Goal: Task Accomplishment & Management: Complete application form

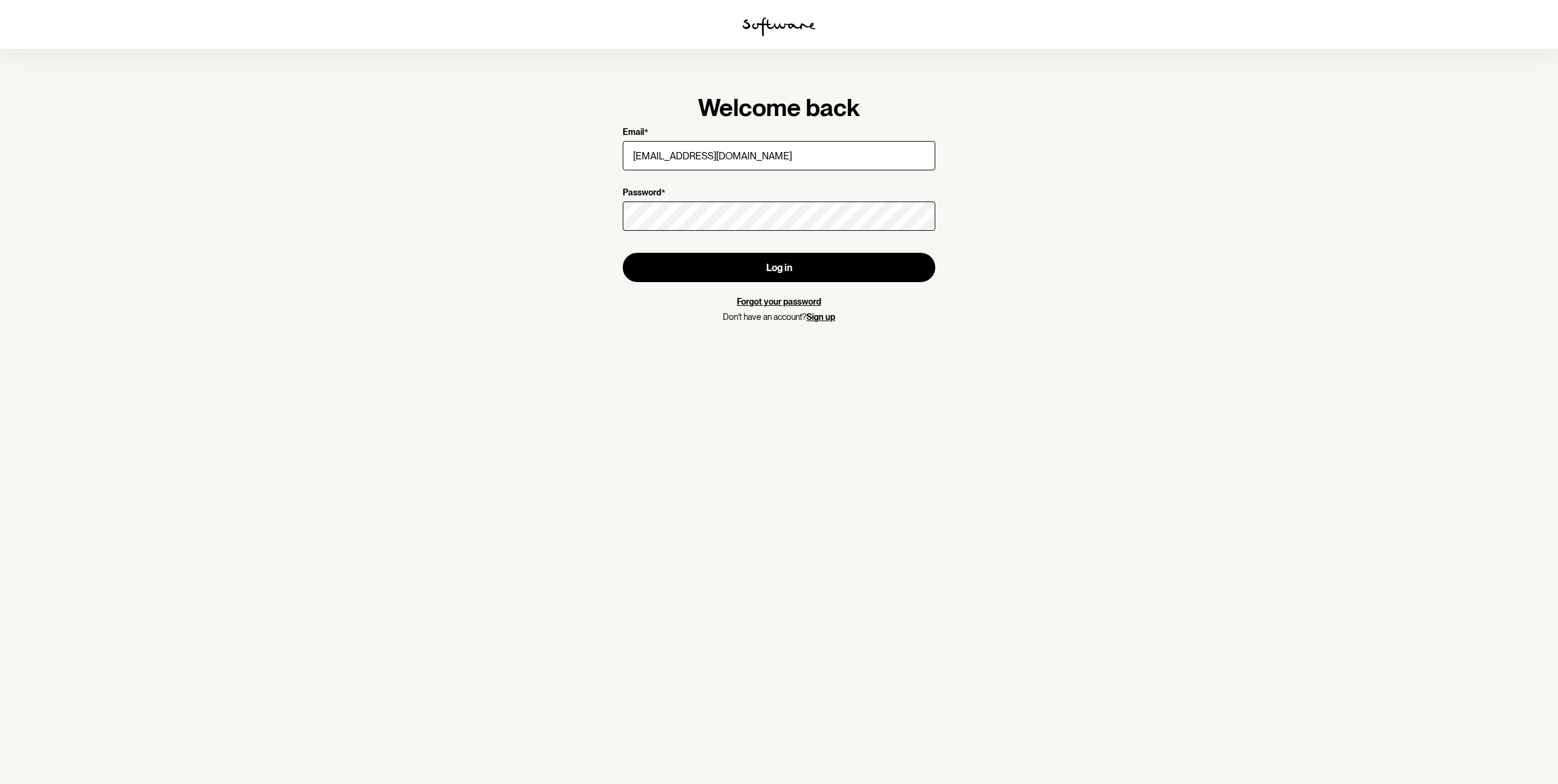
type input "[EMAIL_ADDRESS][DOMAIN_NAME]"
click at [623, 252] on button "Log in" at bounding box center [779, 267] width 312 height 30
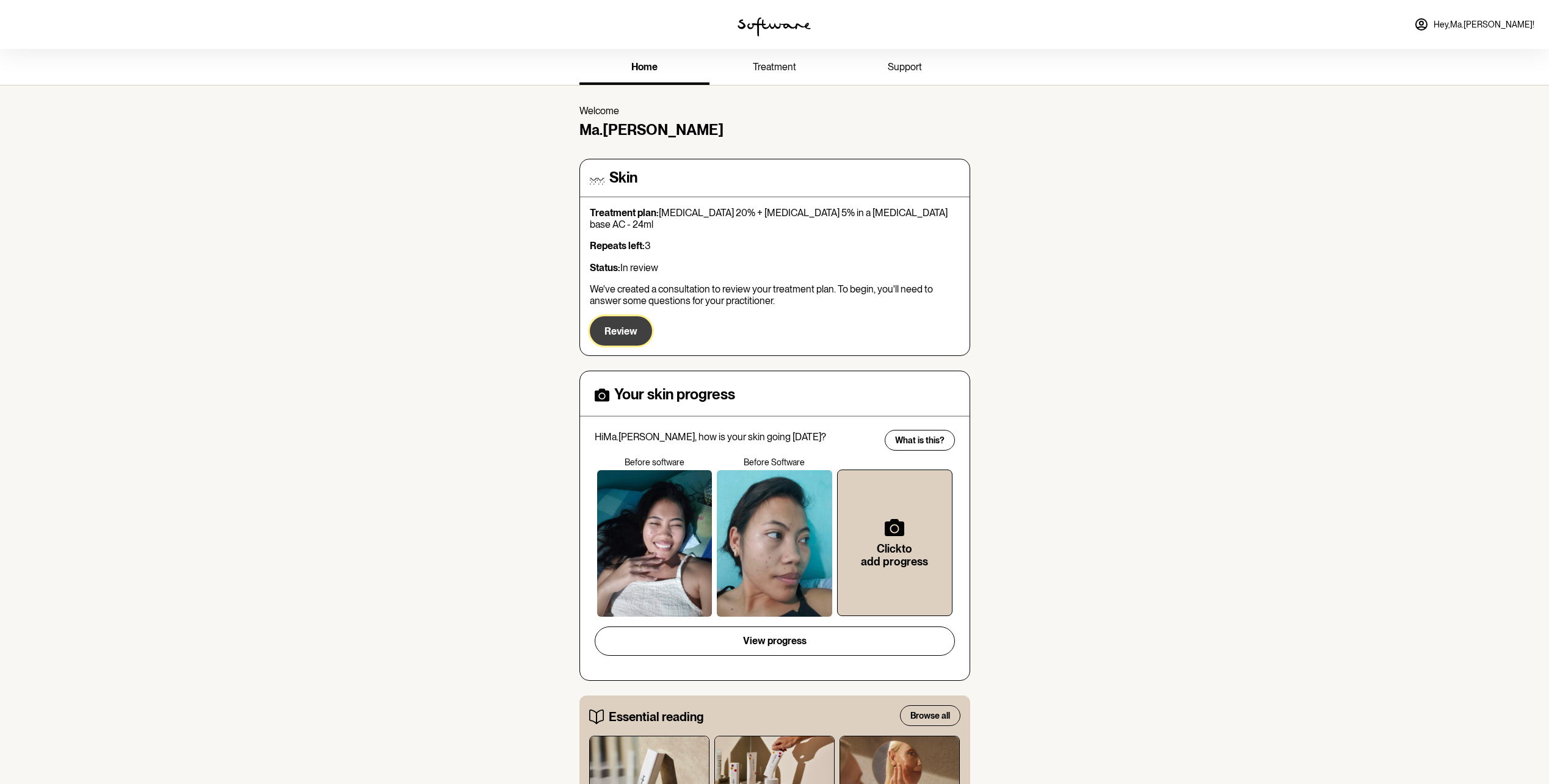
click at [620, 325] on span "Review" at bounding box center [621, 331] width 33 height 12
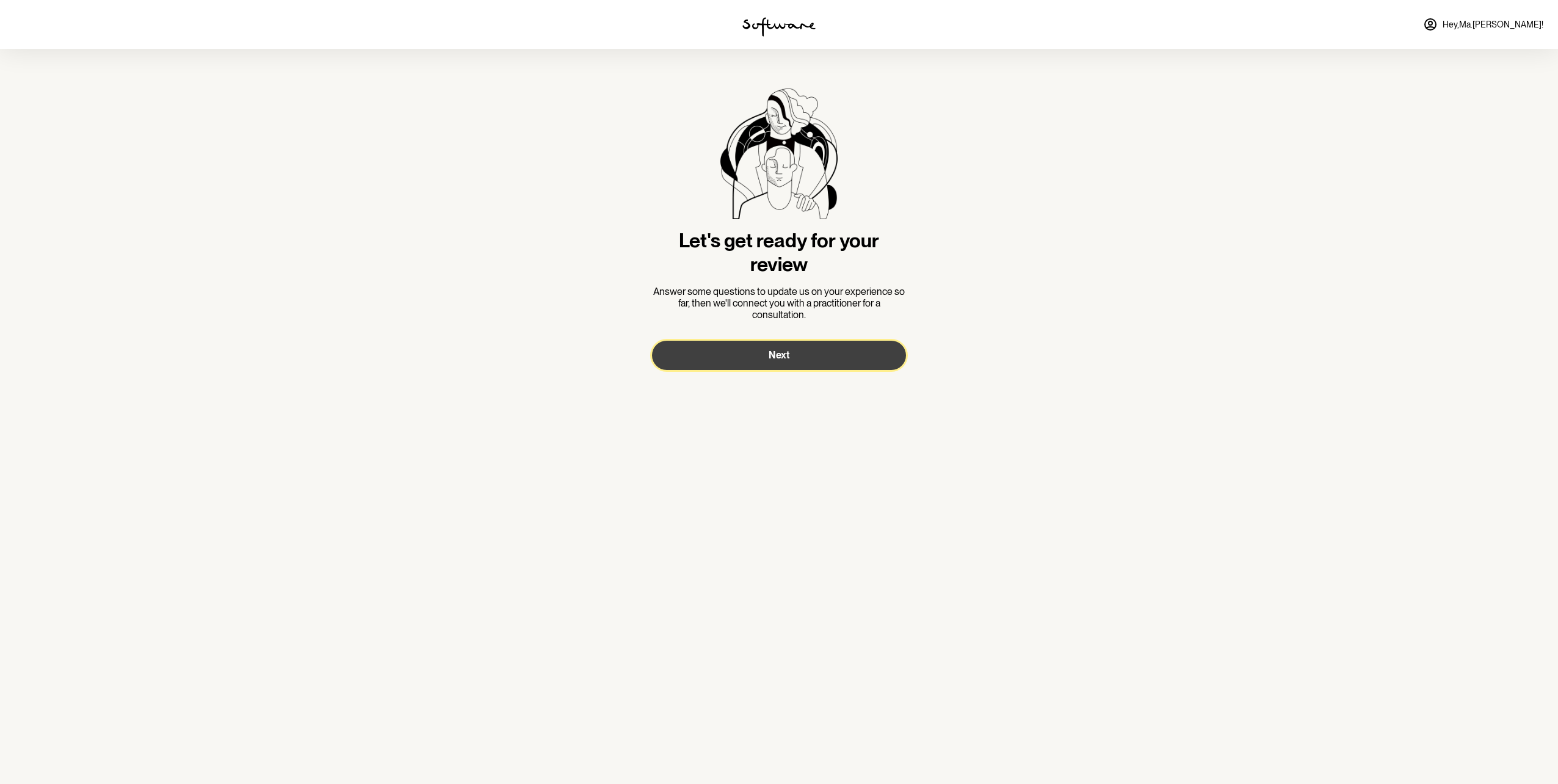
click at [779, 357] on span "Next" at bounding box center [779, 355] width 21 height 12
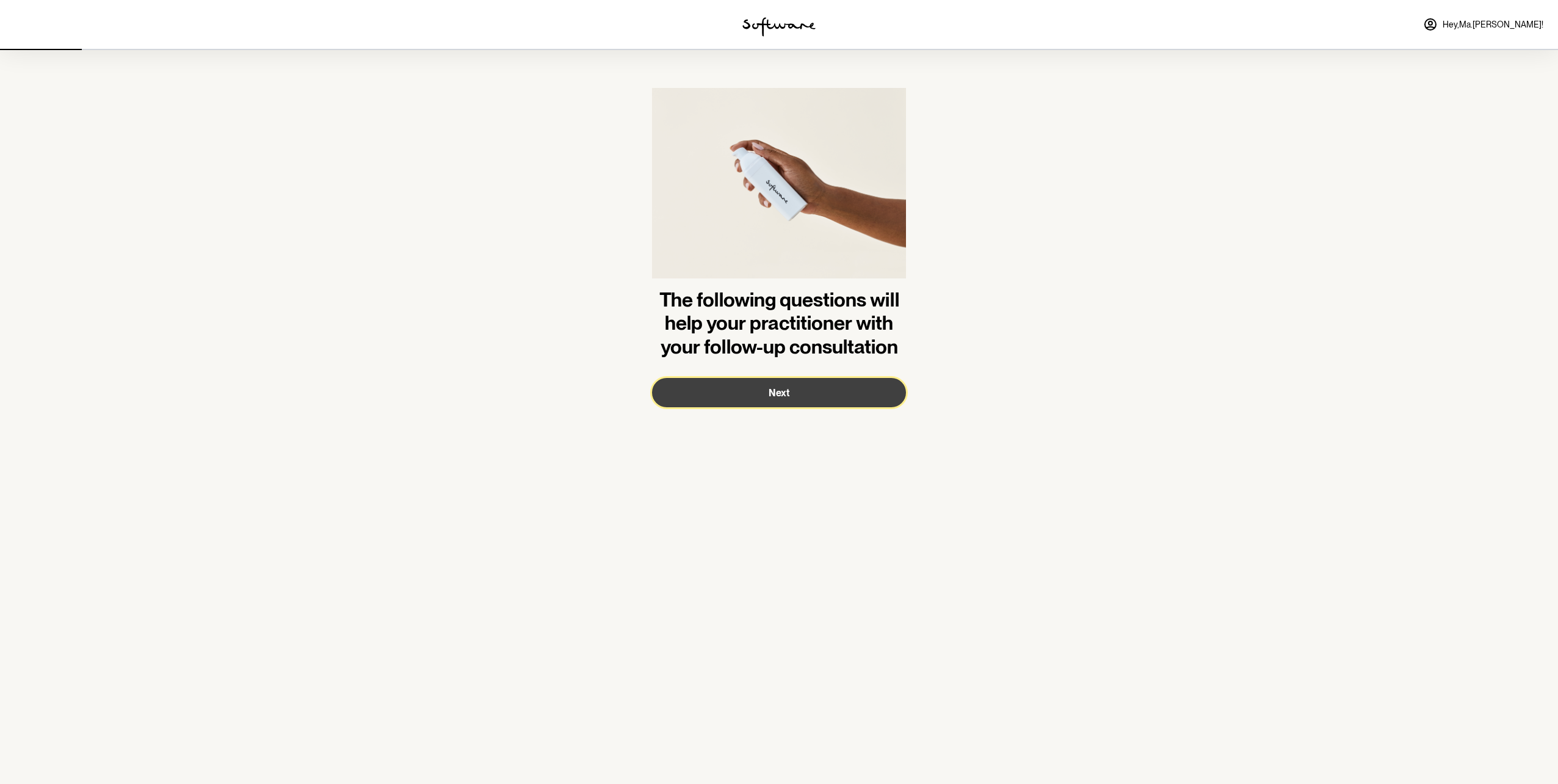
click at [775, 397] on span "Next" at bounding box center [779, 393] width 21 height 12
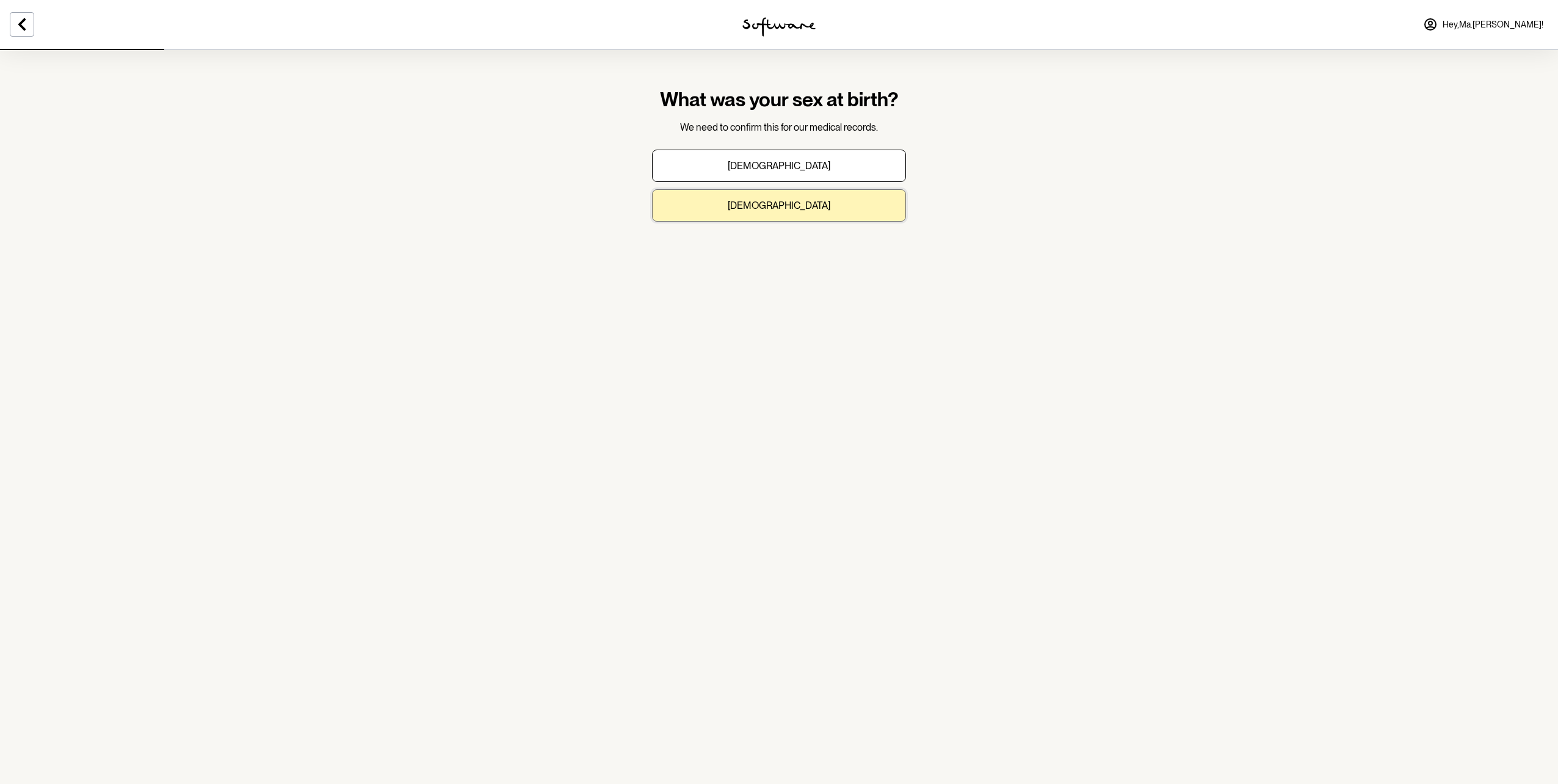
click at [792, 205] on p "[DEMOGRAPHIC_DATA]" at bounding box center [779, 205] width 103 height 12
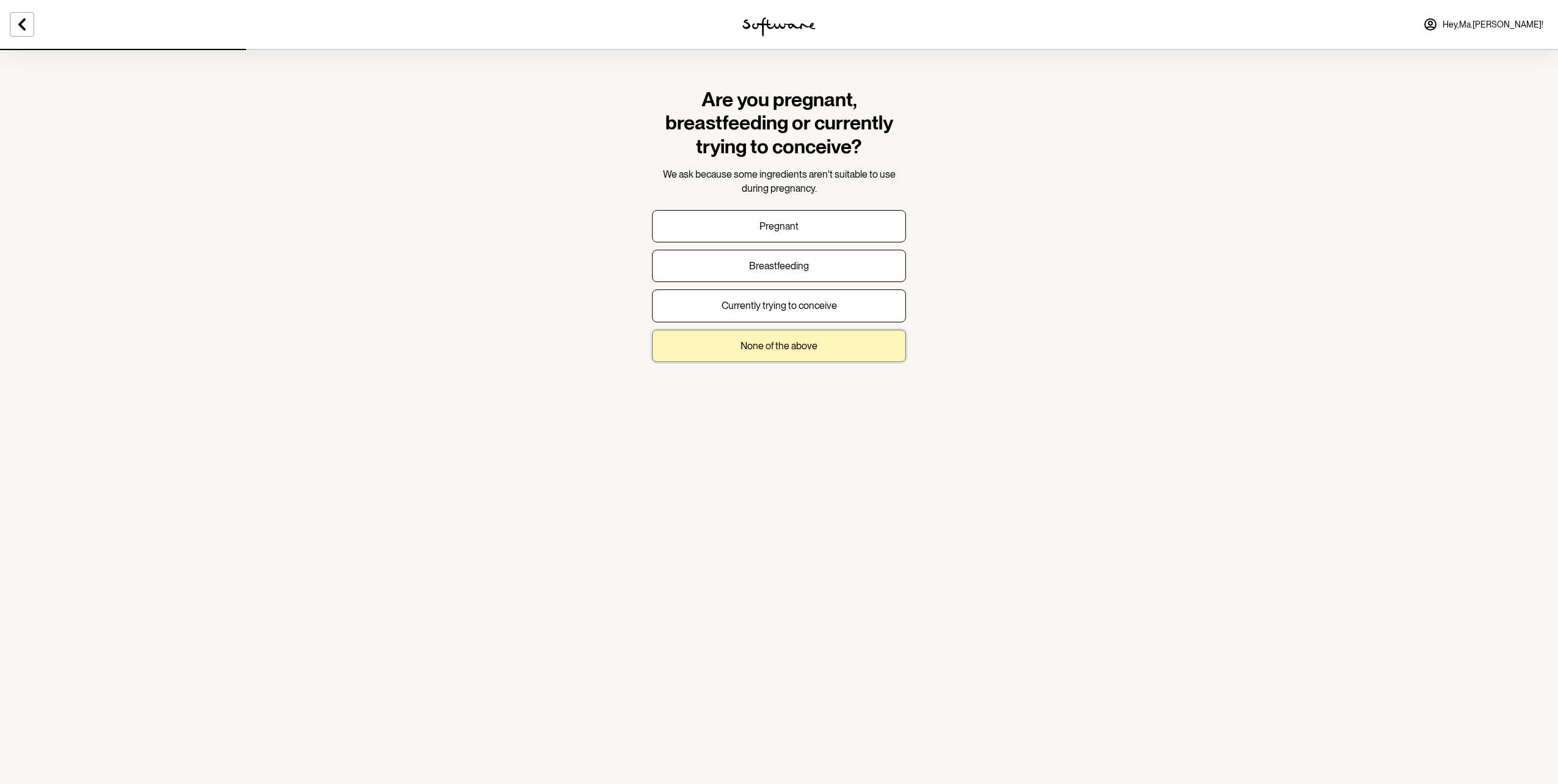
click at [784, 347] on p "None of the above" at bounding box center [779, 346] width 77 height 12
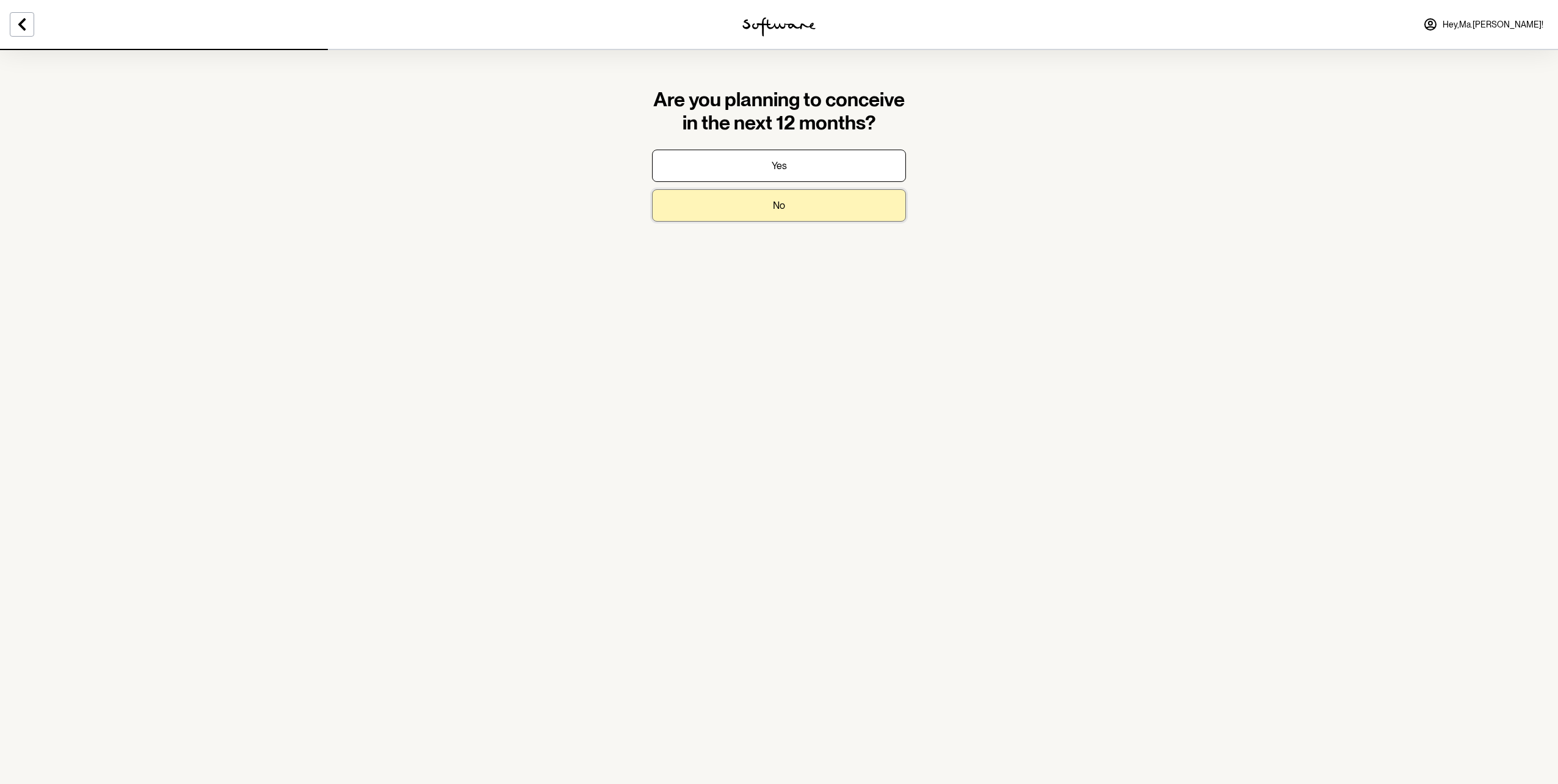
click at [786, 210] on button "No" at bounding box center [779, 205] width 254 height 32
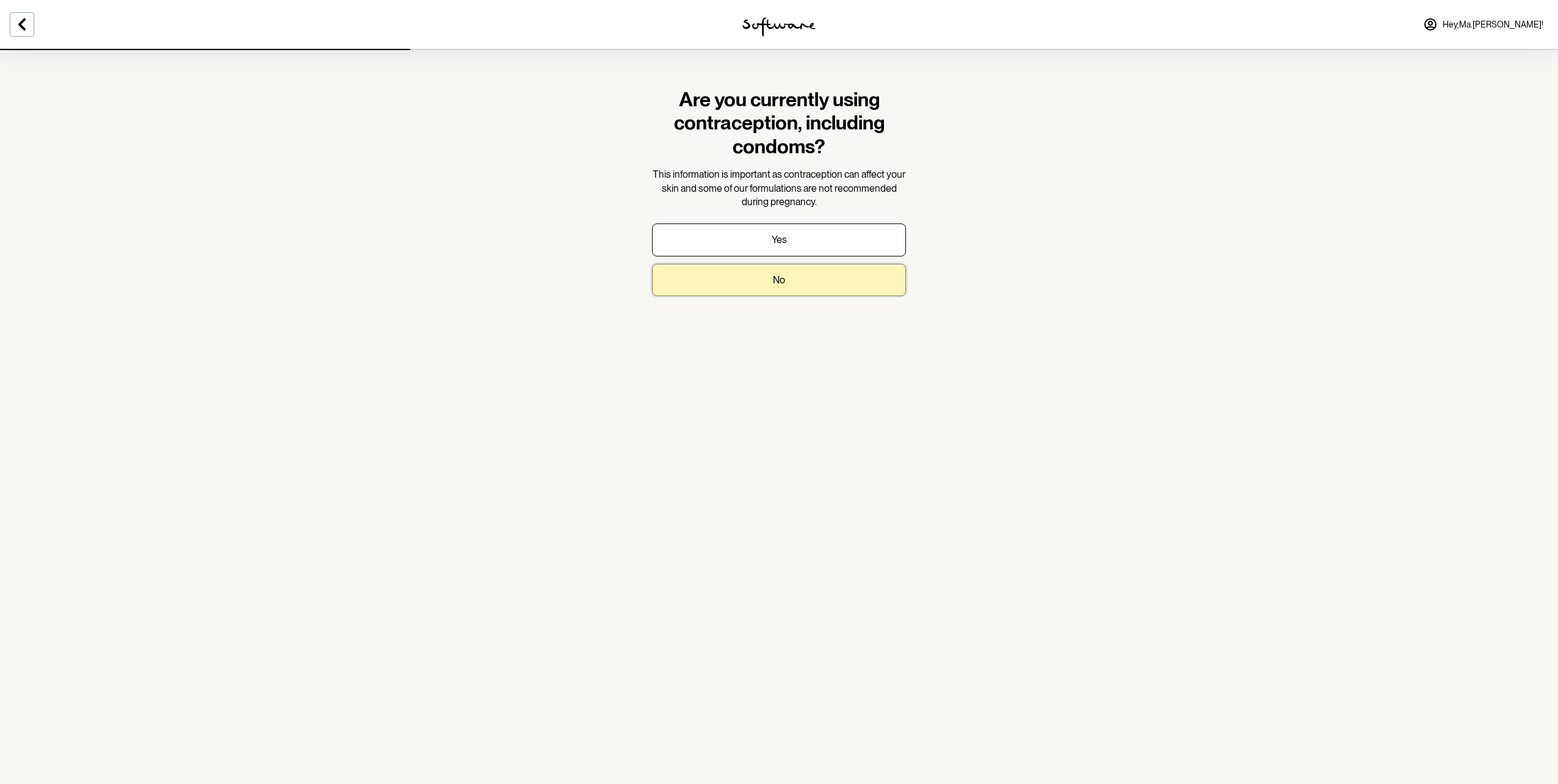
click at [765, 281] on button "No" at bounding box center [779, 279] width 254 height 32
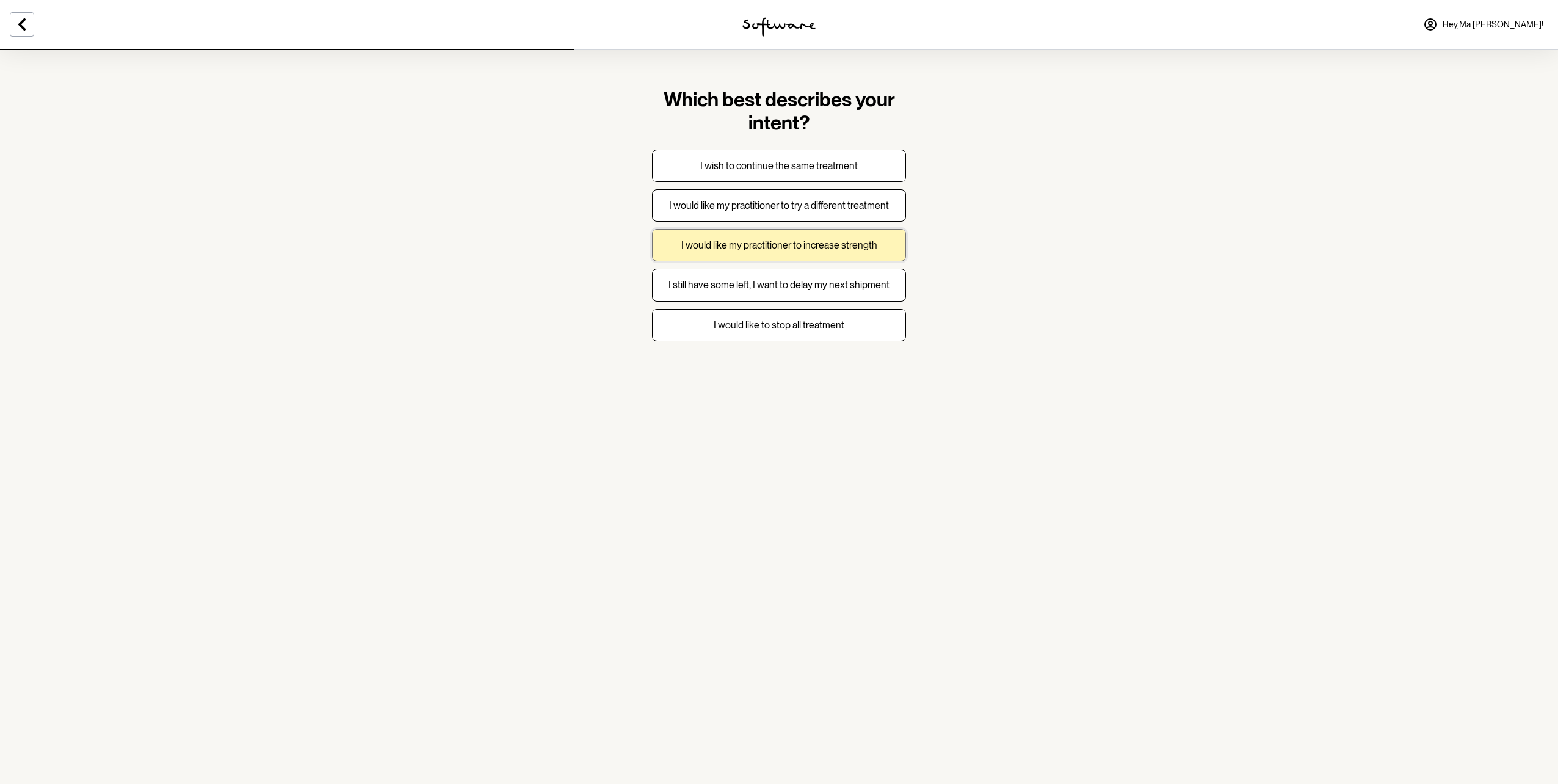
click at [772, 242] on p "I would like my practitioner to increase strength" at bounding box center [779, 245] width 196 height 12
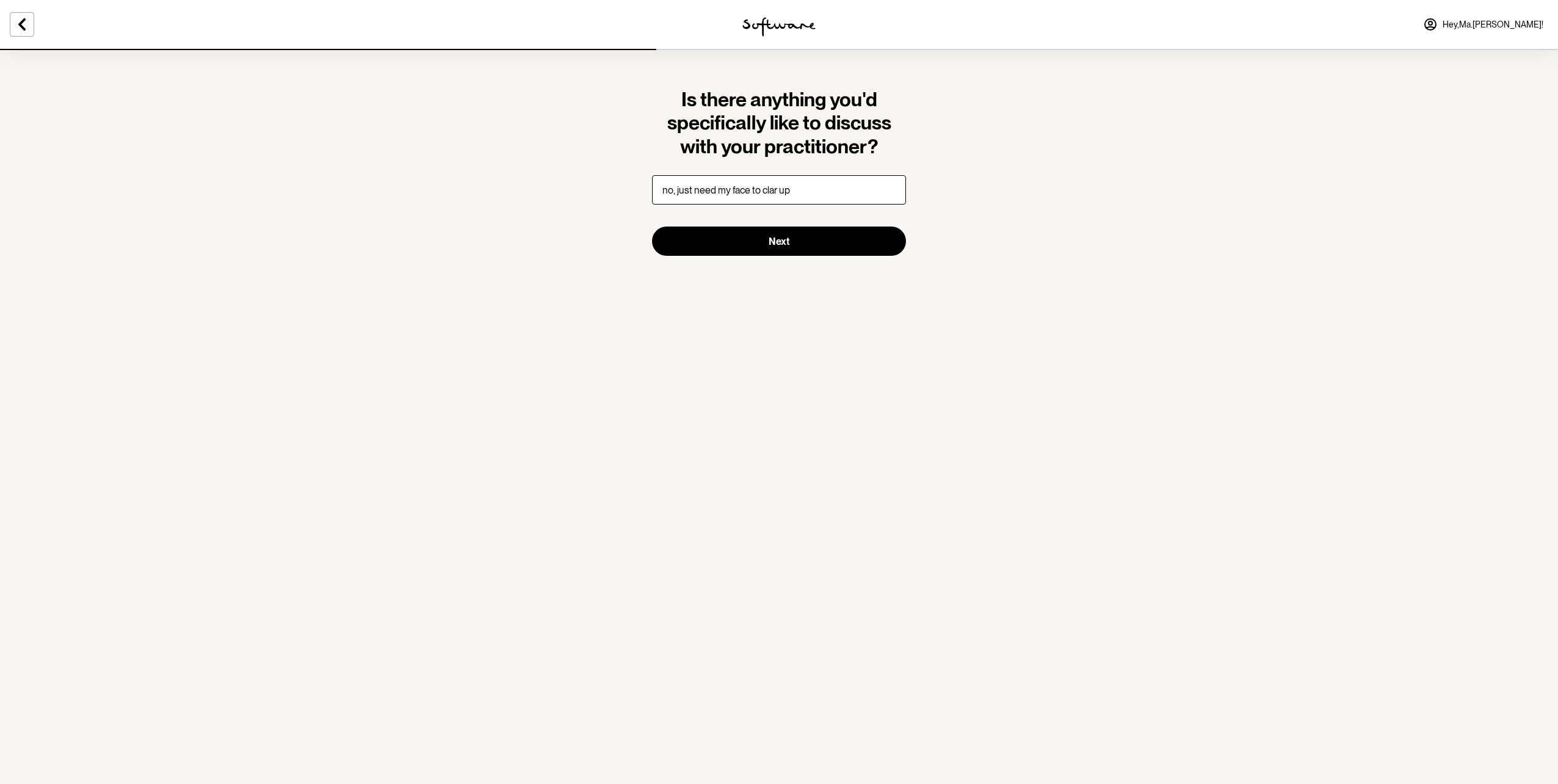
click at [771, 191] on input "no, just need my face to clar up" at bounding box center [779, 190] width 254 height 30
type input "no, just need my face to clear up"
click at [774, 243] on span "Next" at bounding box center [779, 242] width 21 height 12
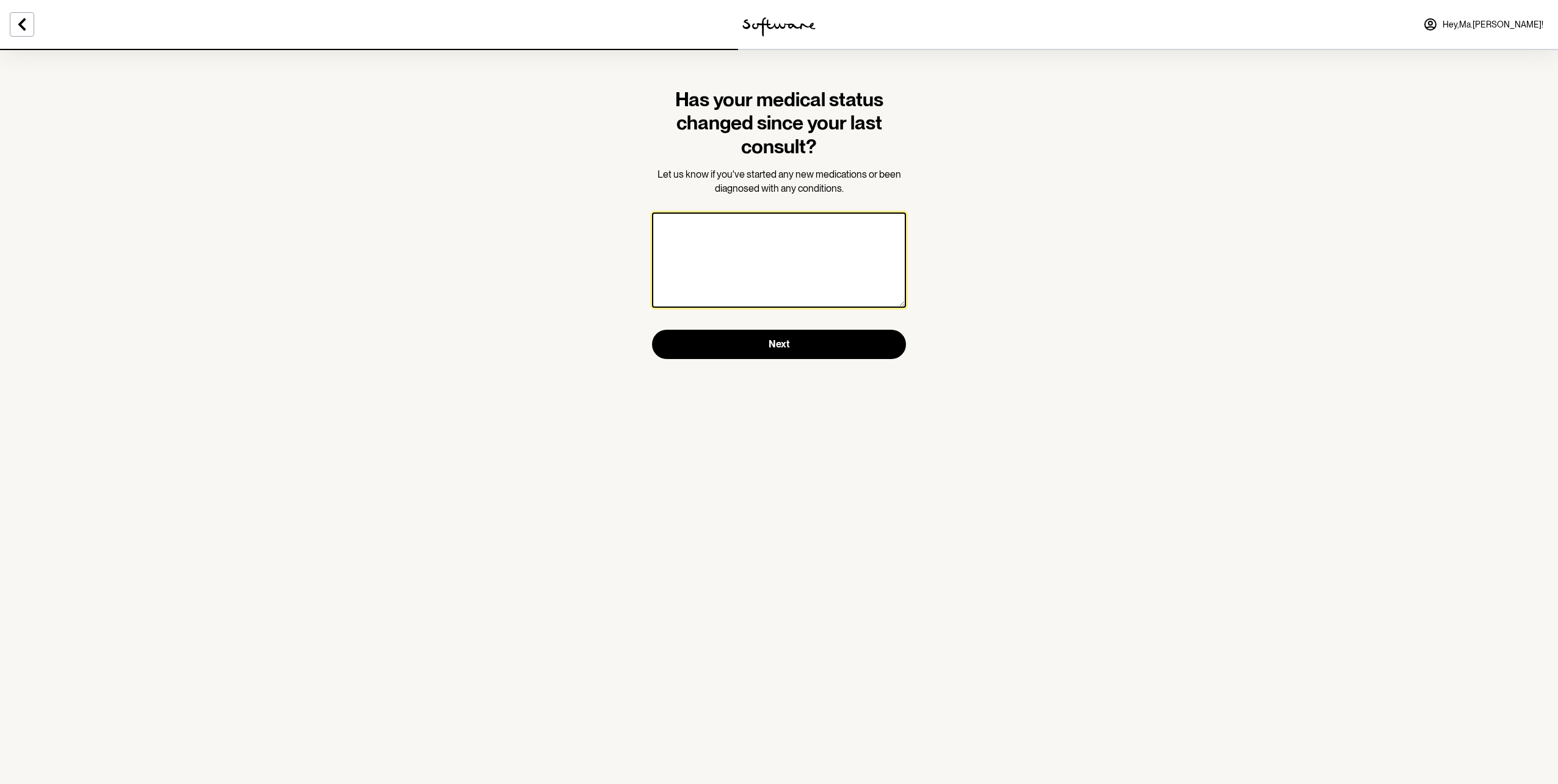
click at [703, 232] on textarea at bounding box center [779, 260] width 254 height 95
type textarea "no"
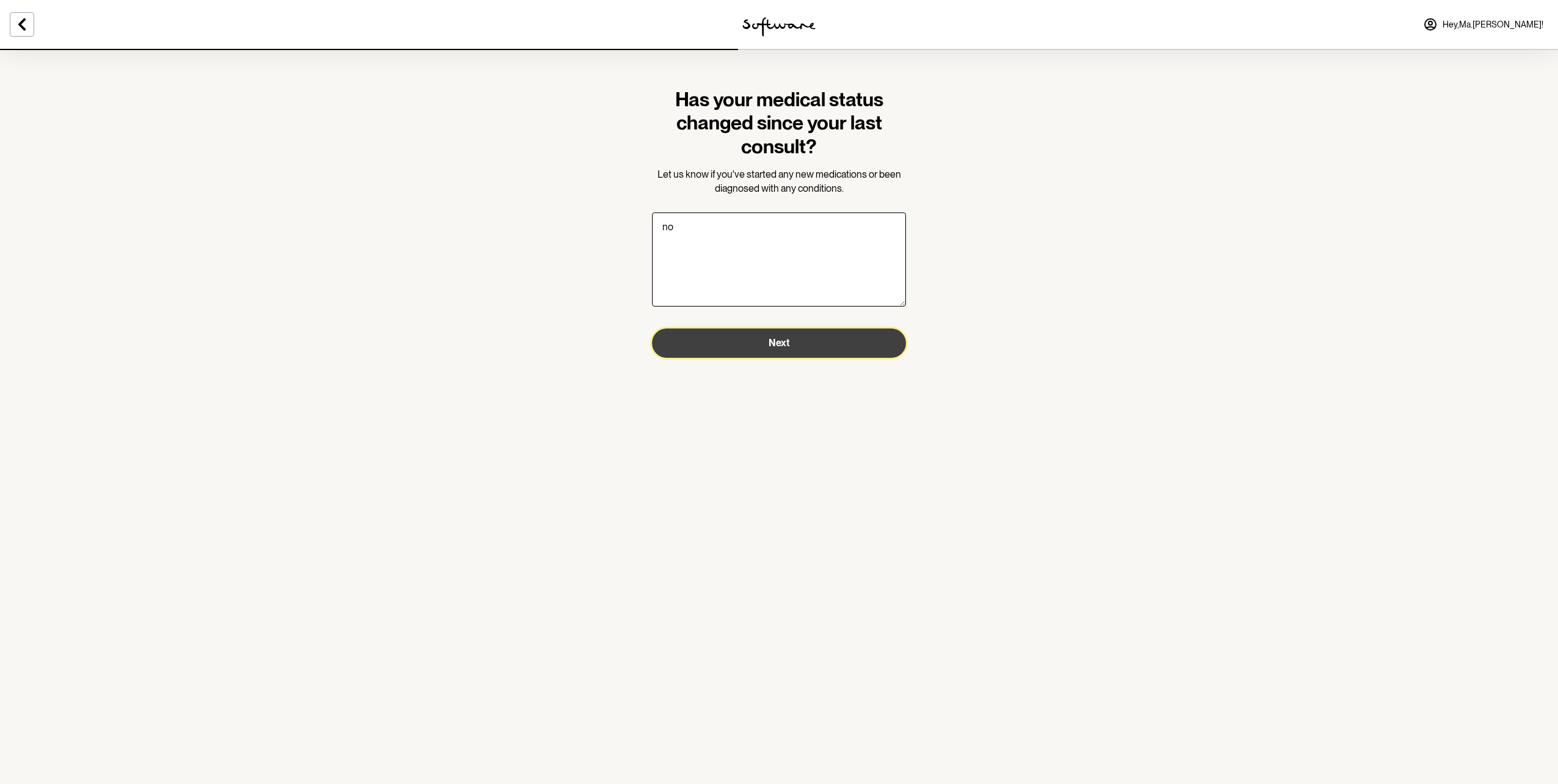
click at [758, 346] on button "Next" at bounding box center [779, 344] width 254 height 30
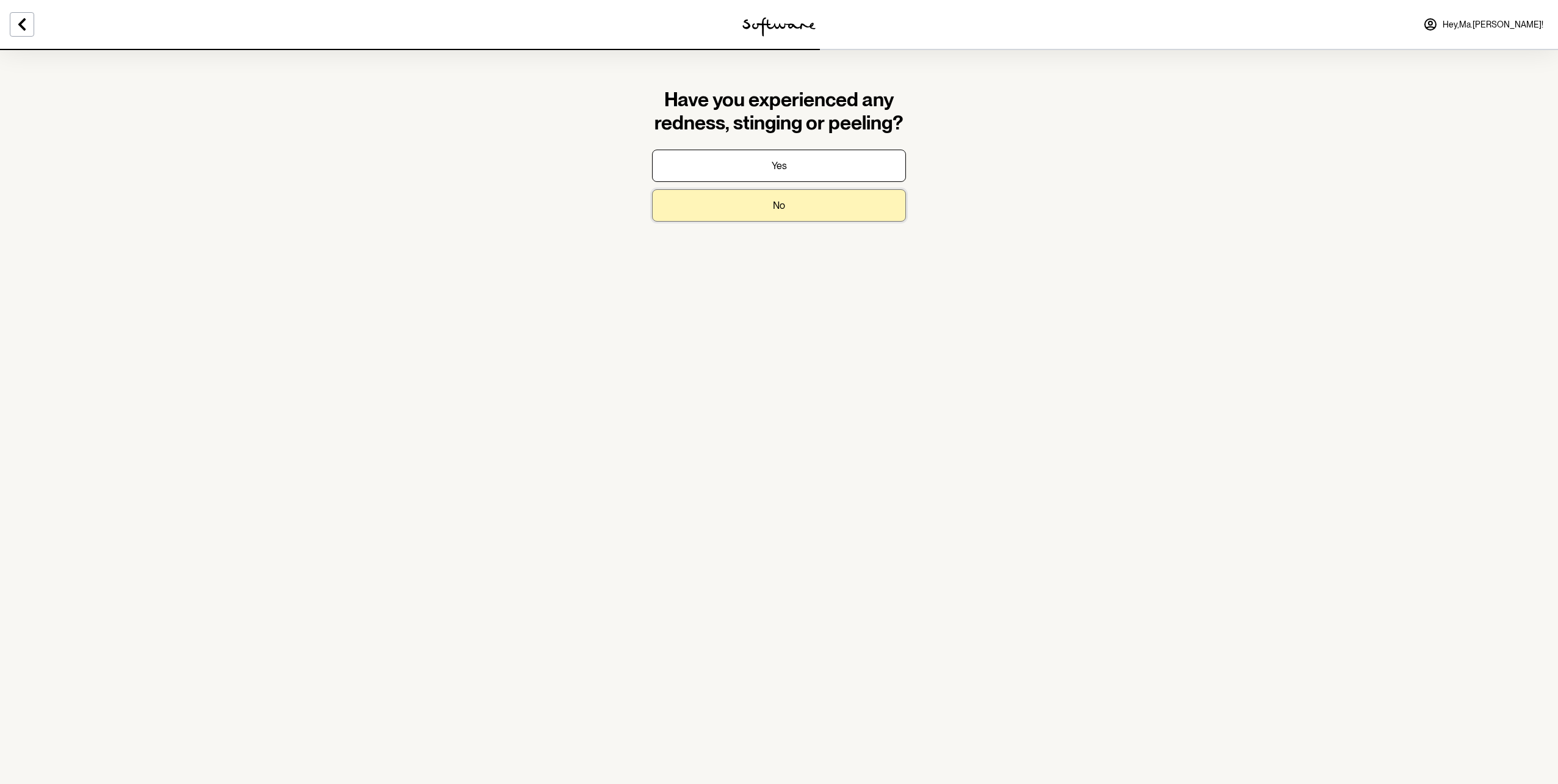
click at [763, 208] on button "No" at bounding box center [779, 205] width 254 height 32
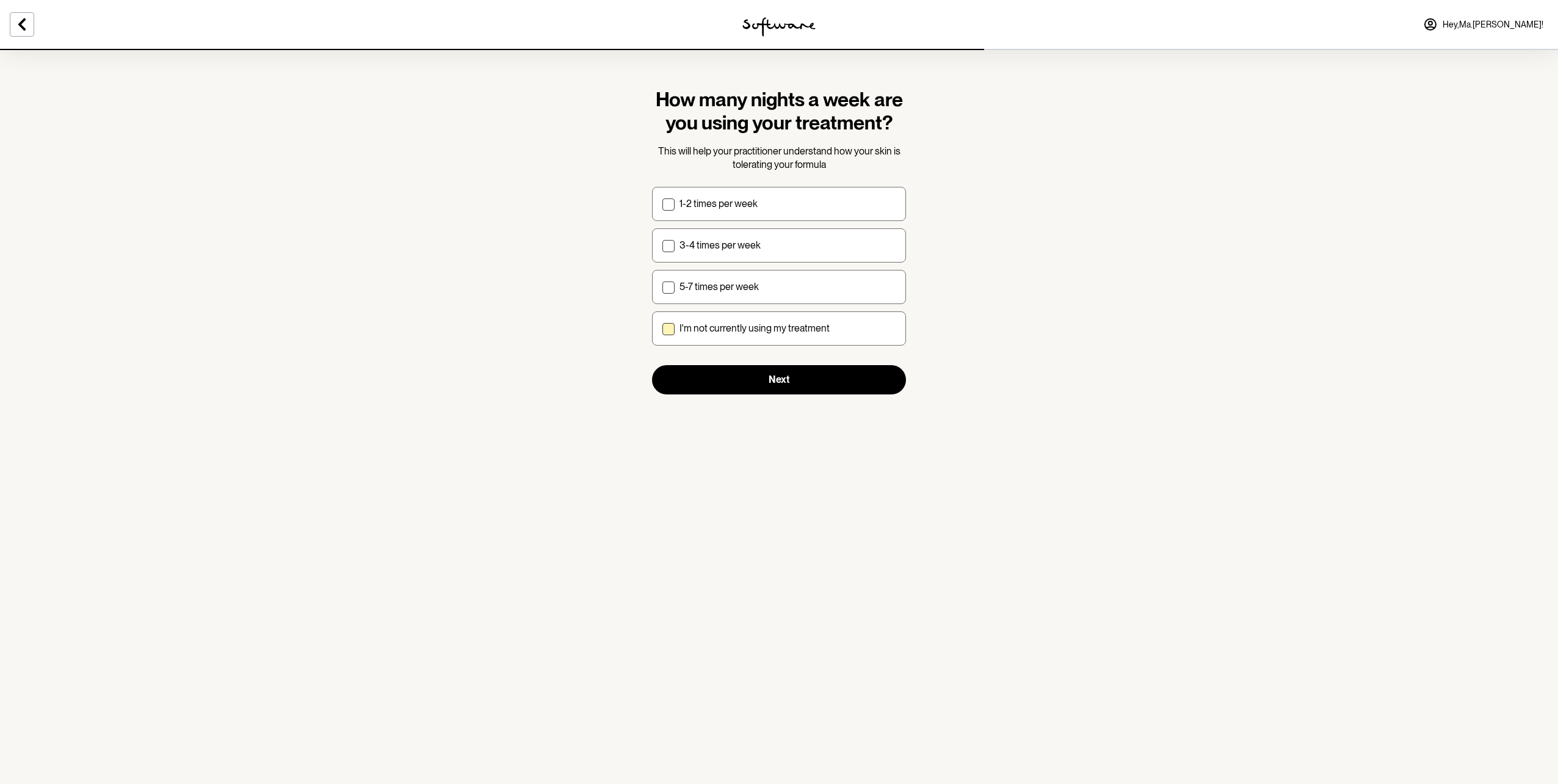
click at [668, 330] on span at bounding box center [668, 329] width 12 height 12
click at [663, 329] on input "I'm not currently using my treatment" at bounding box center [662, 328] width 1 height 1
checkbox input "true"
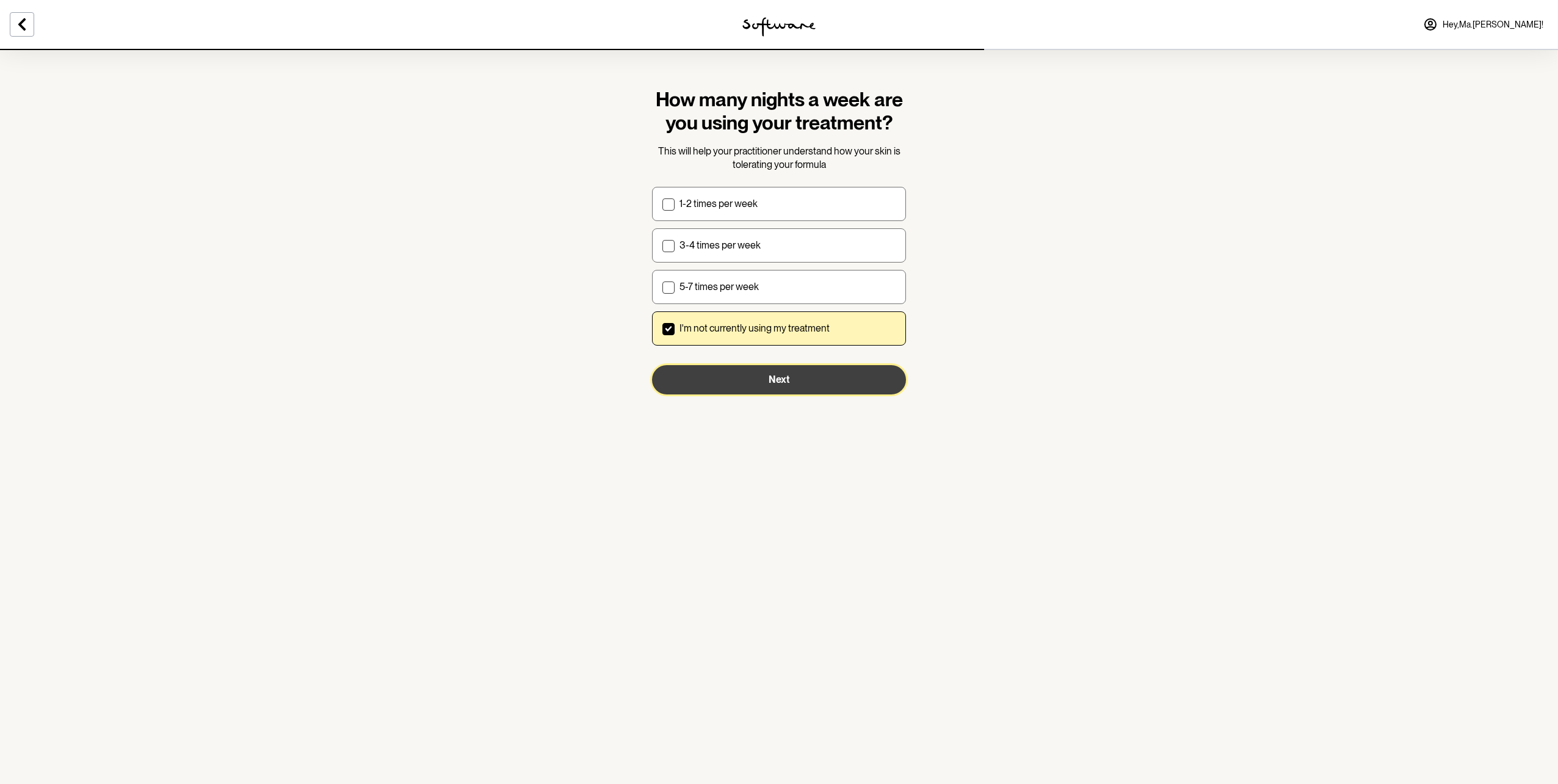
click at [762, 383] on button "Next" at bounding box center [779, 380] width 254 height 30
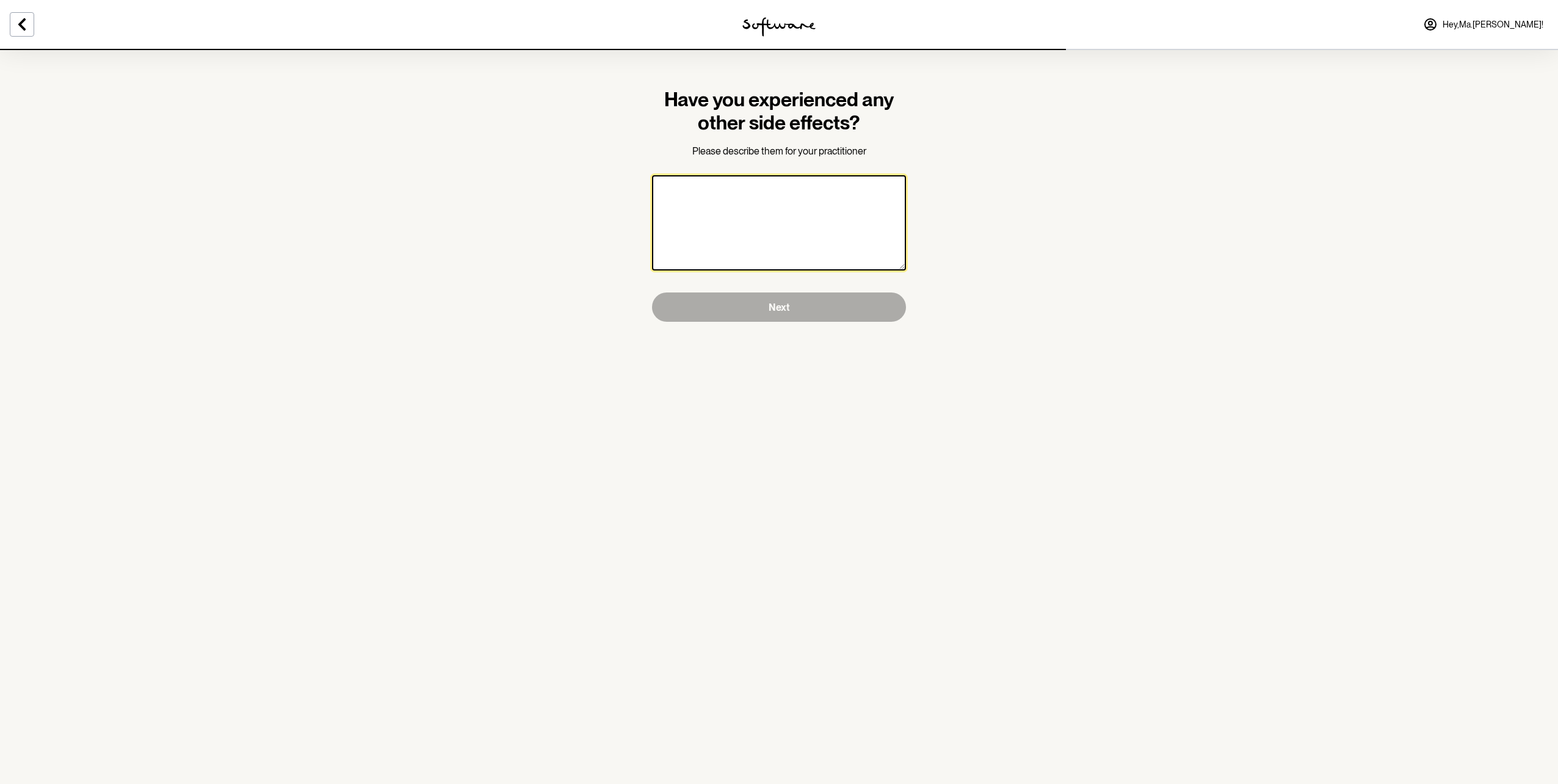
click at [744, 219] on textarea at bounding box center [779, 223] width 254 height 95
type textarea "none at all"
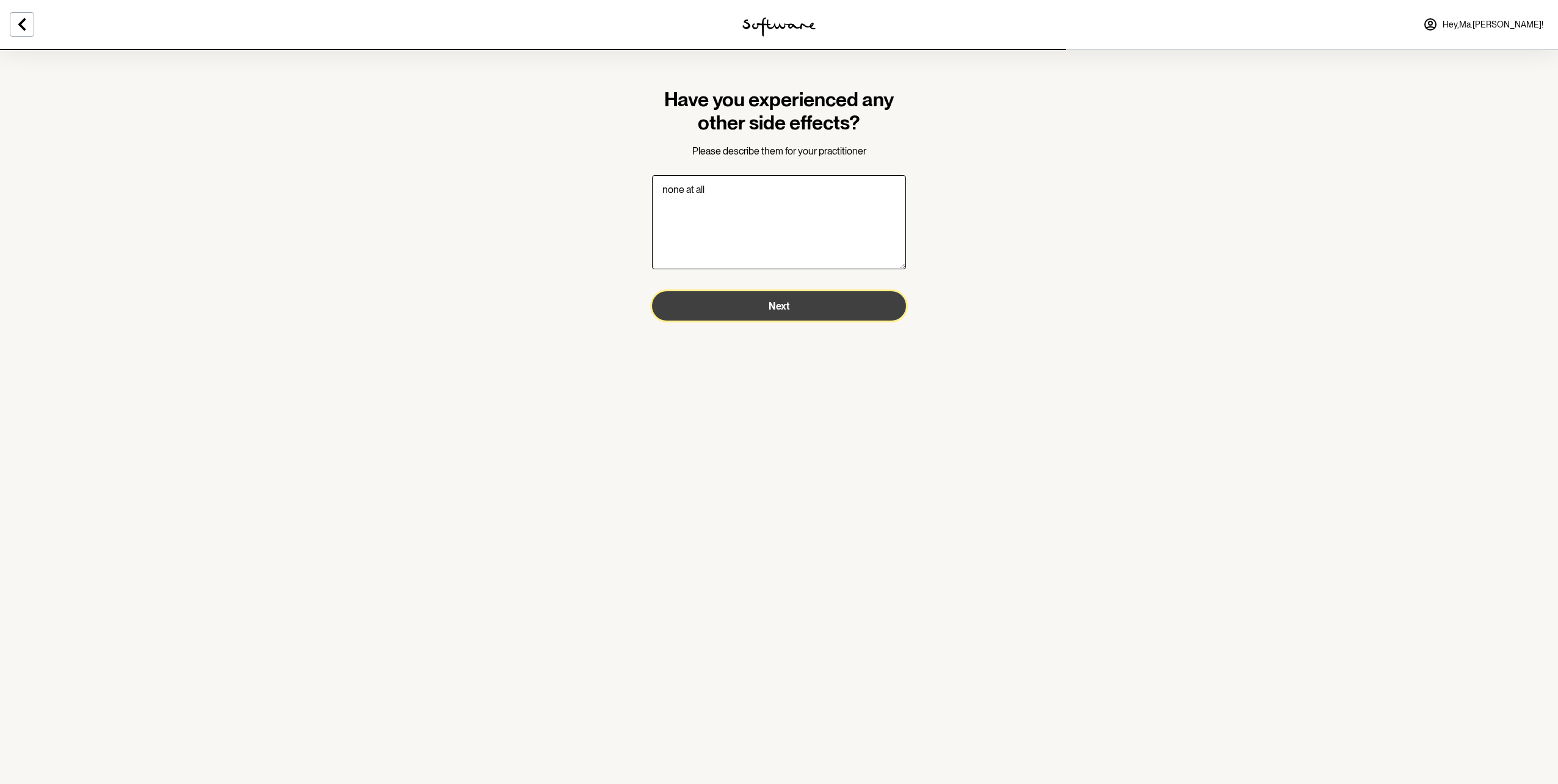
click at [776, 306] on span "Next" at bounding box center [779, 306] width 21 height 12
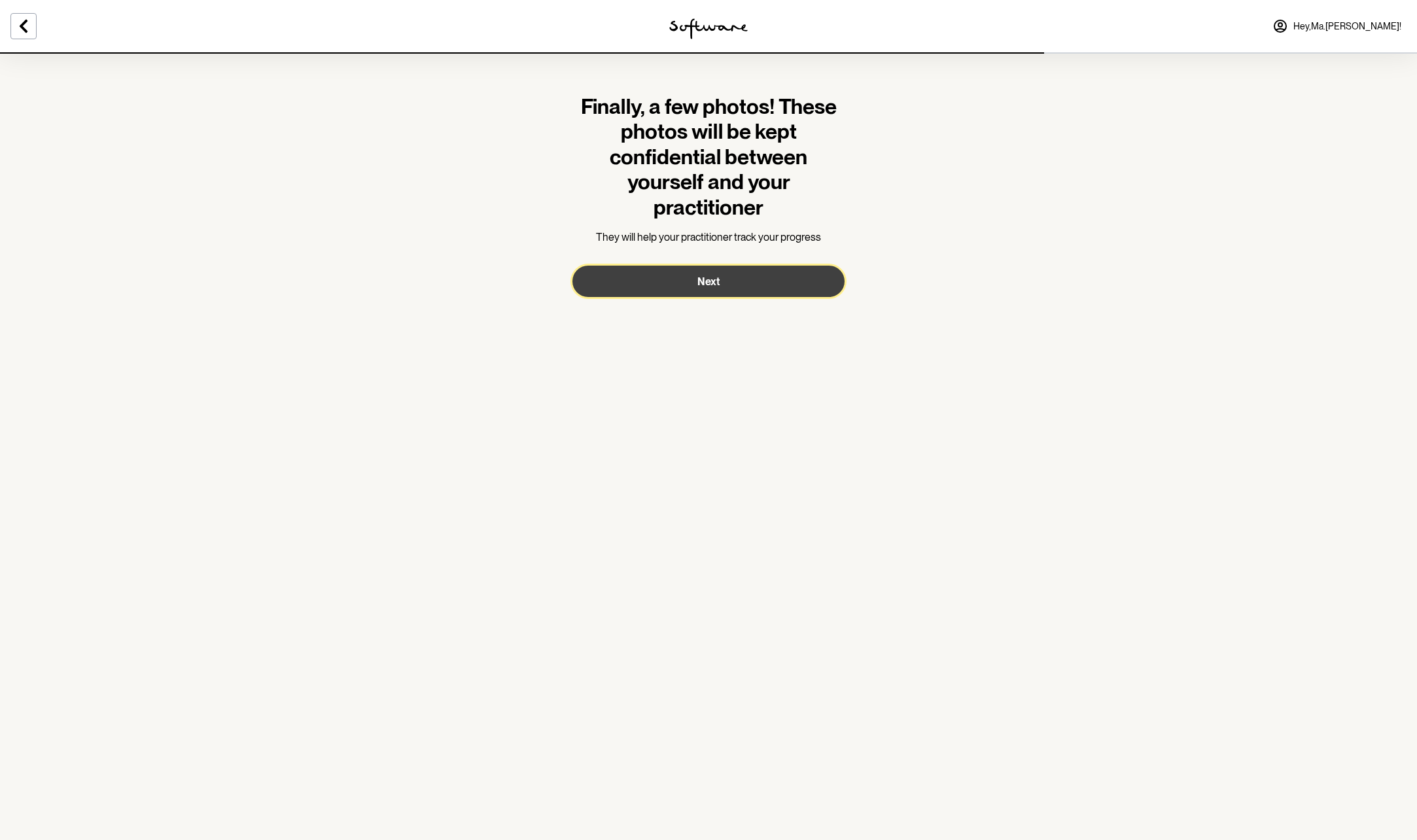
click at [703, 278] on span "Next" at bounding box center [708, 282] width 22 height 12
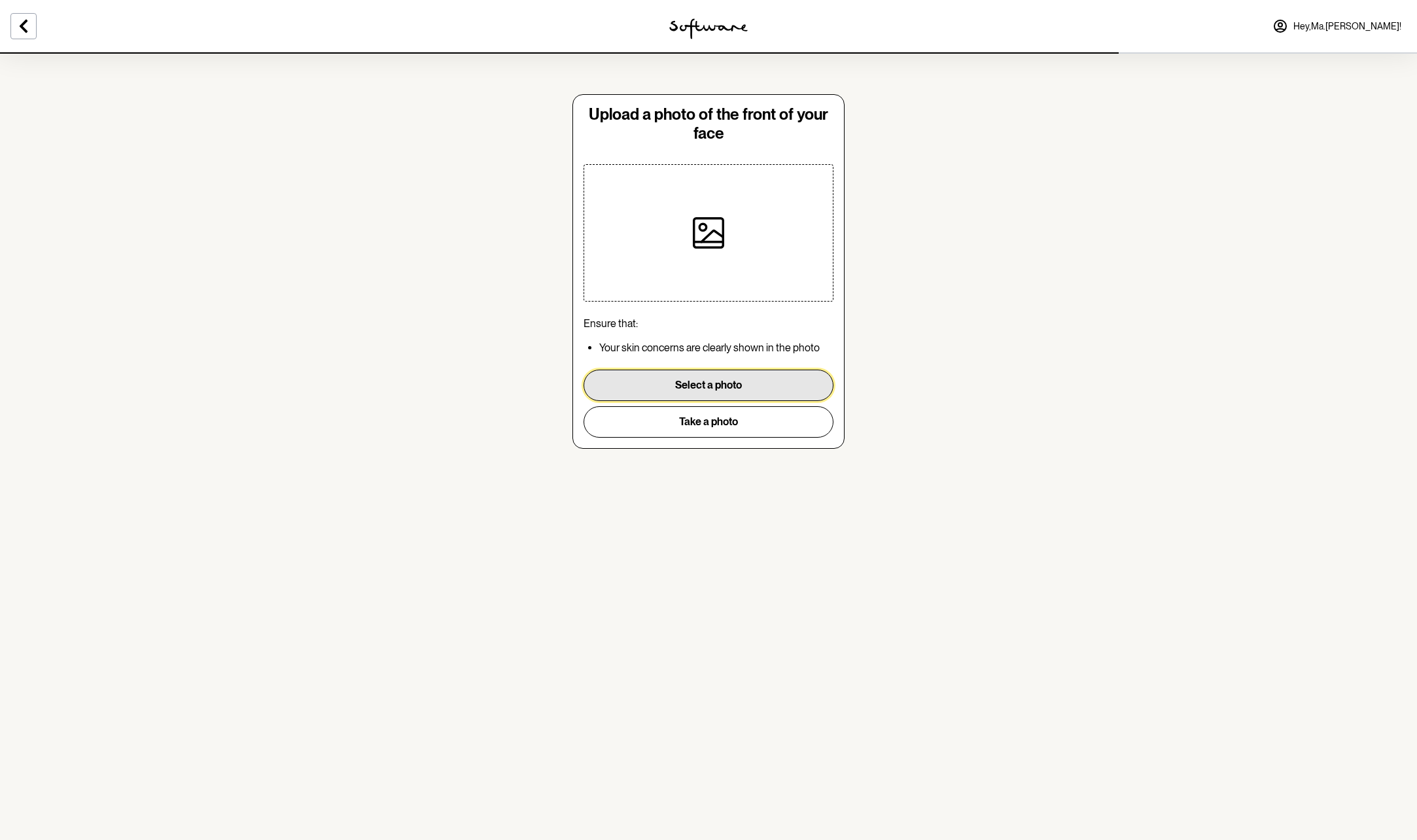
click at [722, 381] on button "Select a photo" at bounding box center [709, 386] width 250 height 32
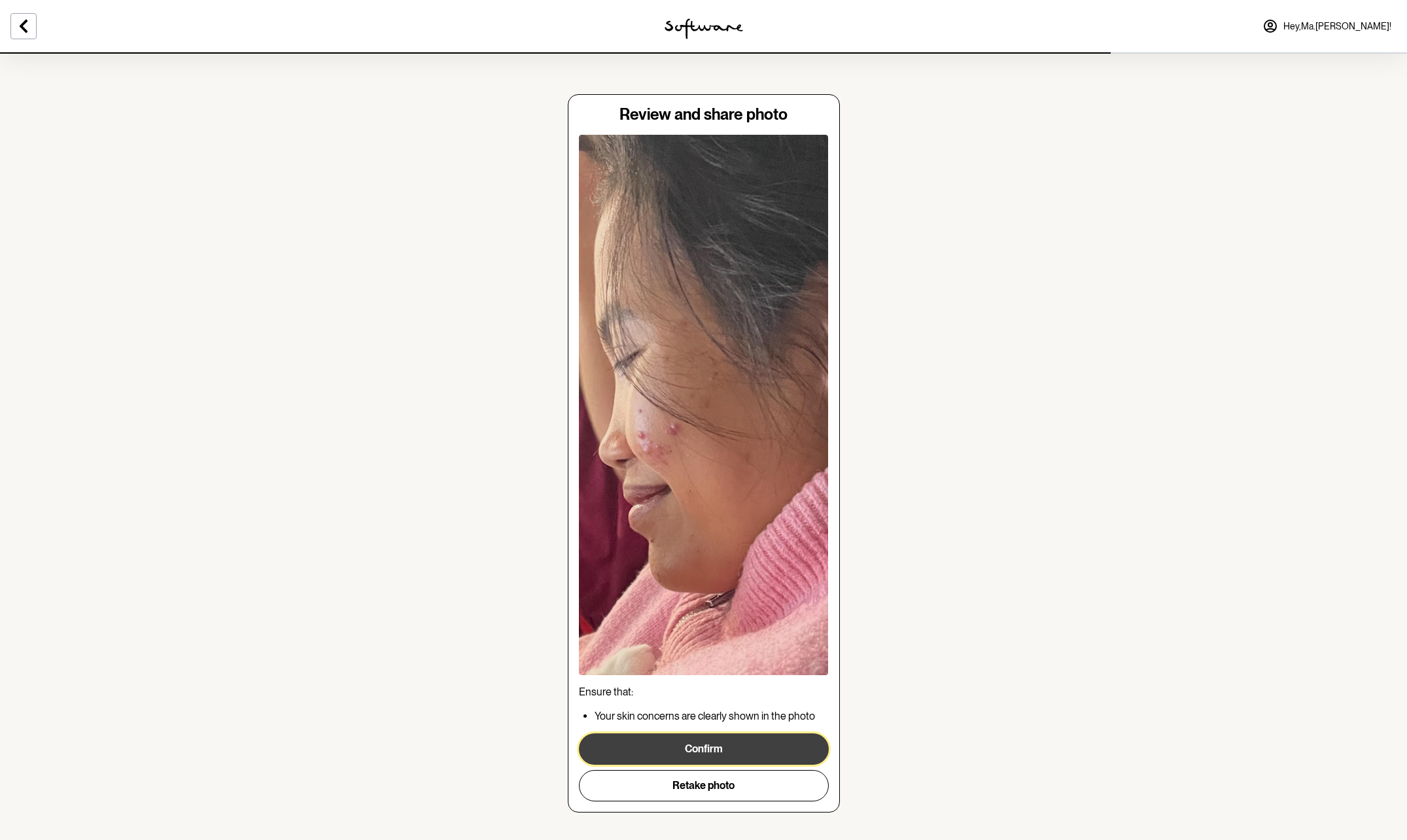
click at [688, 751] on button "Confirm" at bounding box center [704, 749] width 250 height 32
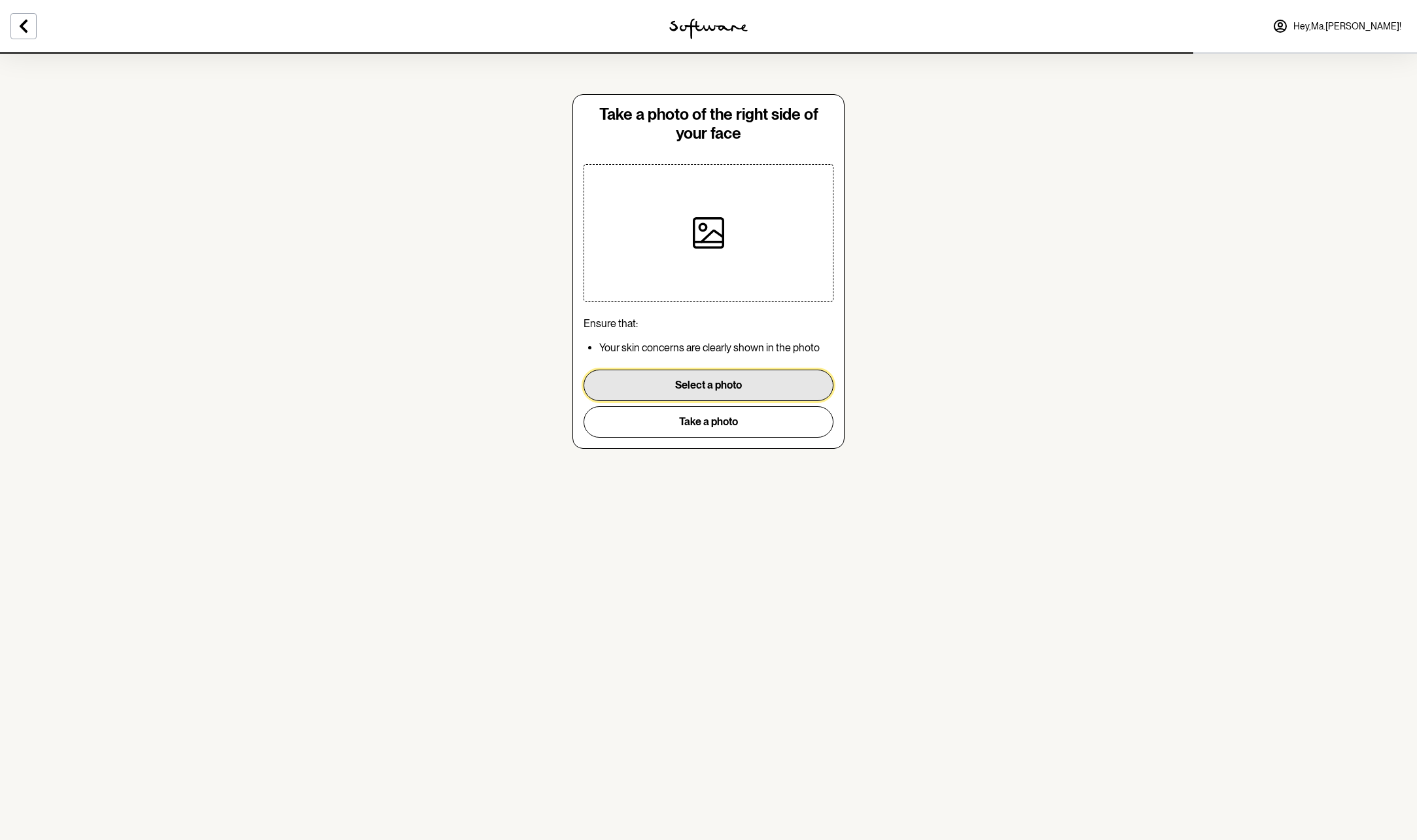
click at [708, 380] on button "Select a photo" at bounding box center [709, 386] width 250 height 32
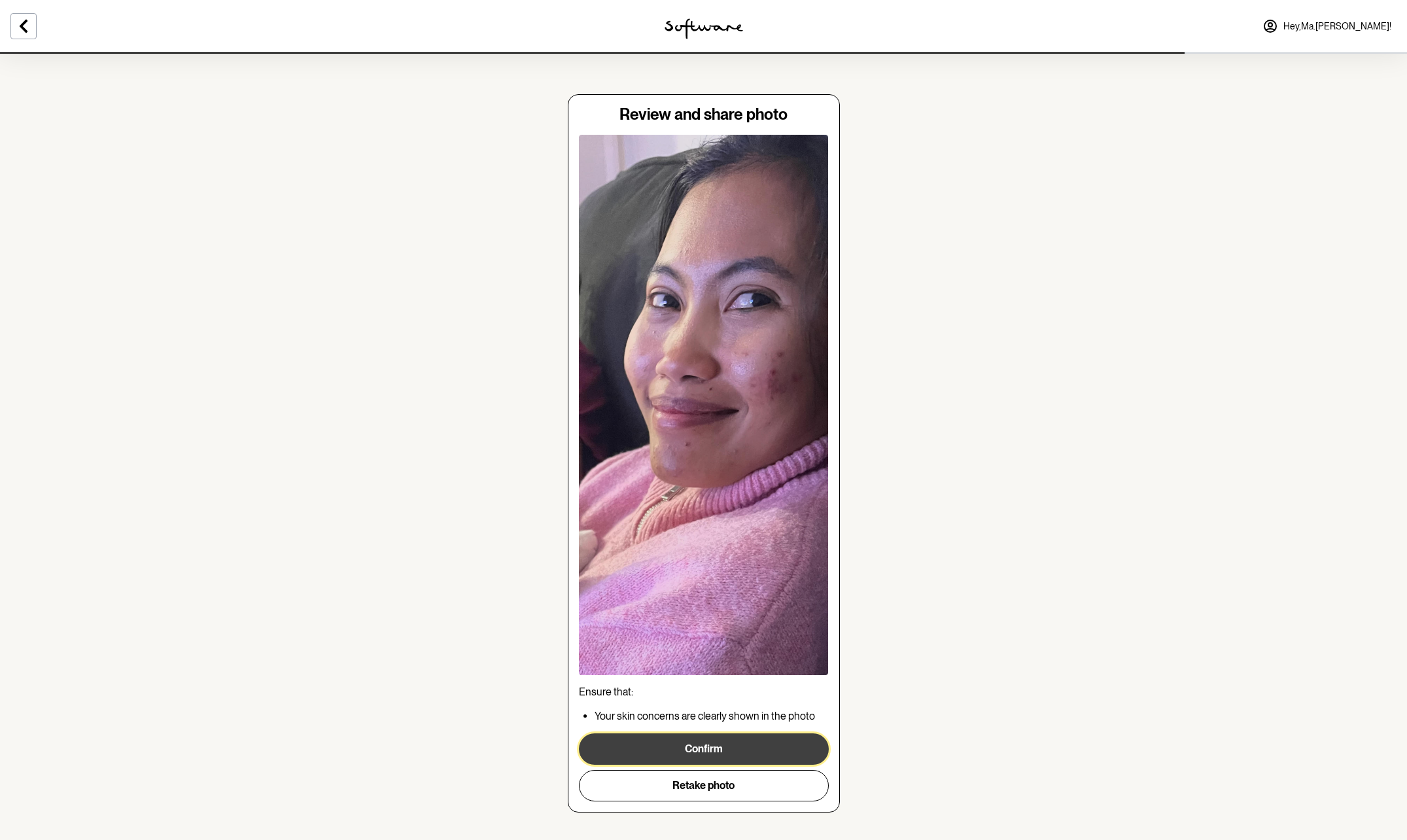
click at [695, 744] on button "Confirm" at bounding box center [704, 749] width 250 height 32
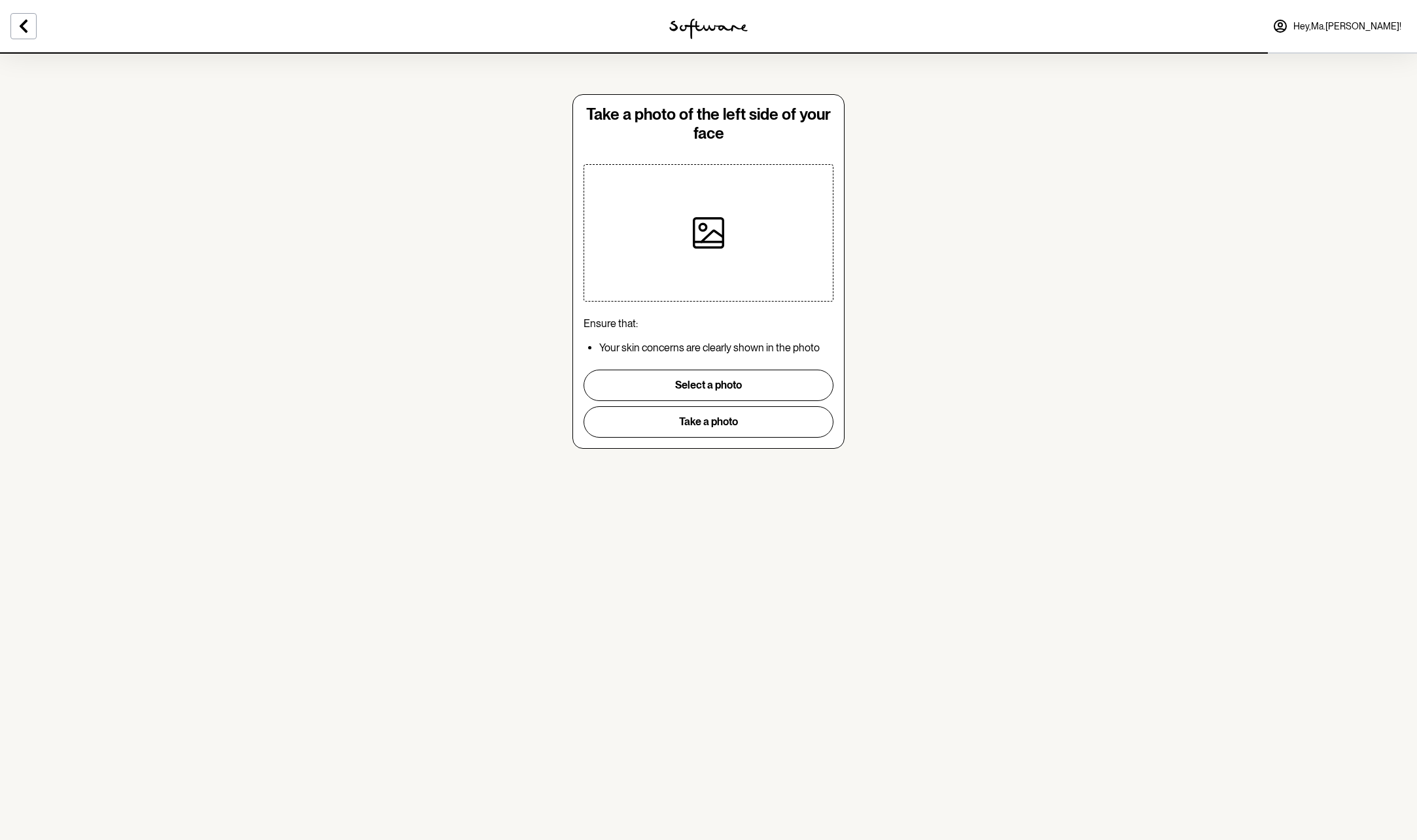
click at [721, 238] on icon at bounding box center [709, 233] width 32 height 32
click at [718, 385] on button "Select a photo" at bounding box center [709, 386] width 250 height 32
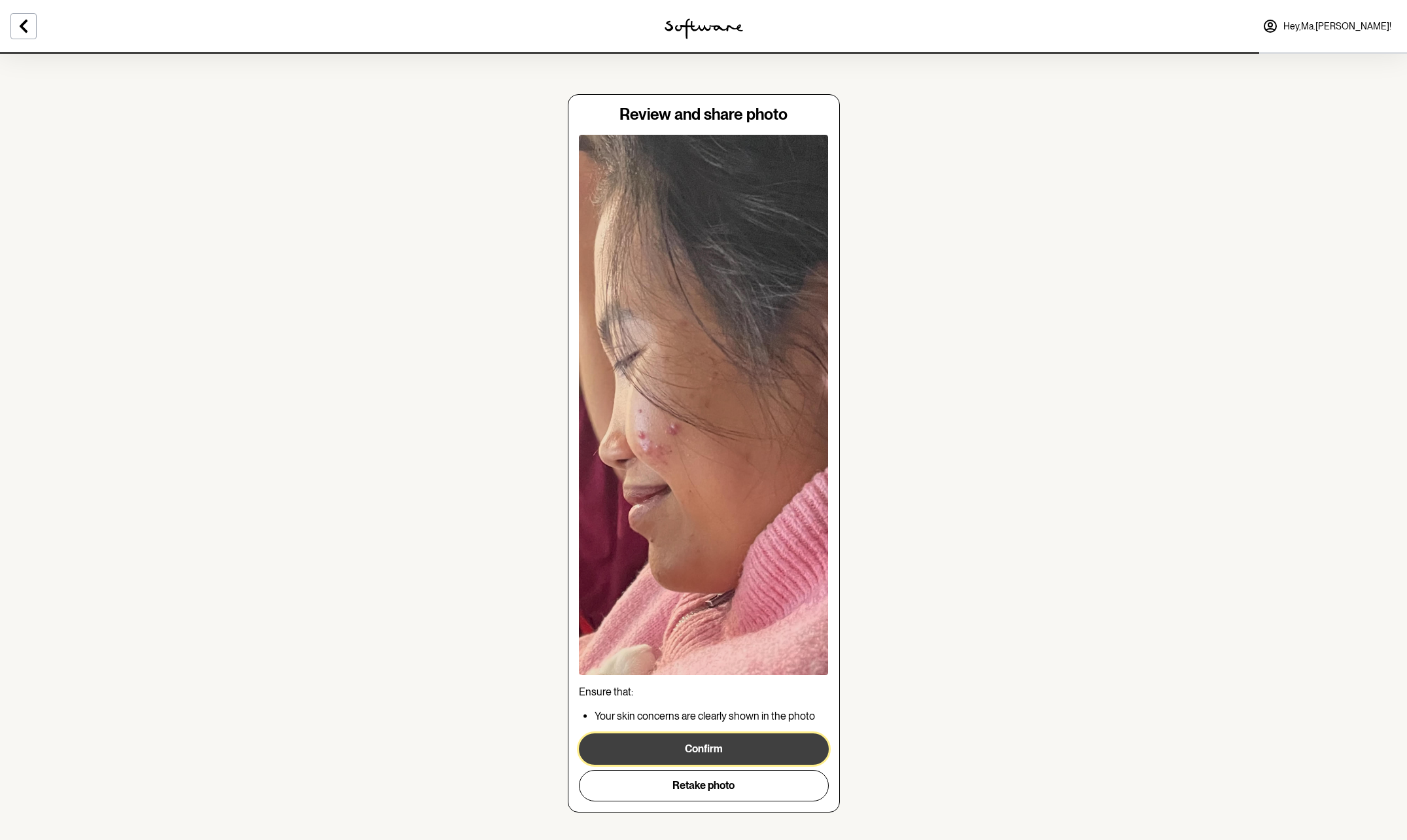
click at [690, 746] on button "Confirm" at bounding box center [704, 749] width 250 height 32
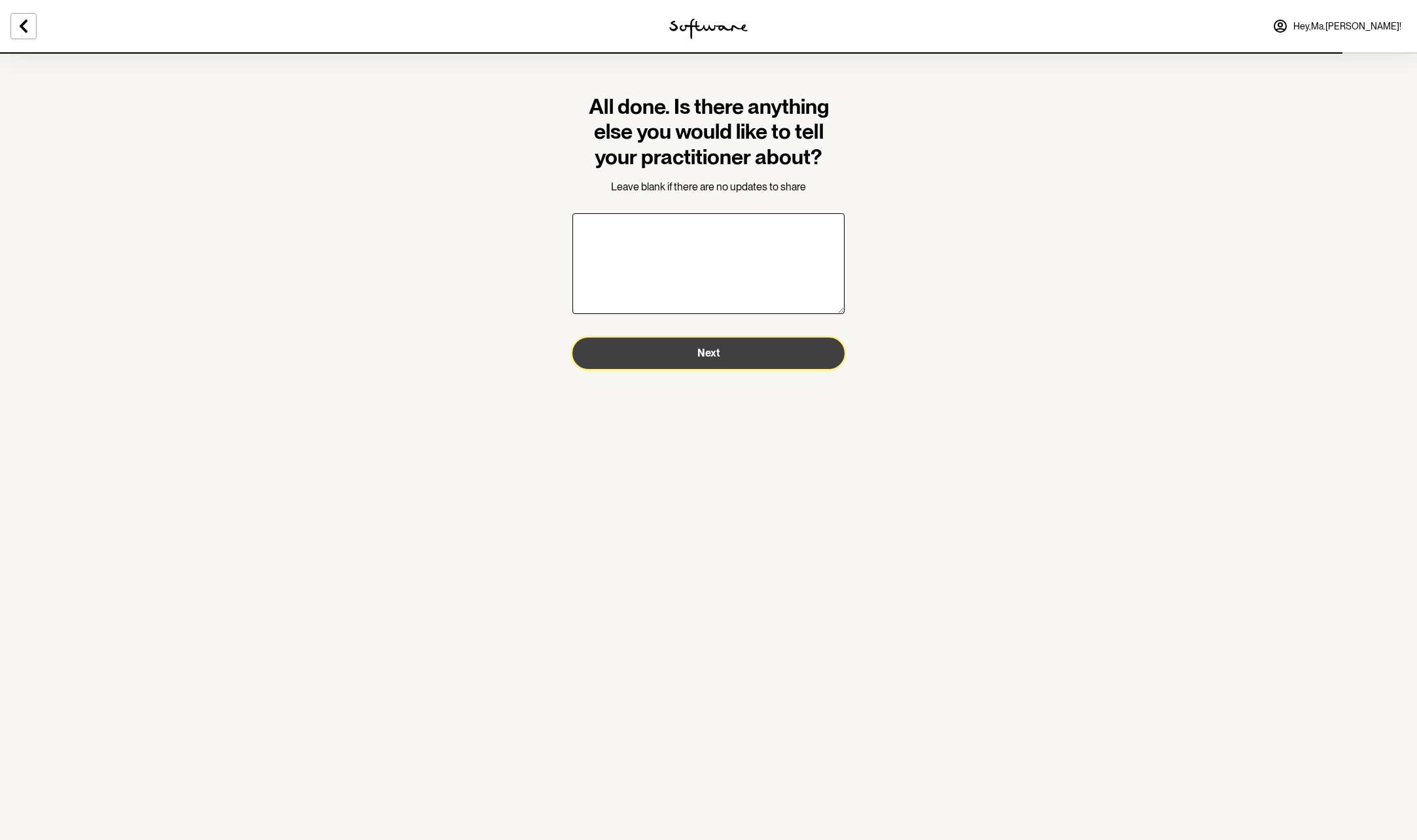
click at [705, 355] on span "Next" at bounding box center [708, 353] width 22 height 12
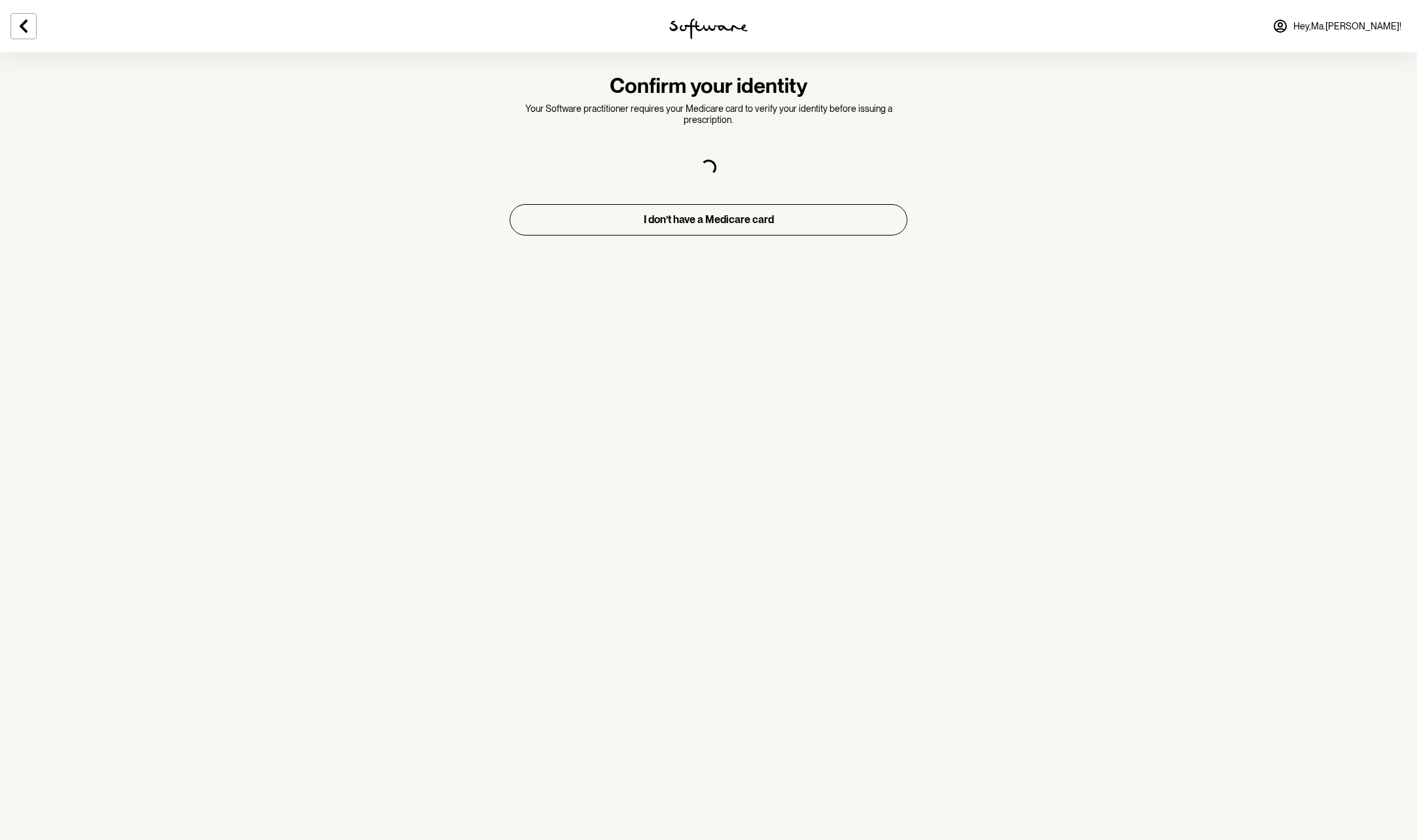
select select "F"
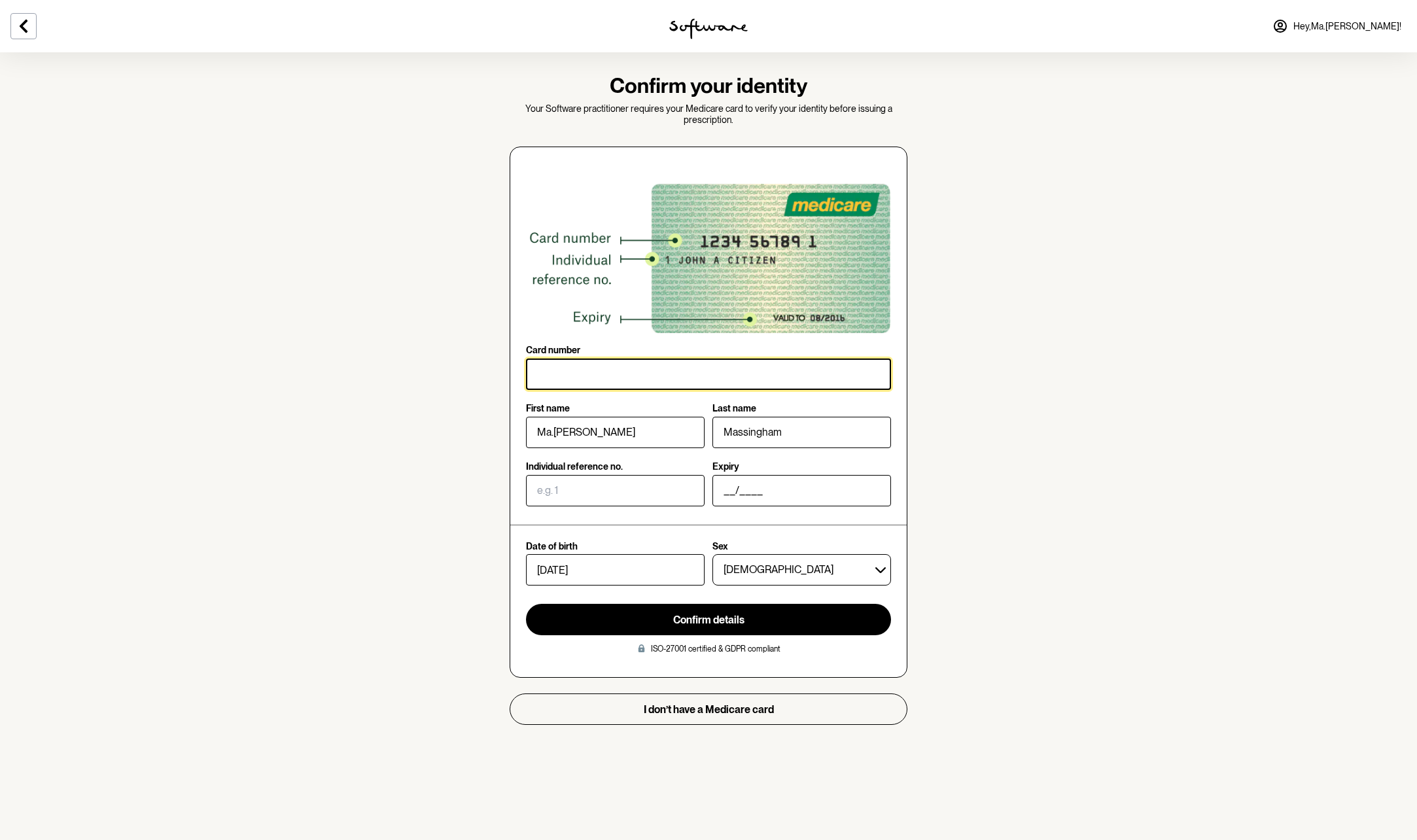
click at [562, 382] on input "Card number" at bounding box center [708, 374] width 365 height 32
type input "4470 36158 5"
click at [321, 315] on section "Confirm your identity Your Software practitioner requires your Medicare card to…" at bounding box center [708, 420] width 1417 height 840
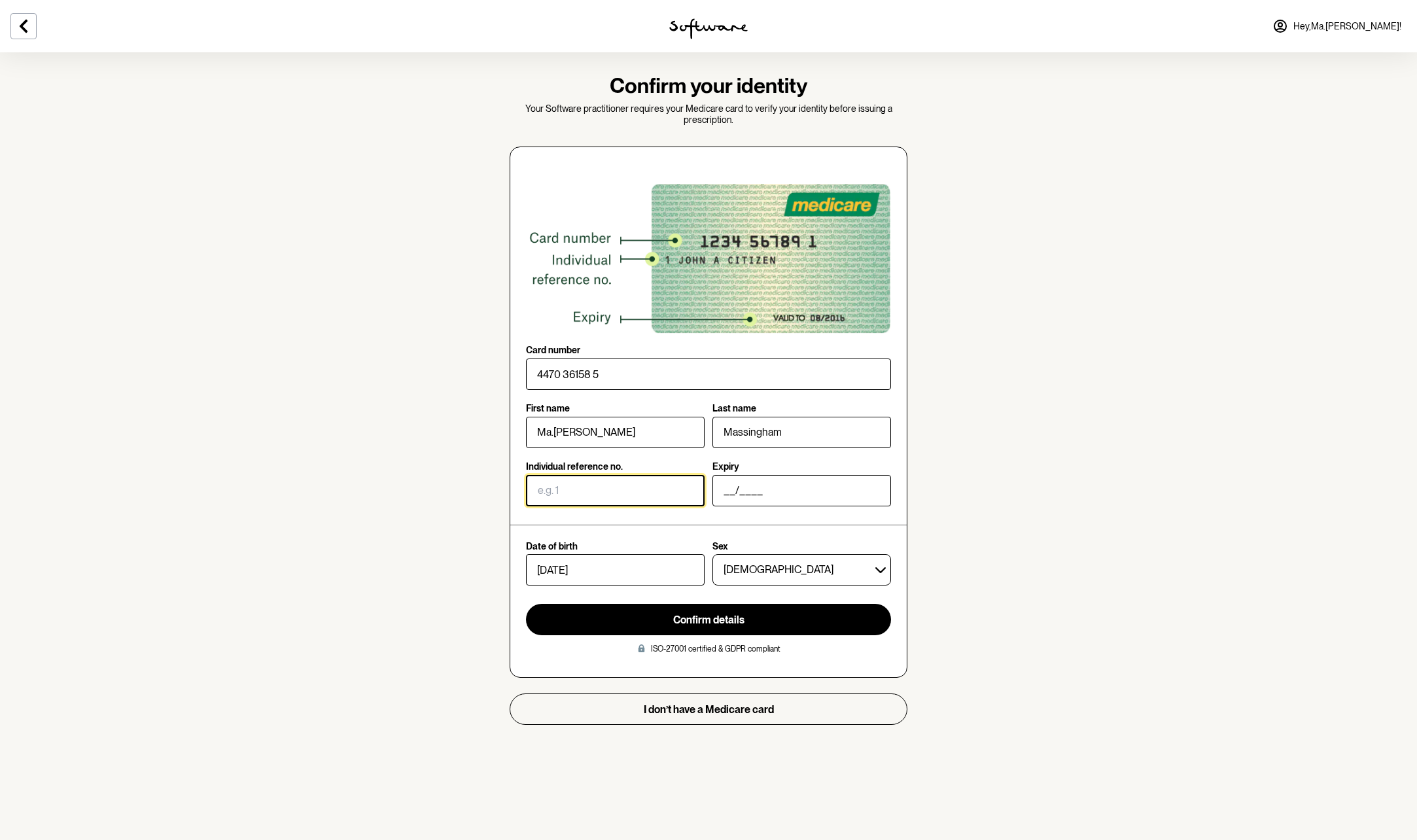
click at [579, 498] on input "Individual reference no." at bounding box center [615, 490] width 179 height 32
type input "1"
click at [733, 491] on input "__/____" at bounding box center [801, 490] width 179 height 32
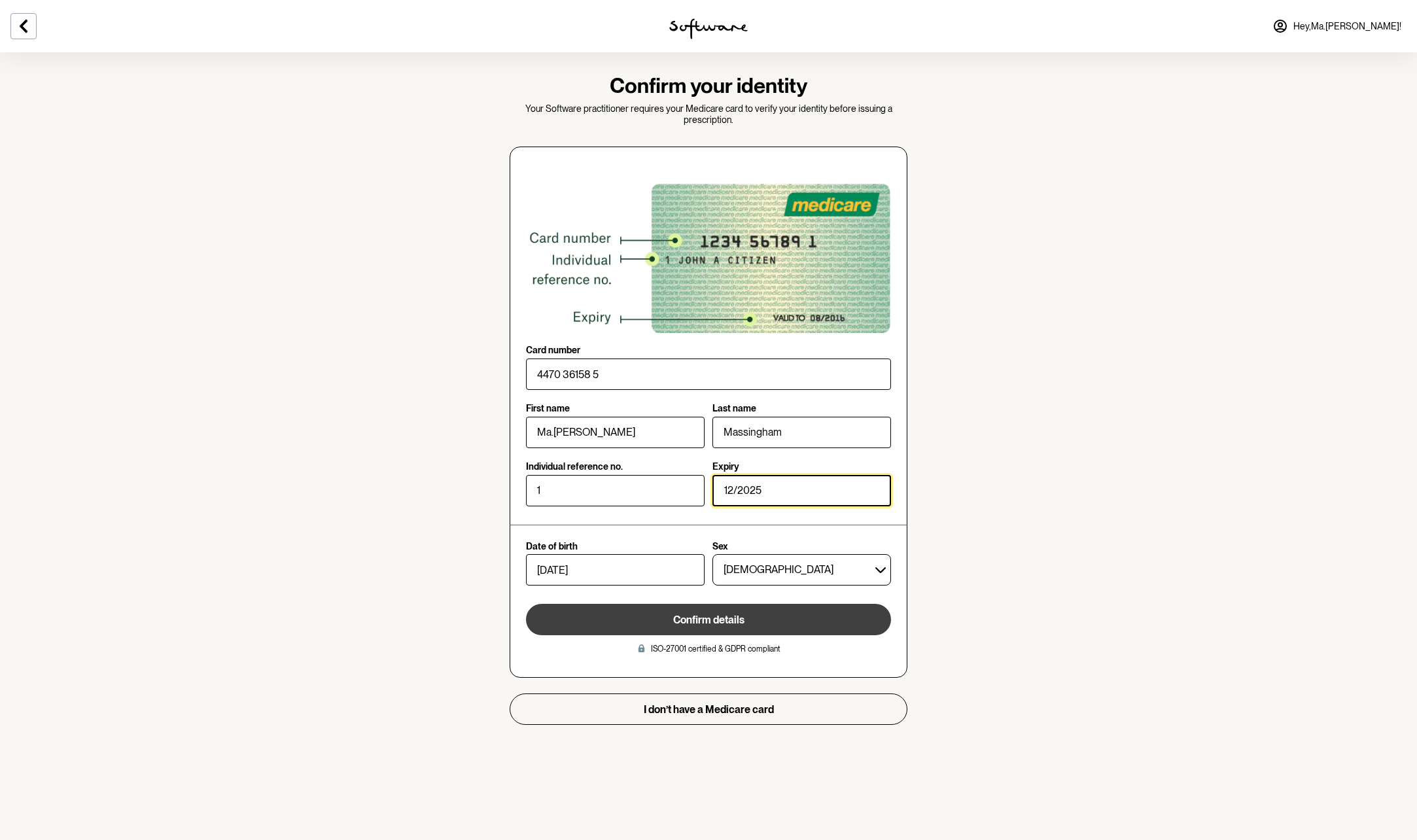
type input "12/2025"
click at [699, 614] on span "Confirm details" at bounding box center [708, 620] width 71 height 12
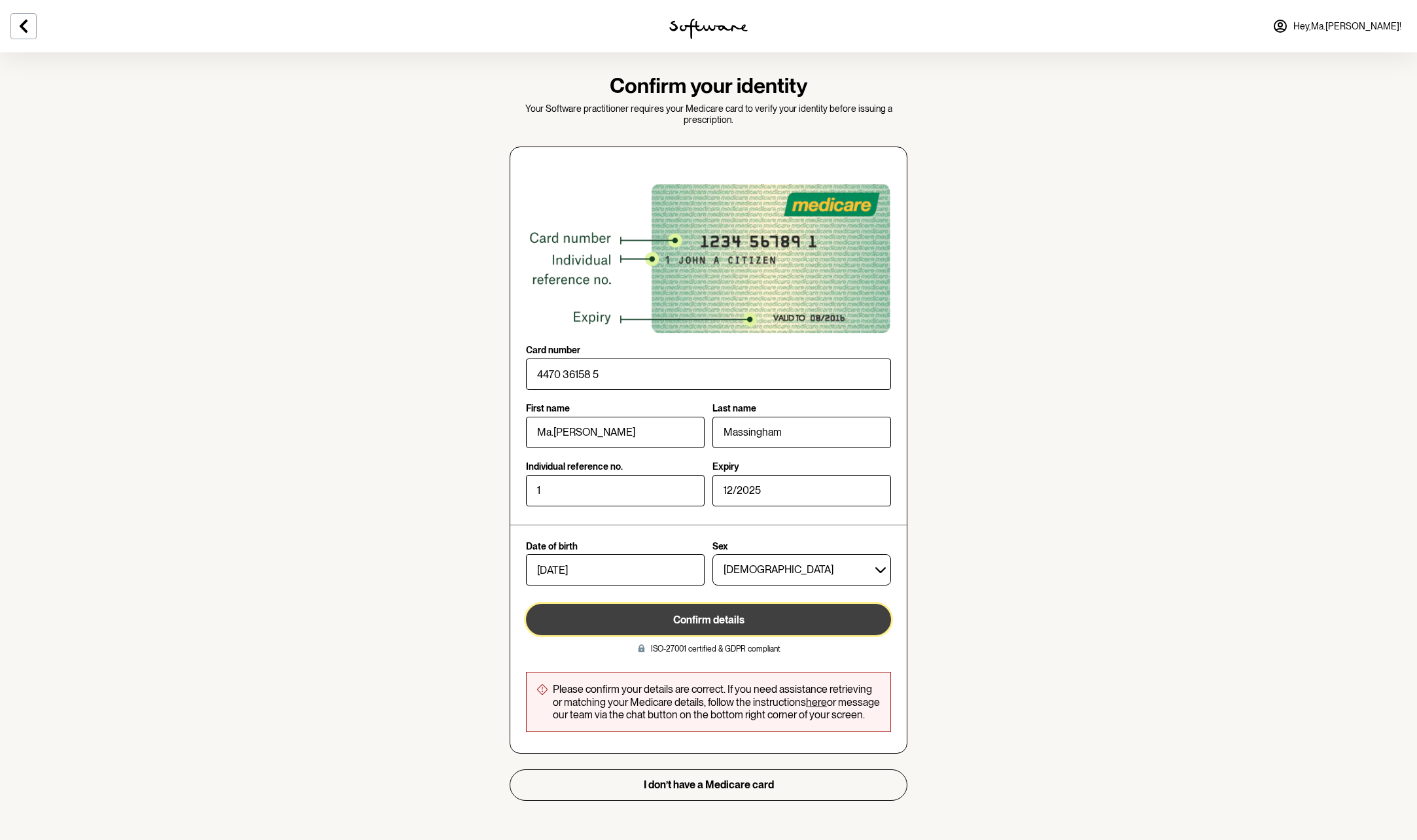
click at [688, 614] on span "Confirm details" at bounding box center [708, 620] width 71 height 12
click at [793, 707] on p "Please confirm your details are correct. If you need assistance retrieving or m…" at bounding box center [716, 701] width 327 height 38
click at [815, 703] on link "here" at bounding box center [816, 702] width 21 height 12
click at [813, 701] on link "here" at bounding box center [816, 702] width 21 height 12
click at [721, 622] on span "Confirm details" at bounding box center [708, 620] width 71 height 12
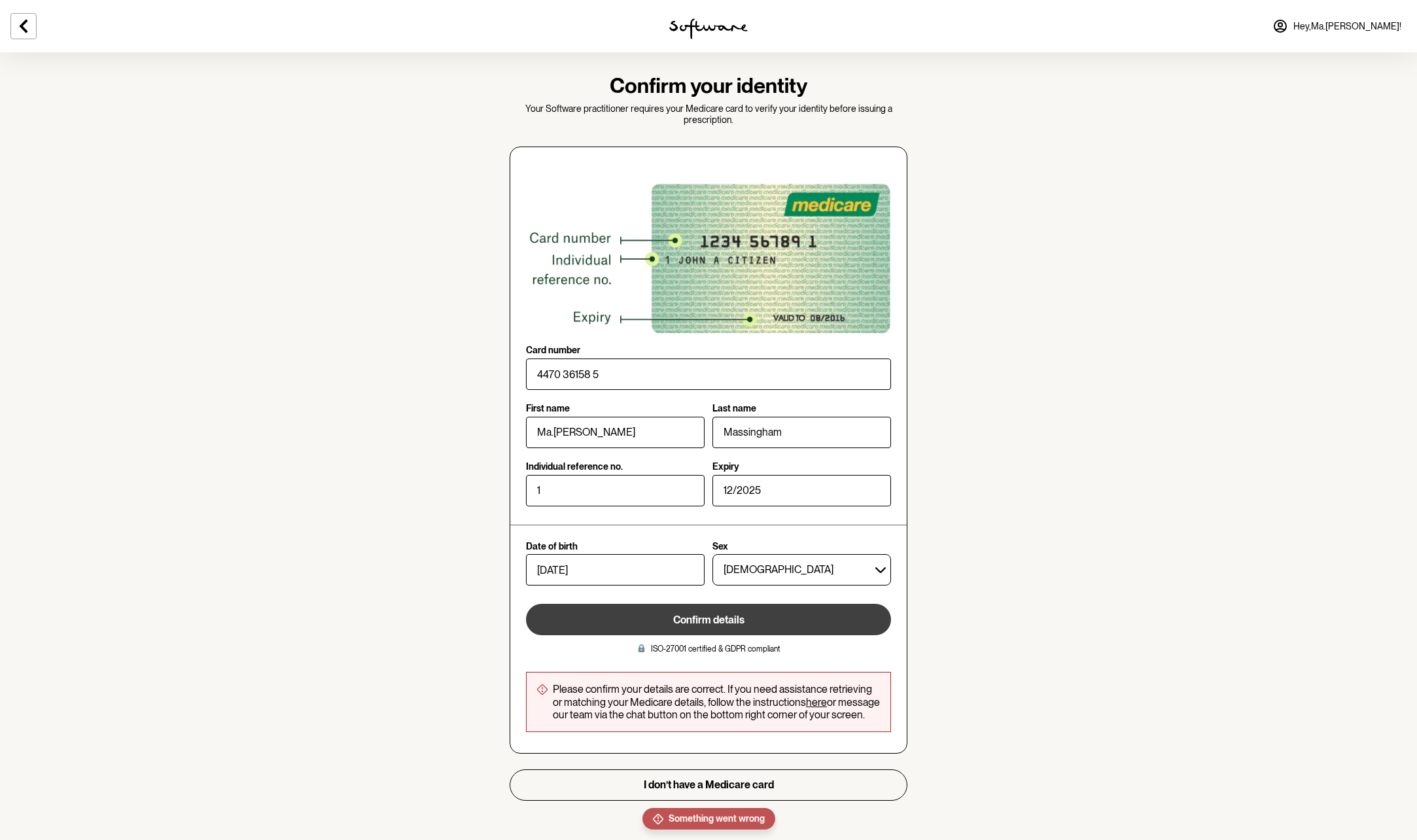
click at [965, 258] on section "Confirm your identity Your Software practitioner requires your Medicare card to…" at bounding box center [708, 420] width 1417 height 840
click at [1059, 383] on section "Confirm your identity Your Software practitioner requires your Medicare card to…" at bounding box center [708, 420] width 1417 height 840
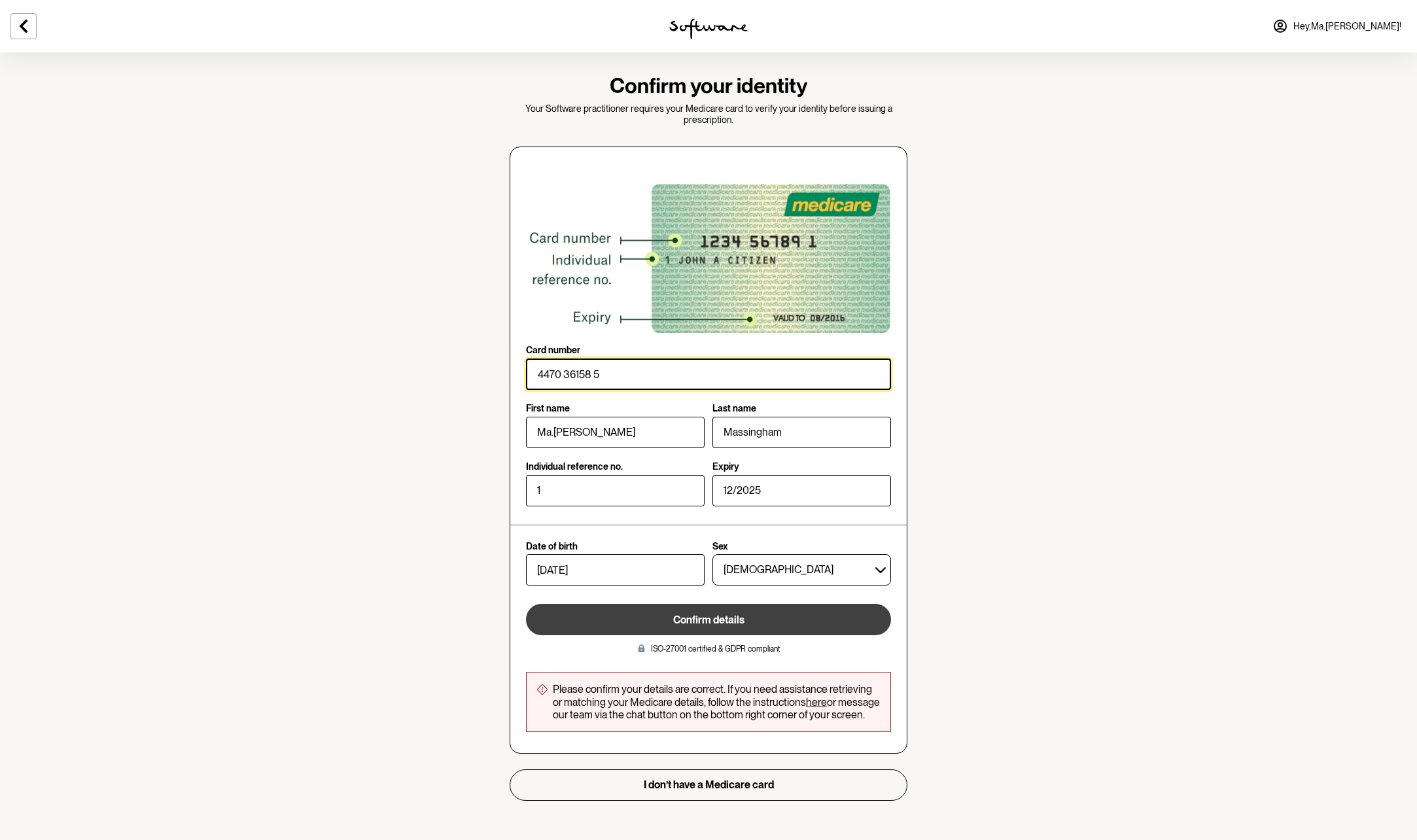
click at [563, 378] on input "Card number" at bounding box center [708, 374] width 365 height 32
click at [615, 372] on input "Card number" at bounding box center [708, 374] width 365 height 32
click at [616, 372] on input "Card number" at bounding box center [708, 374] width 365 height 32
click at [1069, 425] on section "Confirm your identity Your Software practitioner requires your Medicare card to…" at bounding box center [708, 420] width 1417 height 840
click at [815, 704] on link "here" at bounding box center [816, 702] width 21 height 12
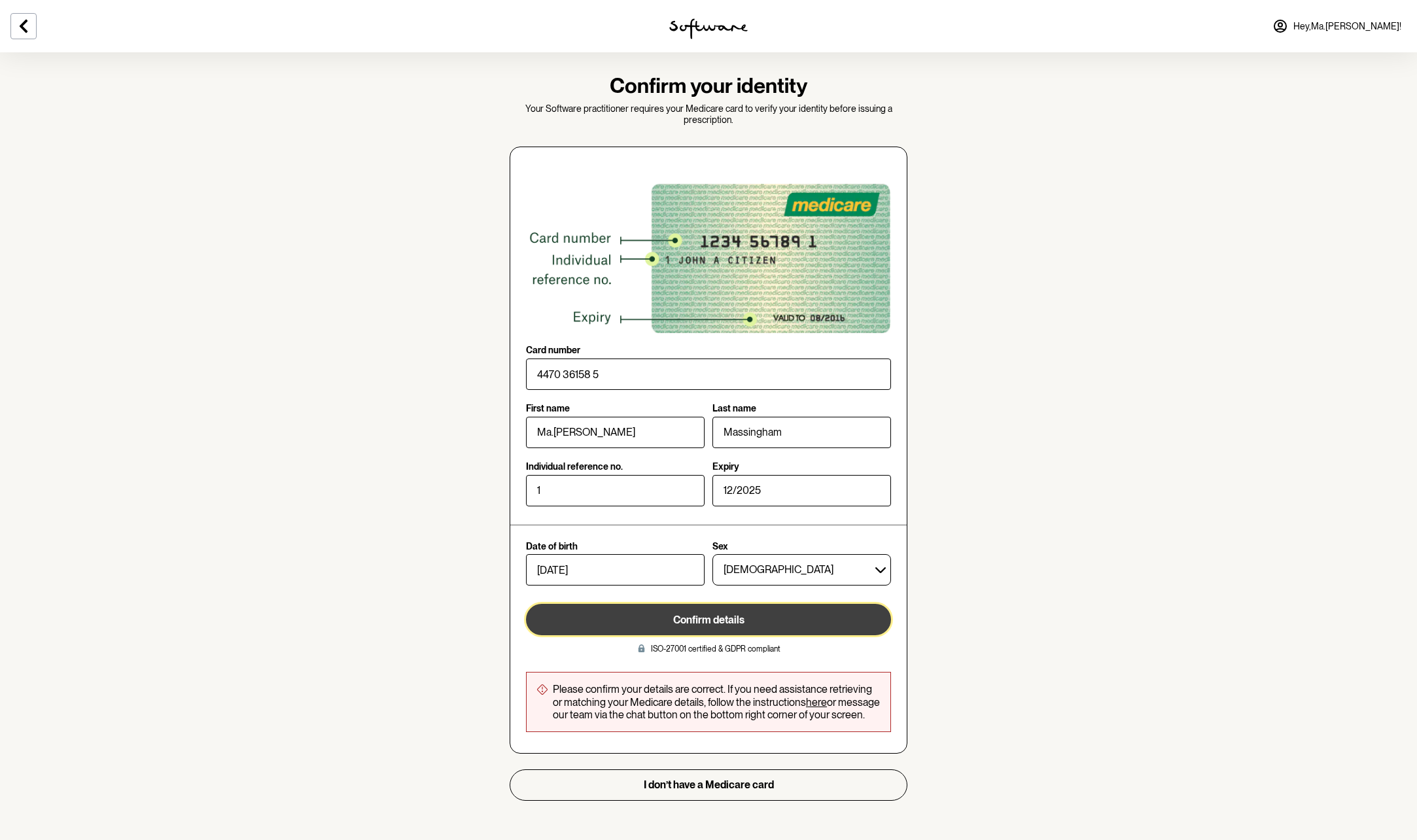
click at [693, 621] on span "Confirm details" at bounding box center [708, 620] width 71 height 12
drag, startPoint x: 1087, startPoint y: 512, endPoint x: 1099, endPoint y: 505, distance: 13.9
click at [705, 814] on section "Confirm your identity Your Software practitioner requires your Medicare card to…" at bounding box center [708, 436] width 418 height 769
click at [1410, 839] on section "Confirm your identity Your Software practitioner requires your Medicare card to…" at bounding box center [708, 420] width 1417 height 840
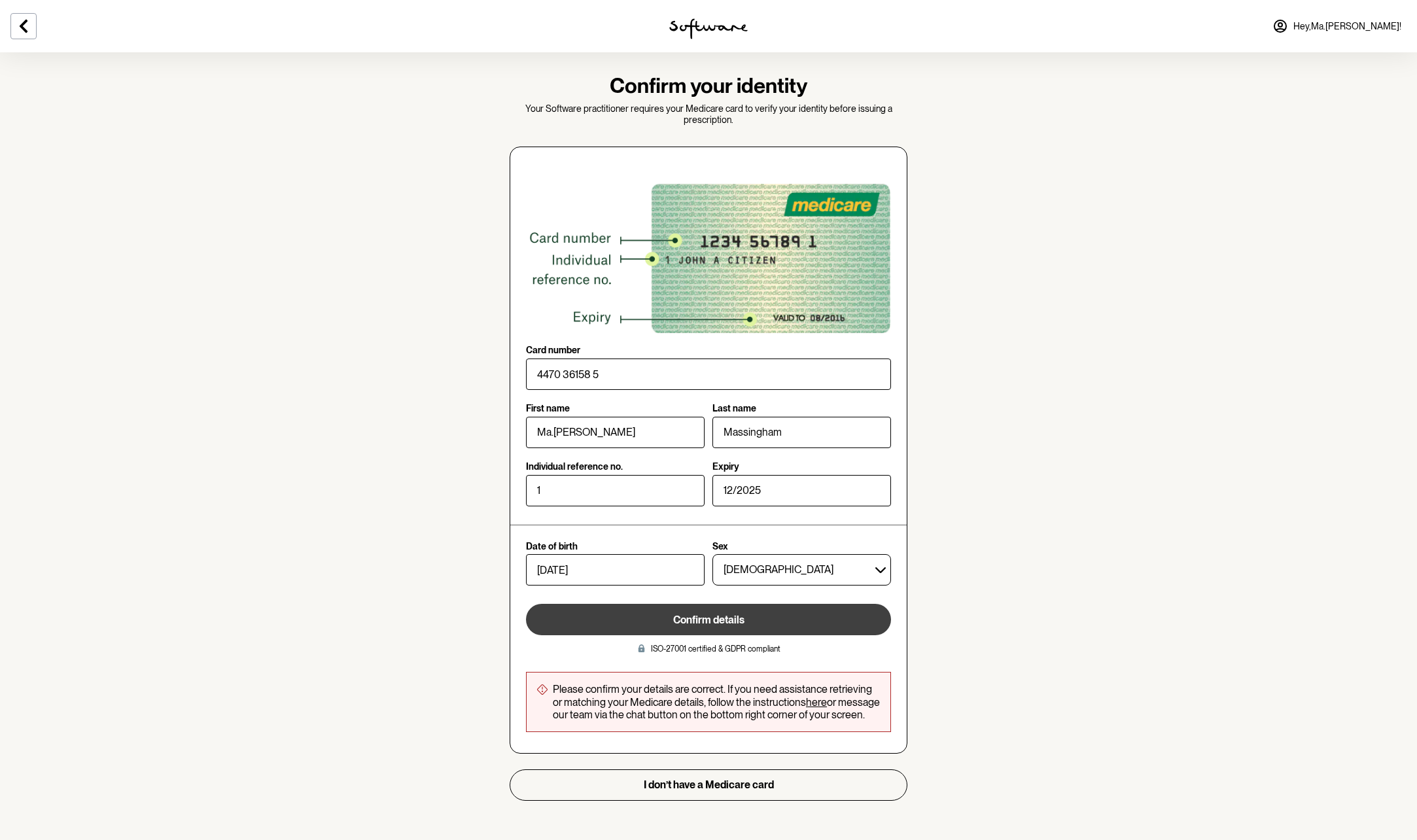
click at [1410, 826] on section "Confirm your identity Your Software practitioner requires your Medicare card to…" at bounding box center [708, 420] width 1417 height 840
click at [1372, 26] on span "Hey, Ma.[PERSON_NAME] !" at bounding box center [1347, 26] width 108 height 11
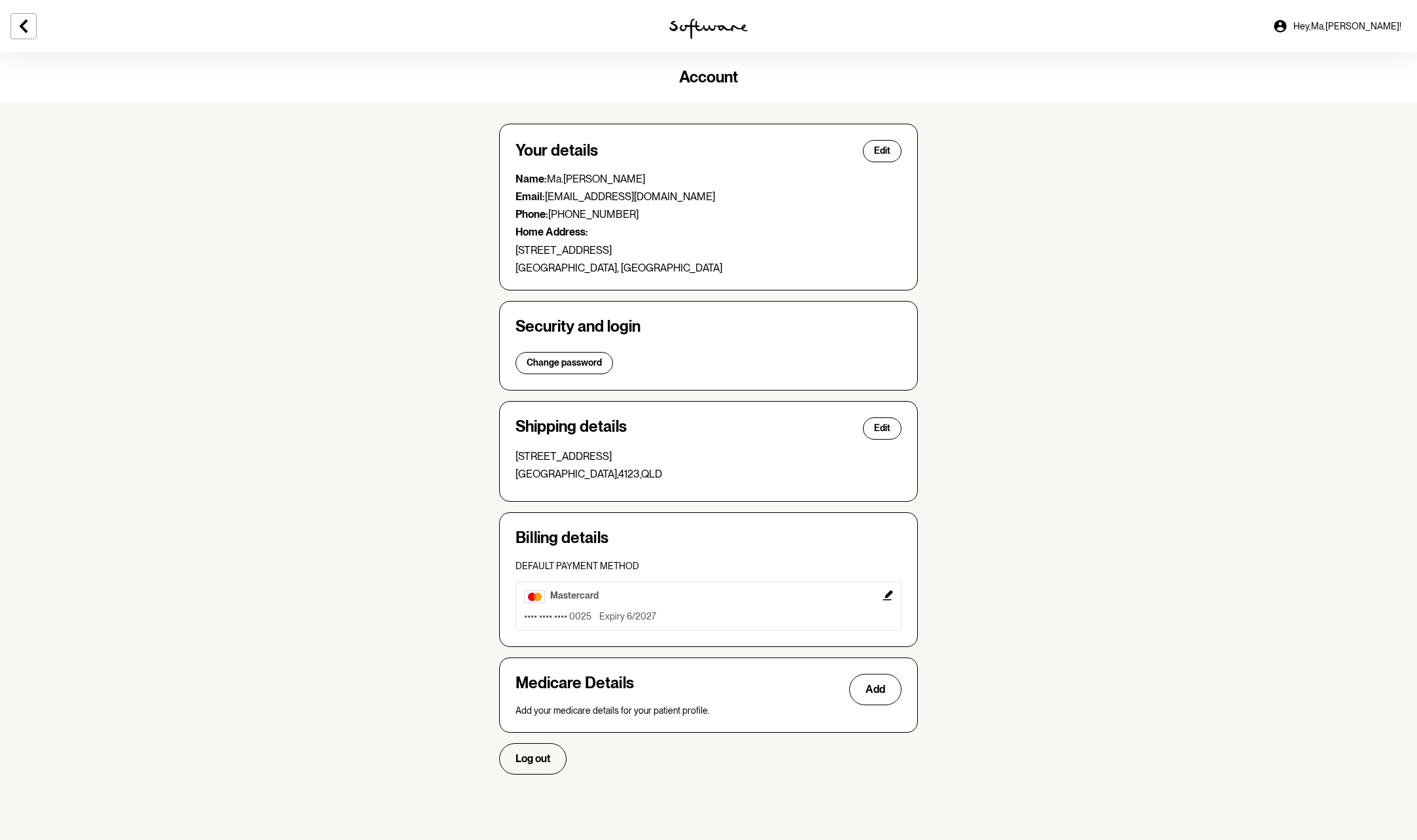
click at [1414, 832] on section "Account Your details Edit Name: [PERSON_NAME].[PERSON_NAME] Email: [EMAIL_ADDRE…" at bounding box center [708, 420] width 1417 height 840
click at [1407, 810] on section "Account Your details Edit Name: [PERSON_NAME].[PERSON_NAME] Email: [EMAIL_ADDRE…" at bounding box center [708, 420] width 1417 height 840
click at [874, 687] on span "Add" at bounding box center [875, 689] width 19 height 12
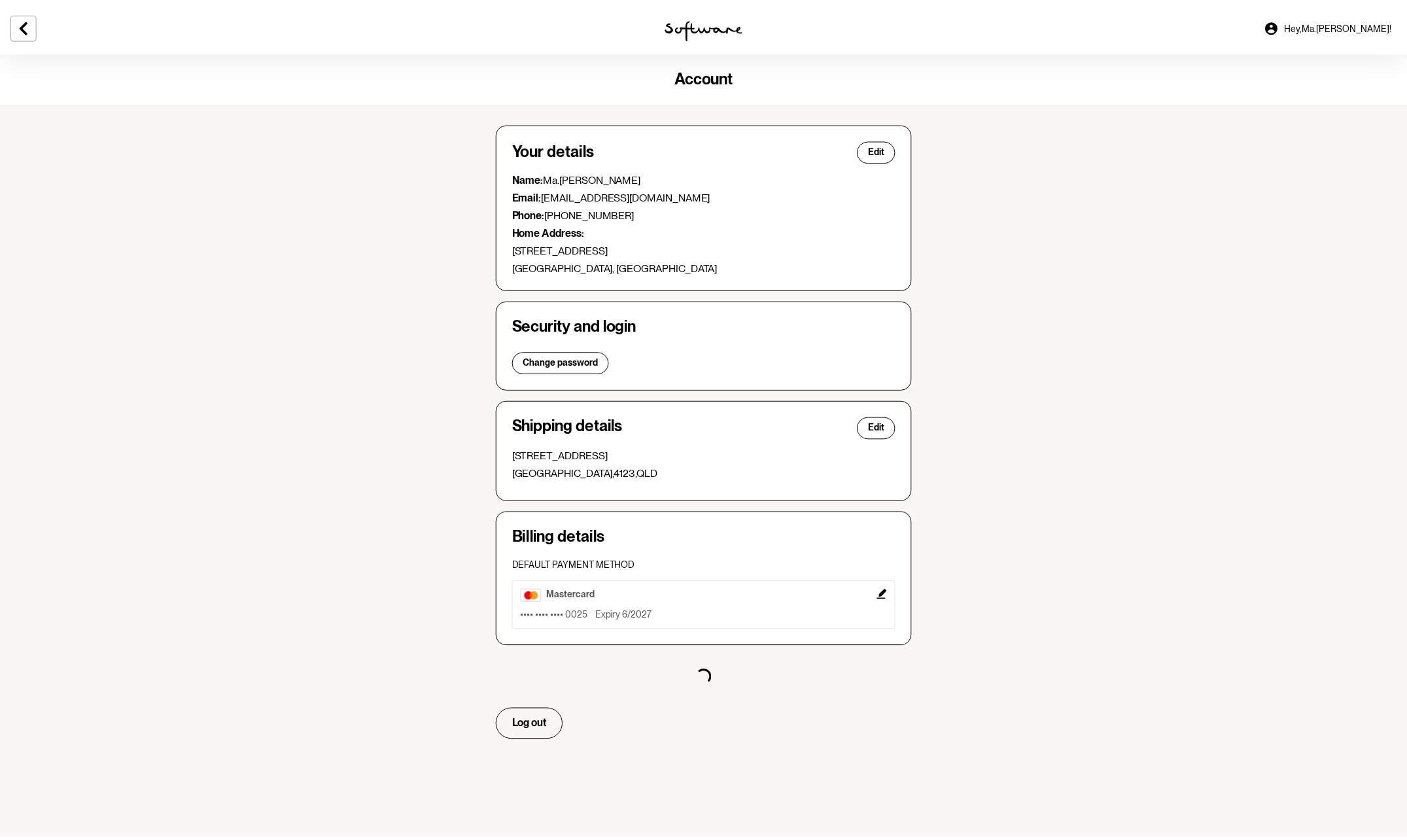
select select "F"
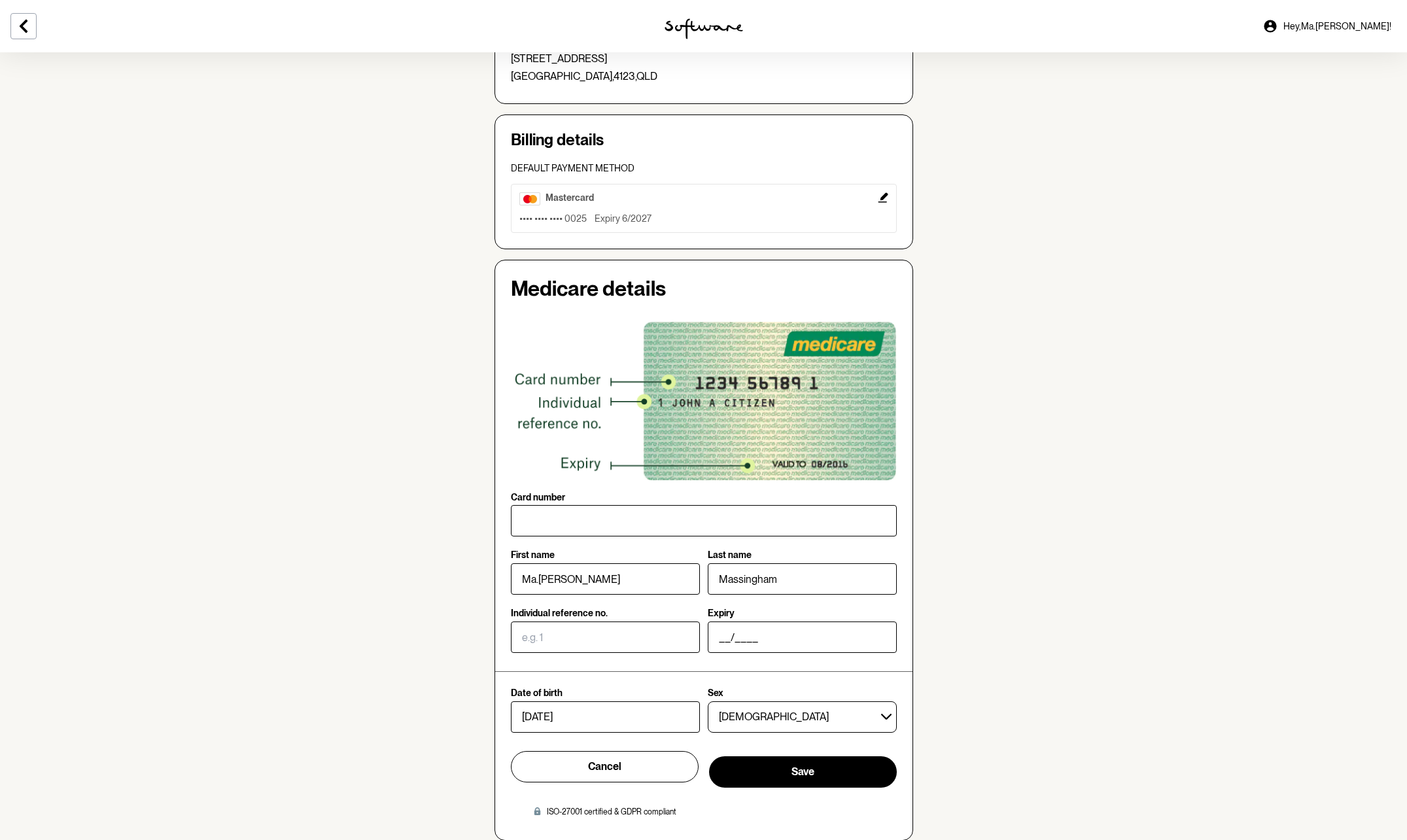
scroll to position [458, 0]
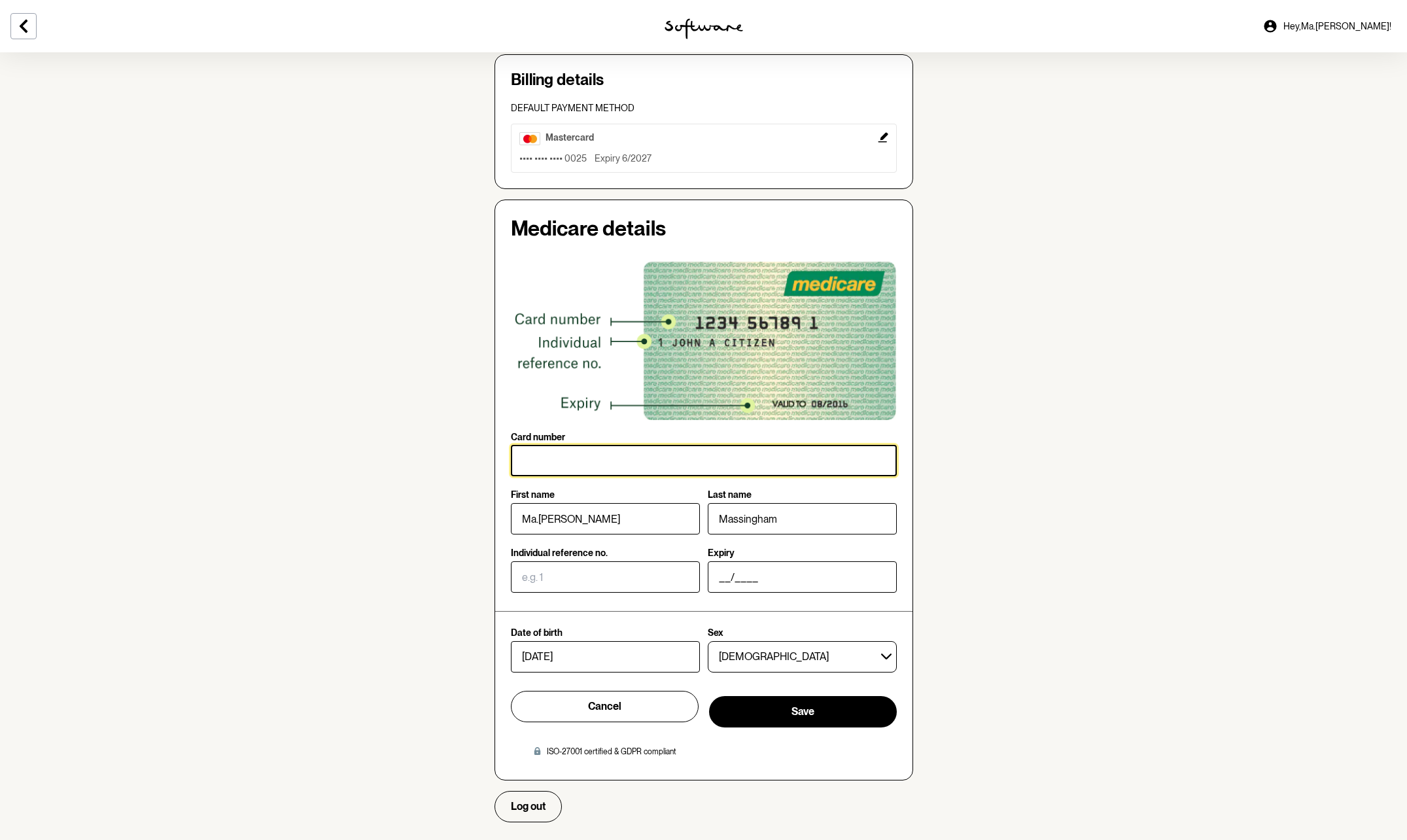
click at [549, 464] on input "Card number" at bounding box center [704, 461] width 386 height 32
type input "4470 36158 5"
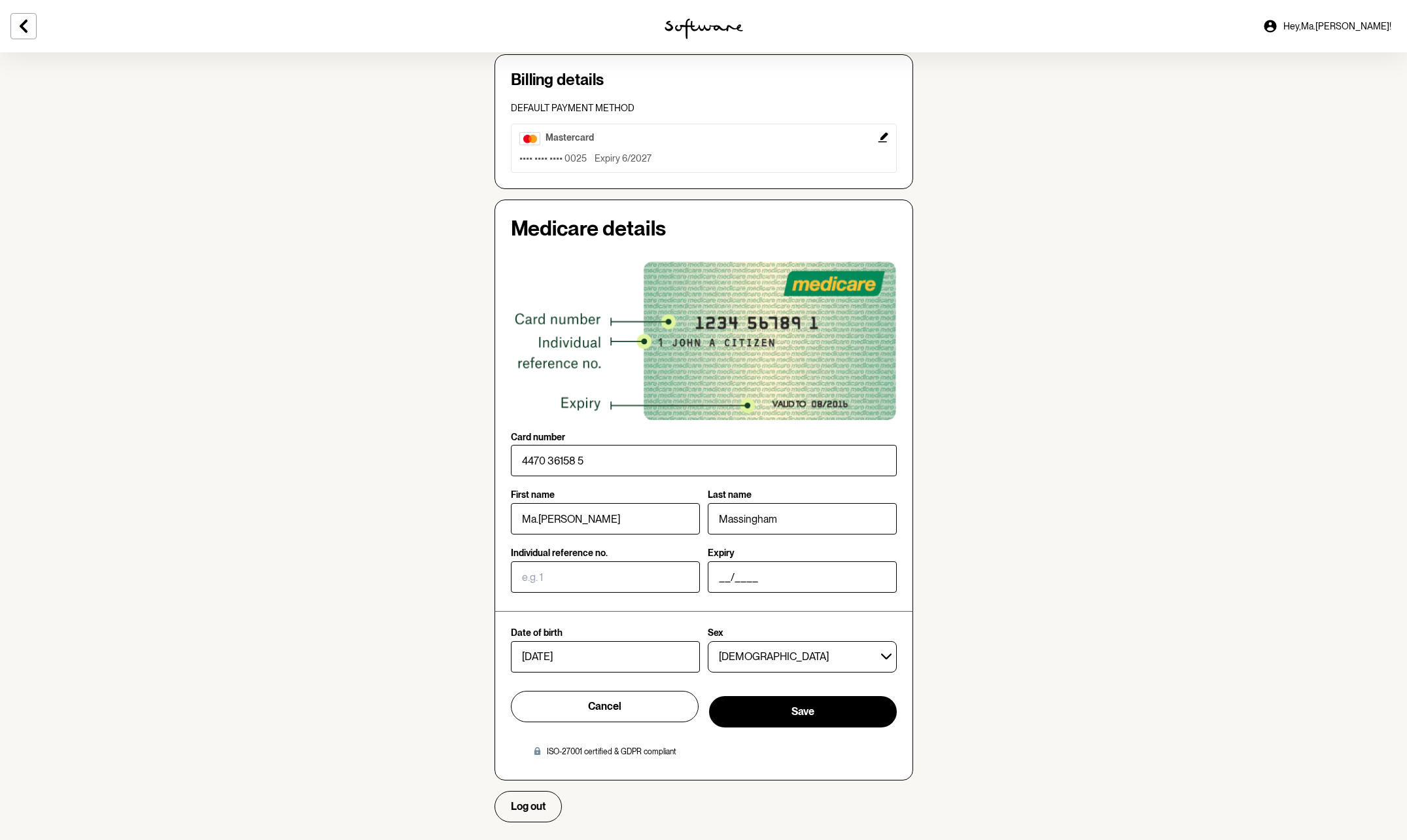
click at [234, 459] on section "Account Your details Edit Name: [PERSON_NAME].[PERSON_NAME] Email: [EMAIL_ADDRE…" at bounding box center [704, 219] width 1407 height 1249
click at [542, 578] on input "Individual reference no." at bounding box center [605, 577] width 189 height 32
type input "1"
click at [733, 575] on input "__/____" at bounding box center [802, 577] width 189 height 32
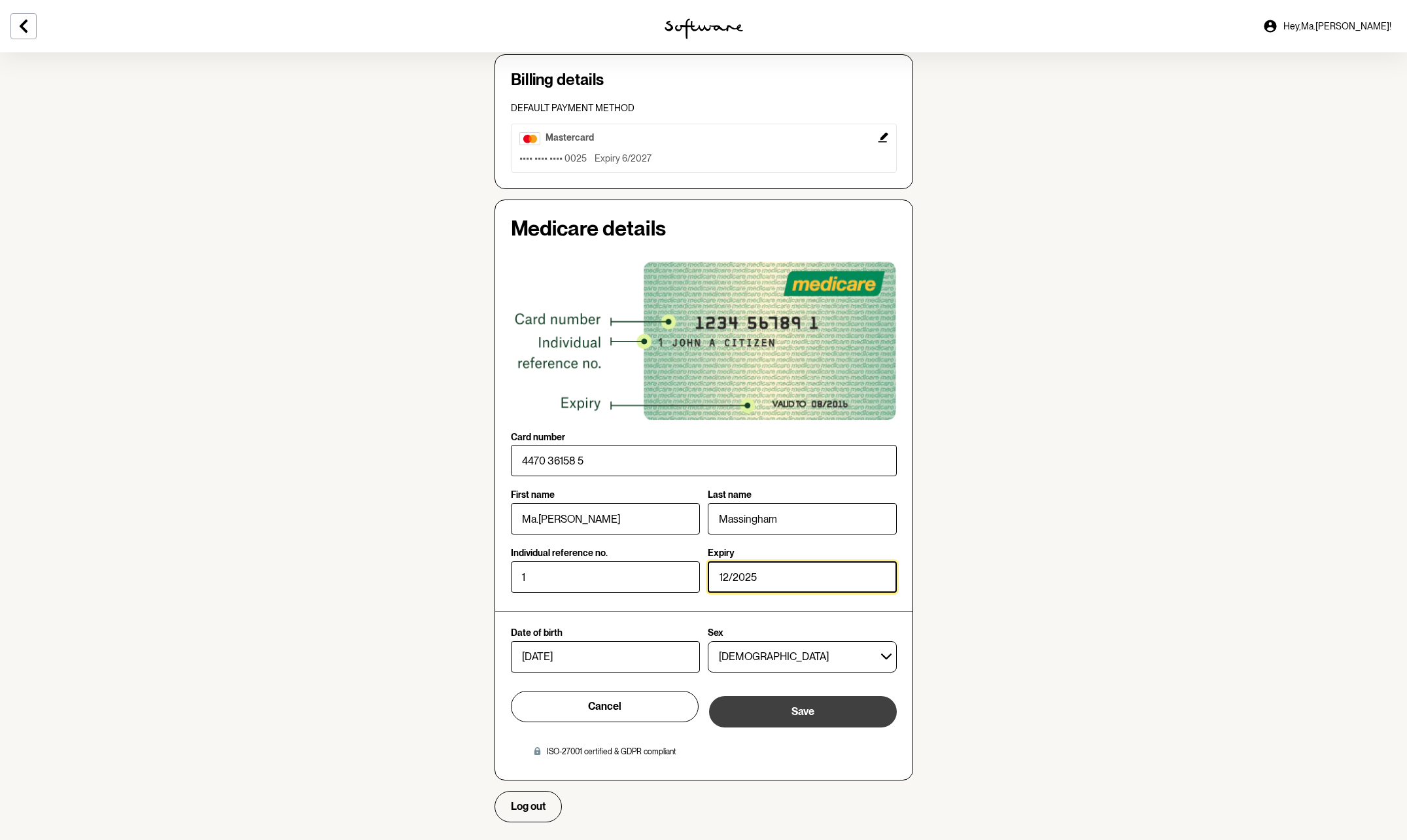
type input "12/2025"
click at [832, 712] on button "Save" at bounding box center [802, 711] width 188 height 32
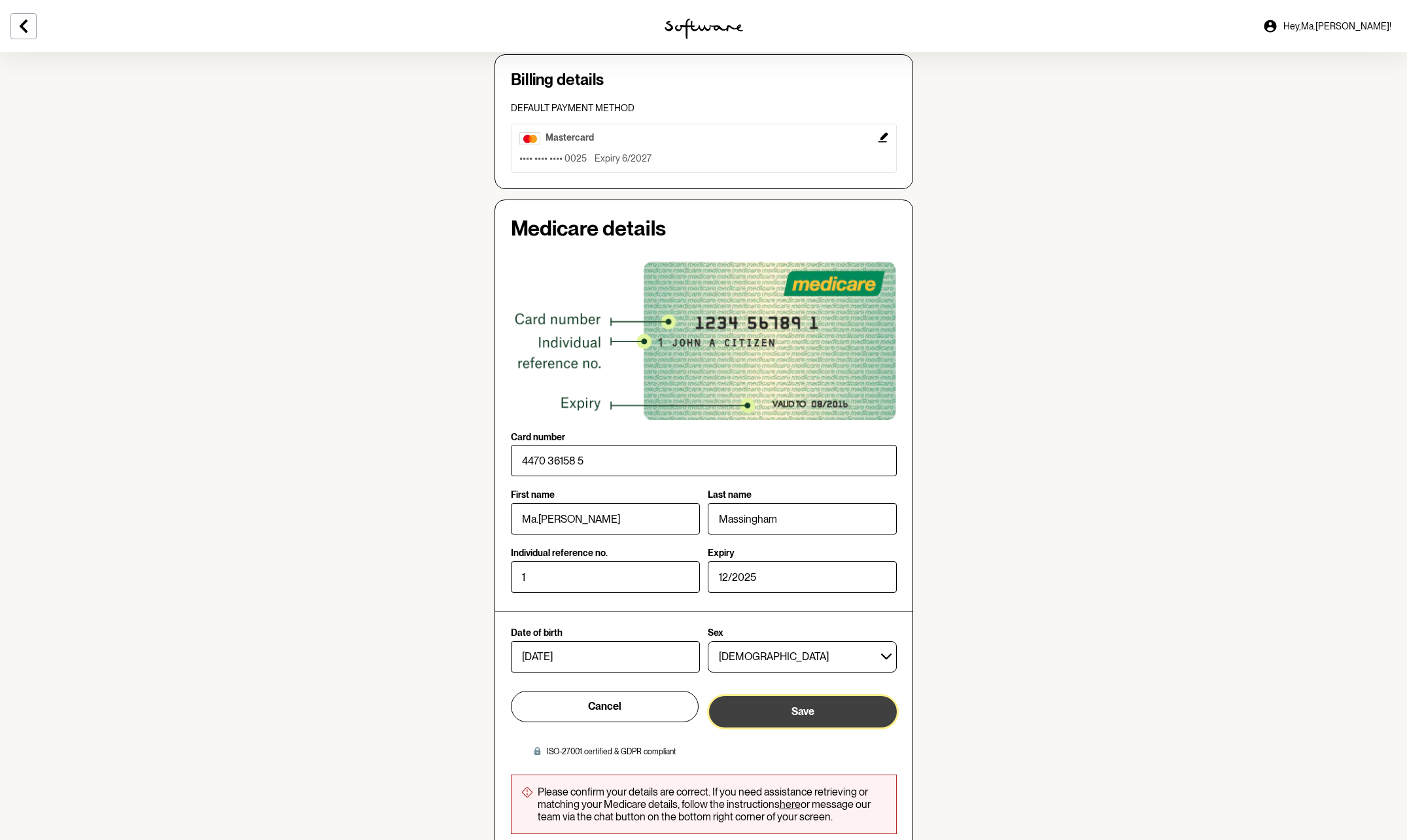
click at [785, 711] on button "Save" at bounding box center [802, 711] width 188 height 32
click at [787, 803] on link "here" at bounding box center [790, 804] width 21 height 12
click at [884, 136] on icon "Edit" at bounding box center [882, 136] width 10 height 10
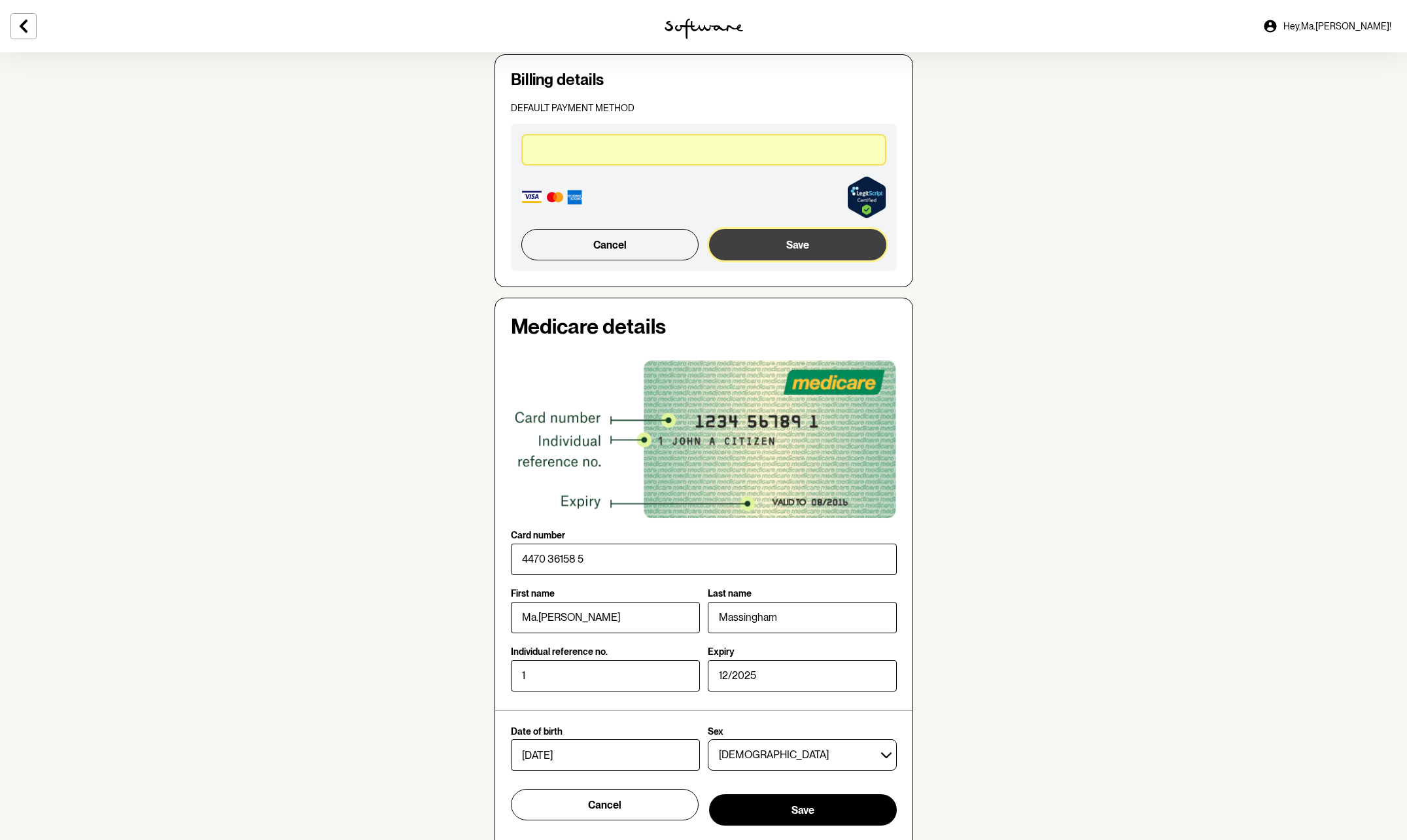
click at [770, 243] on button "Save" at bounding box center [797, 245] width 177 height 32
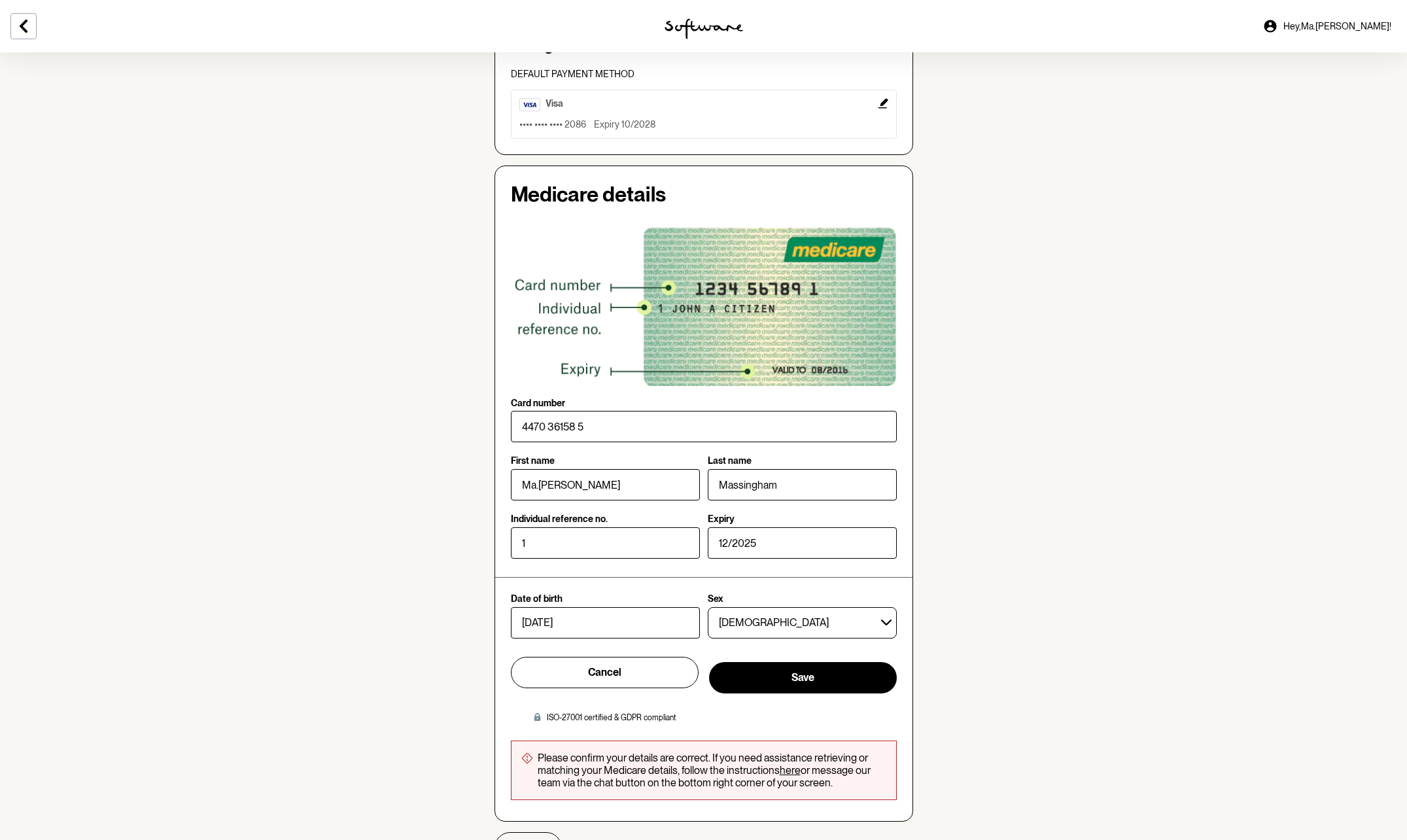
scroll to position [557, 0]
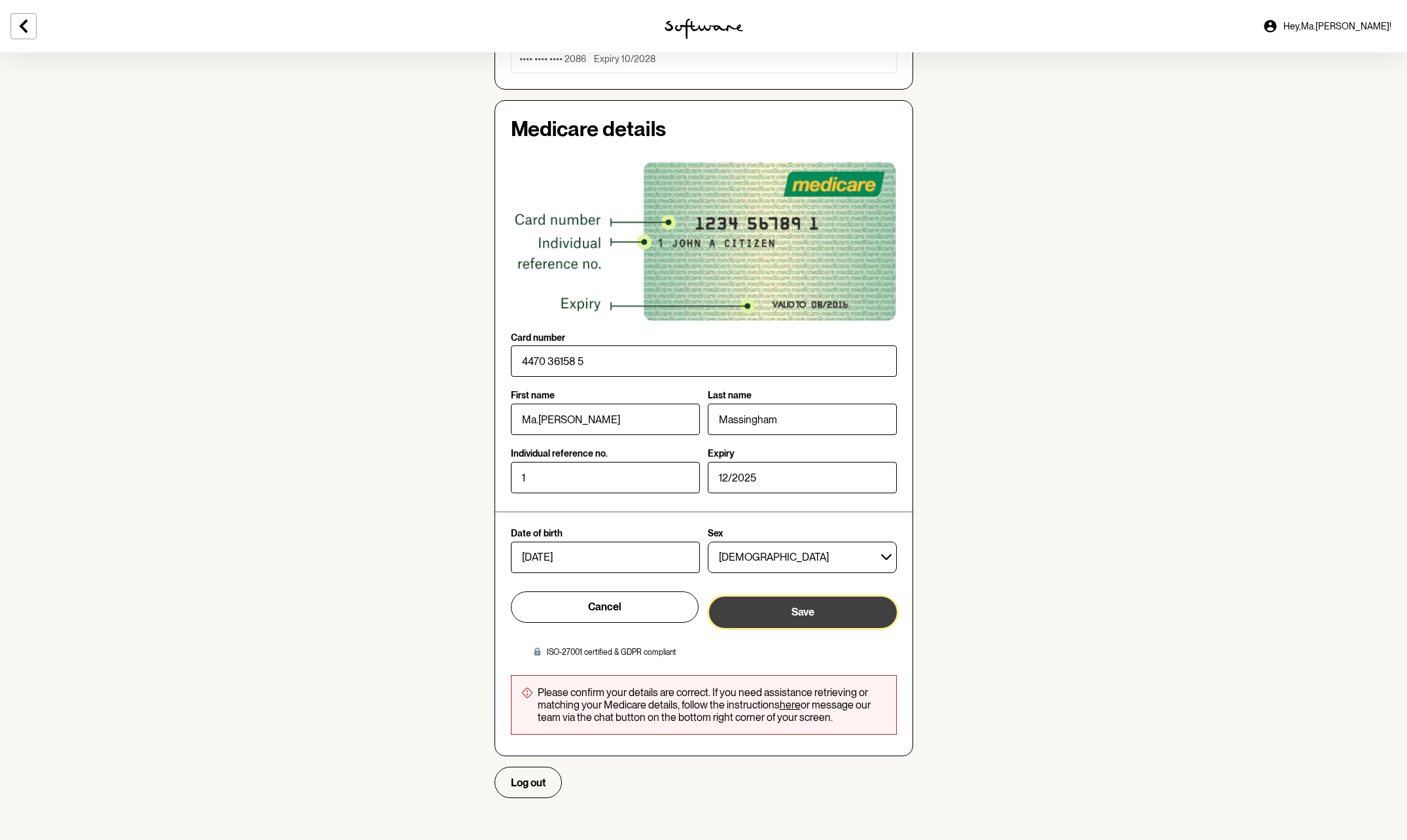
click at [813, 610] on span "Save" at bounding box center [803, 612] width 23 height 12
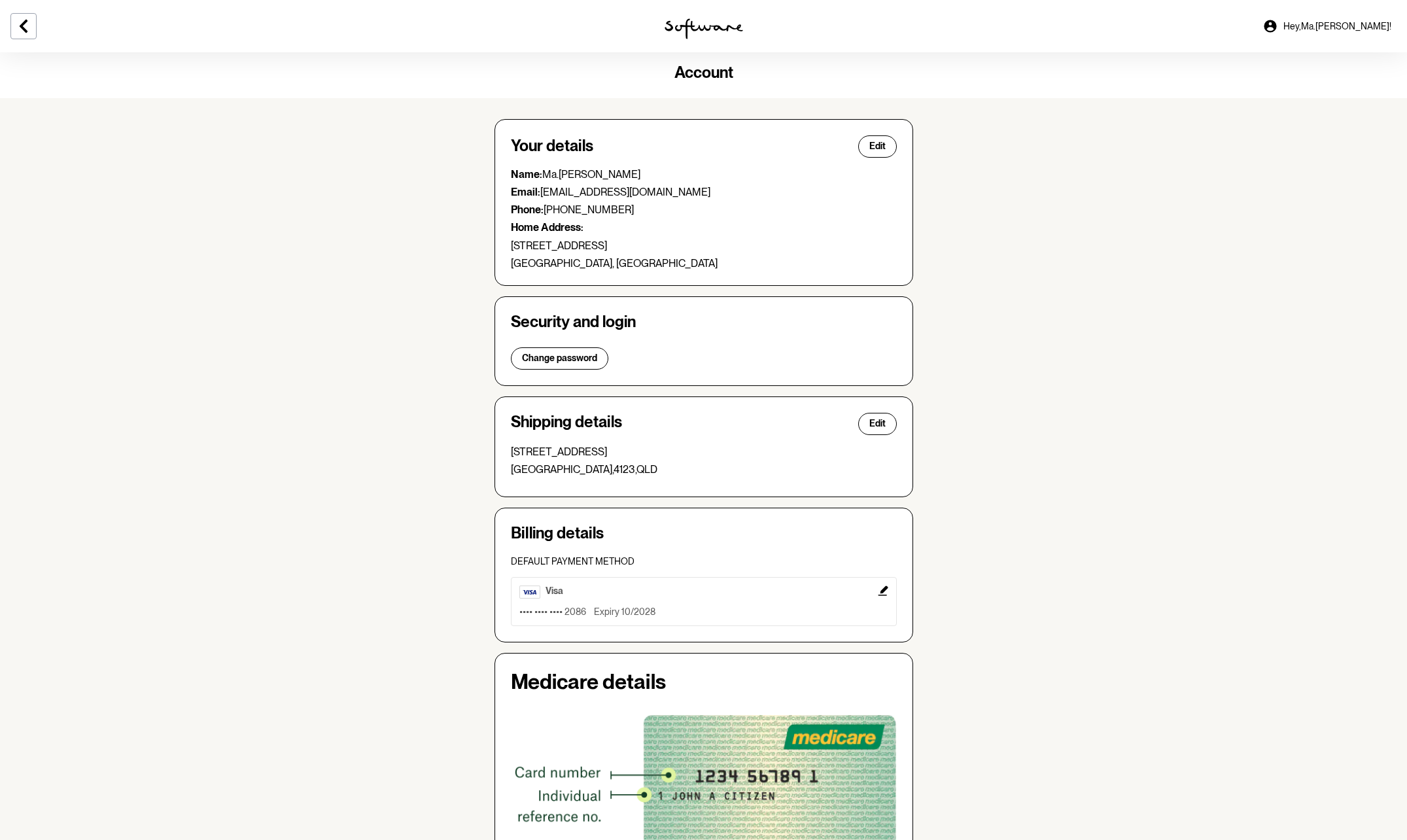
scroll to position [0, 0]
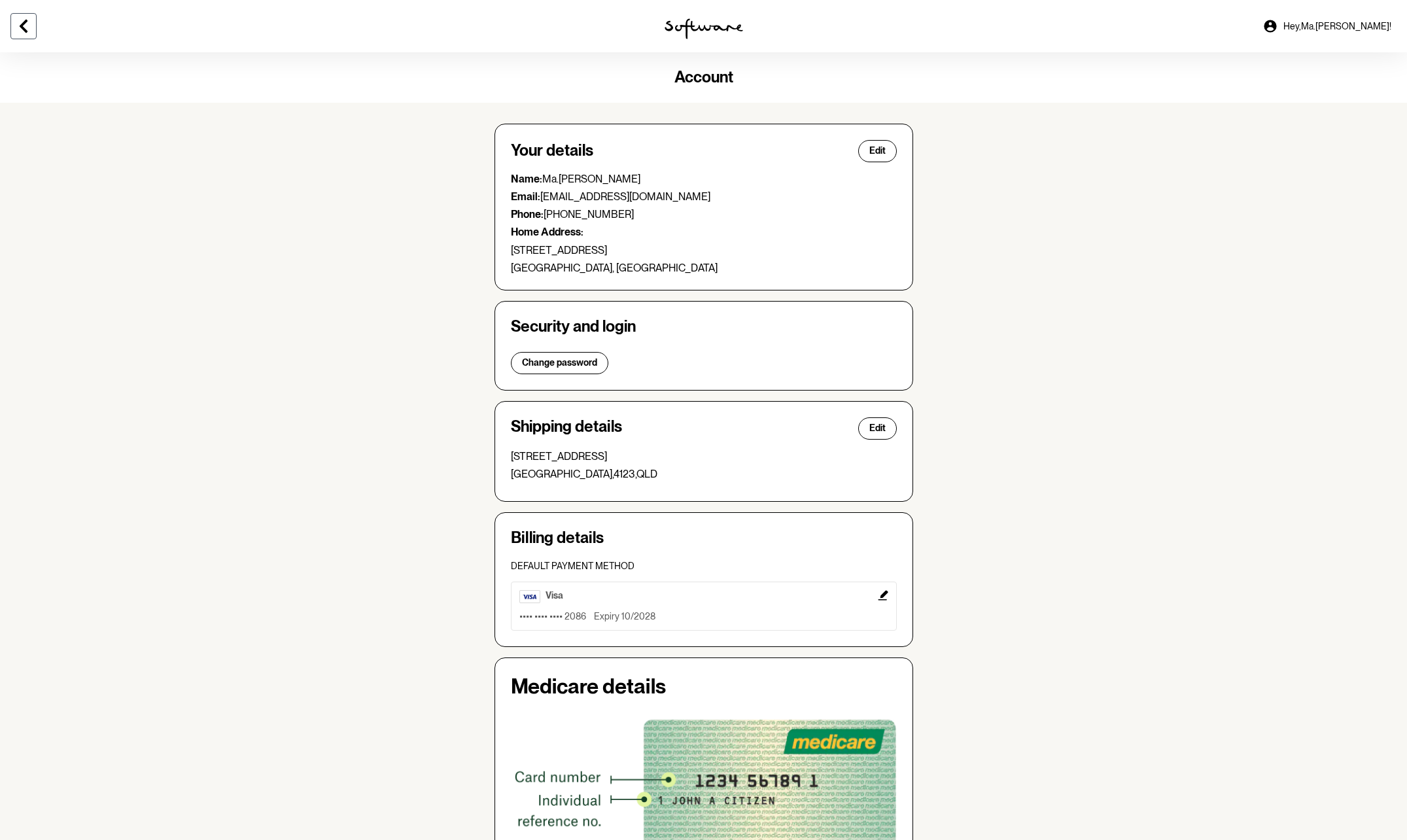
click at [22, 23] on icon at bounding box center [24, 26] width 16 height 16
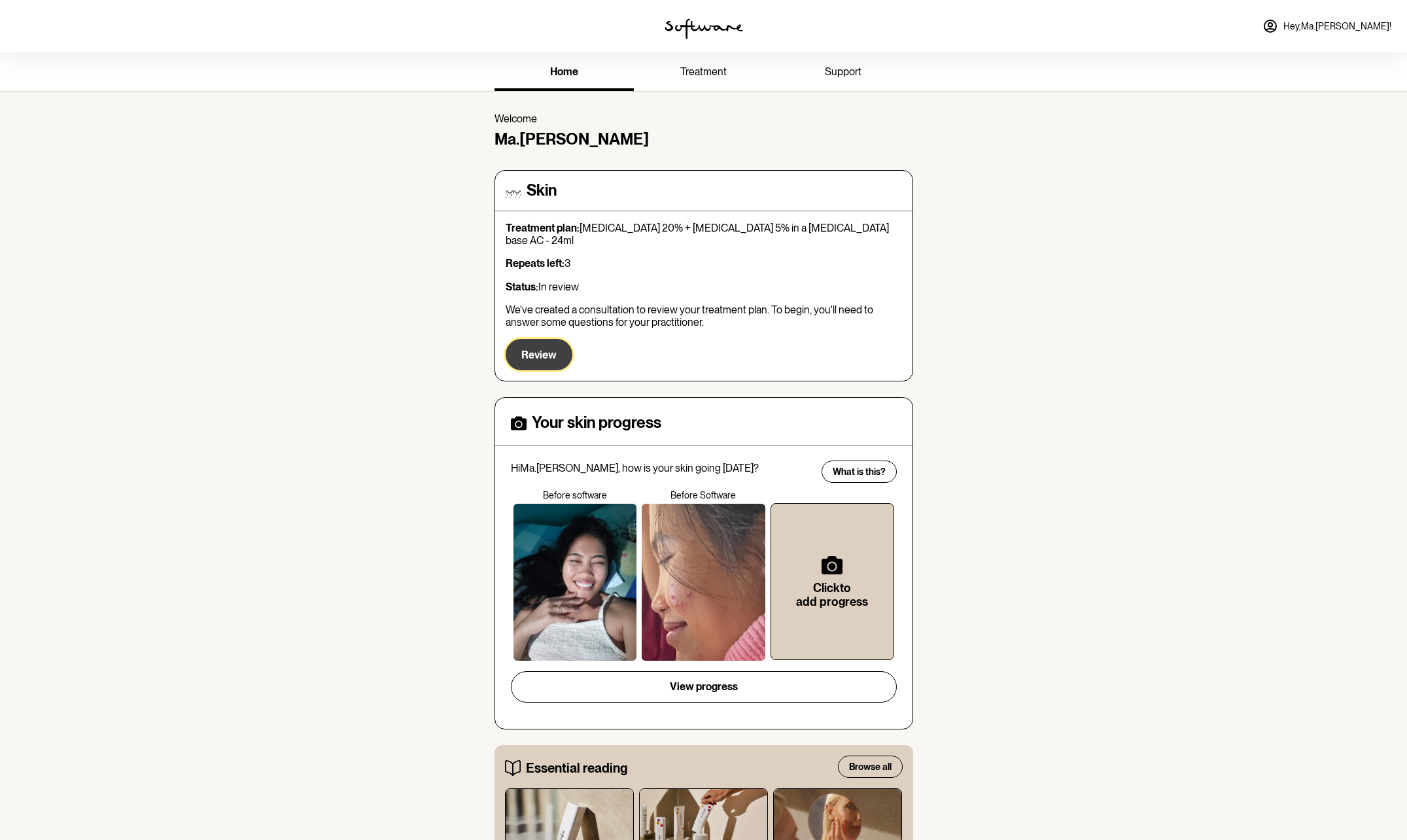
click at [538, 349] on span "Review" at bounding box center [539, 355] width 35 height 12
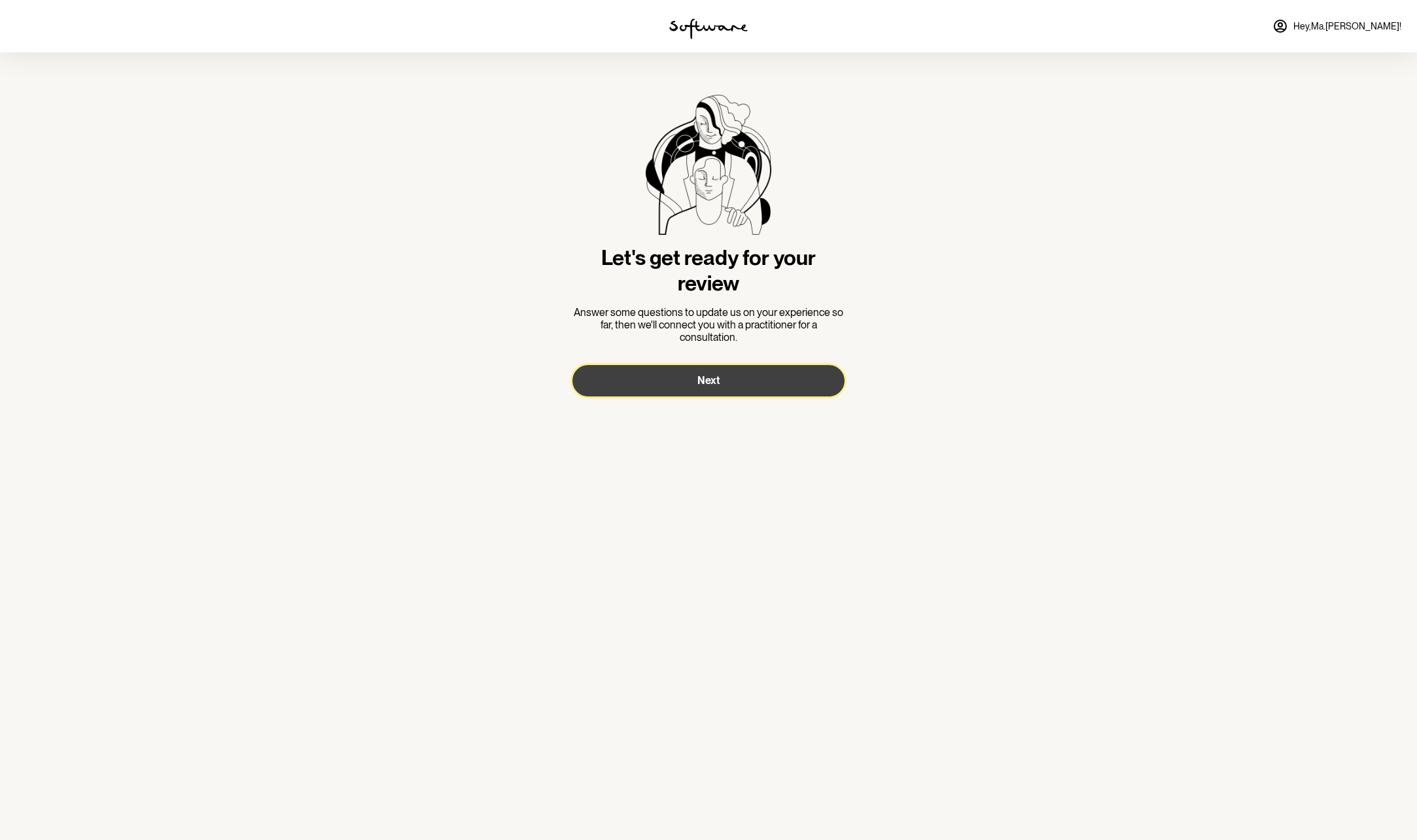
click at [711, 378] on span "Next" at bounding box center [708, 380] width 22 height 12
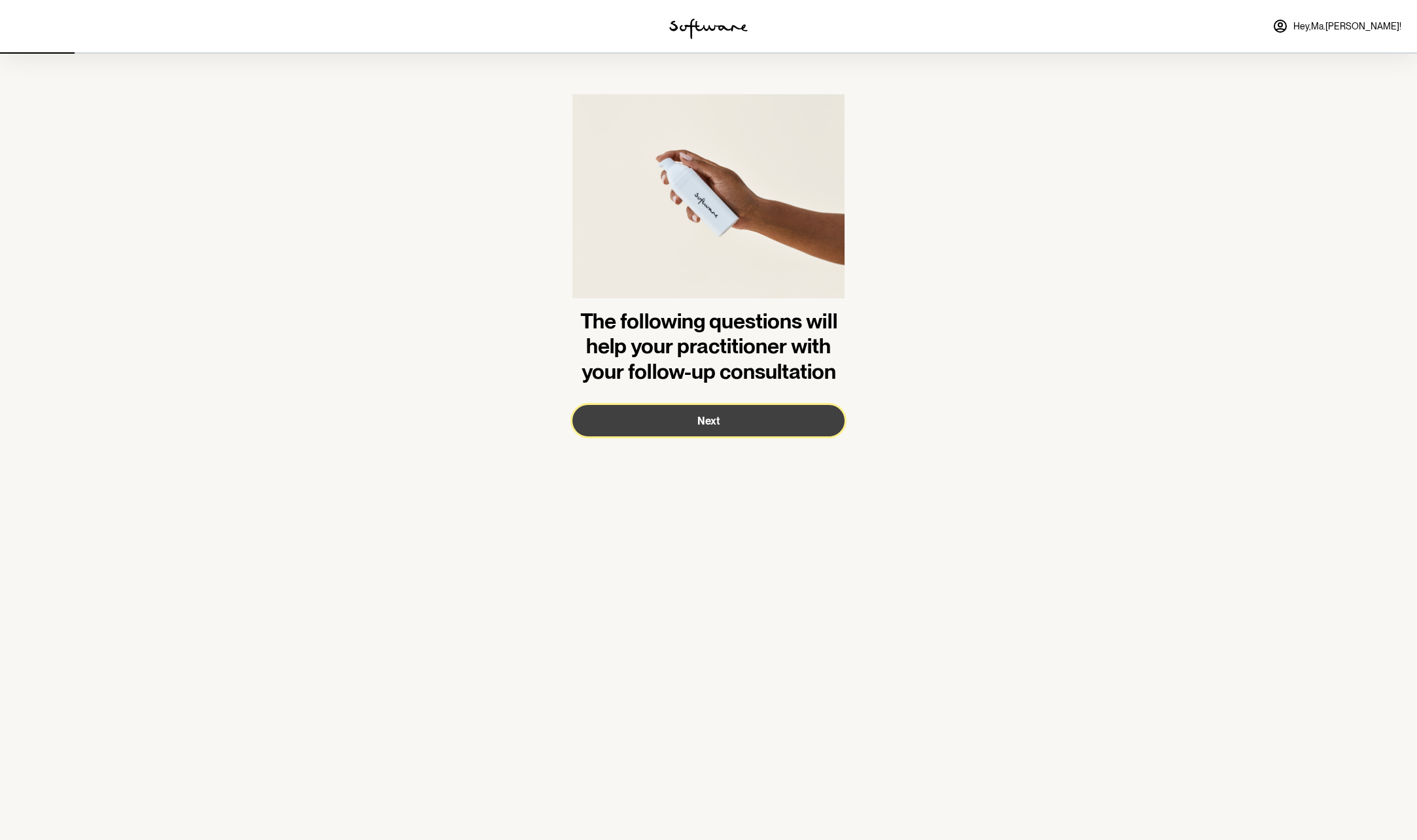
click at [708, 421] on span "Next" at bounding box center [708, 421] width 22 height 12
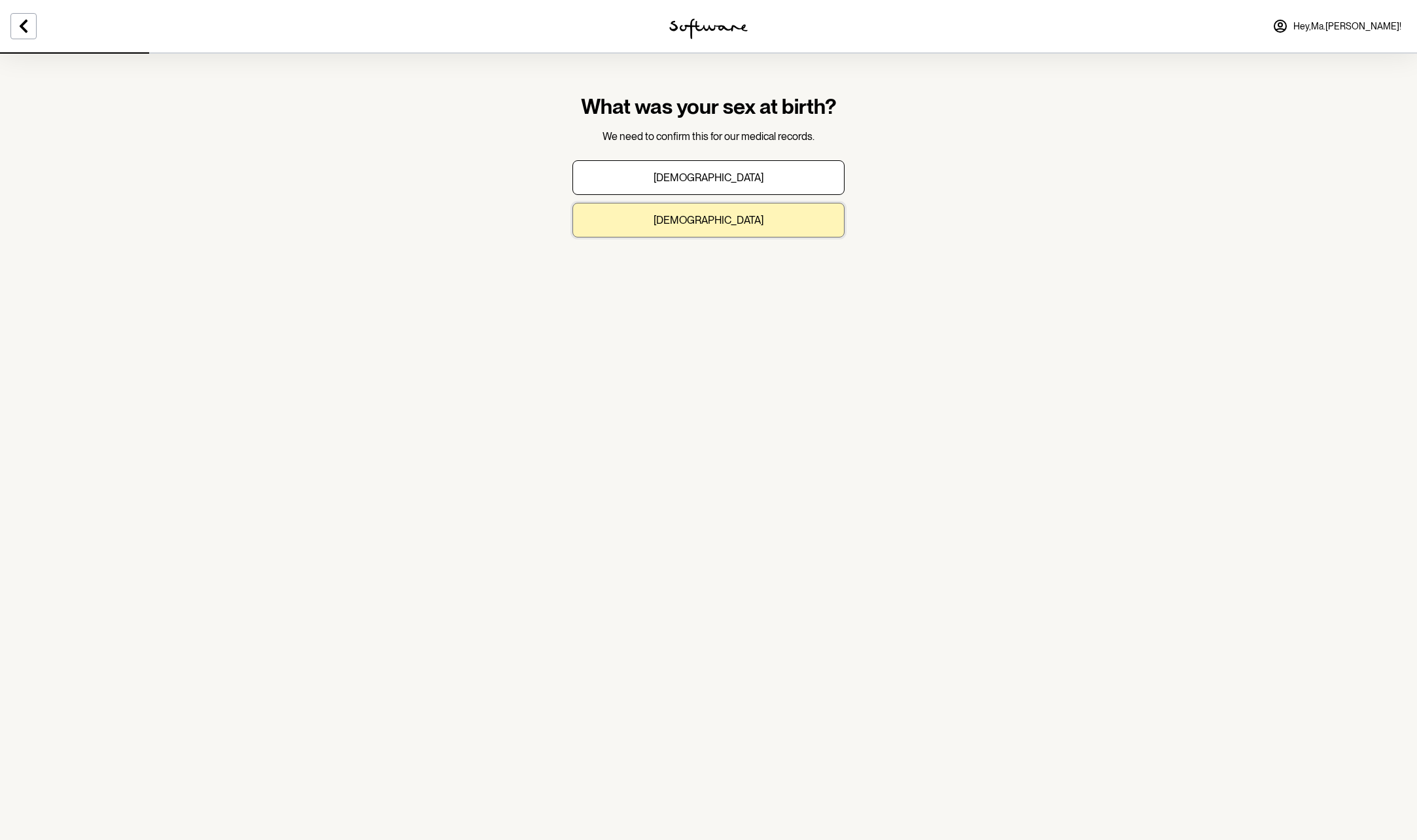
click at [699, 222] on p "[DEMOGRAPHIC_DATA]" at bounding box center [708, 220] width 110 height 12
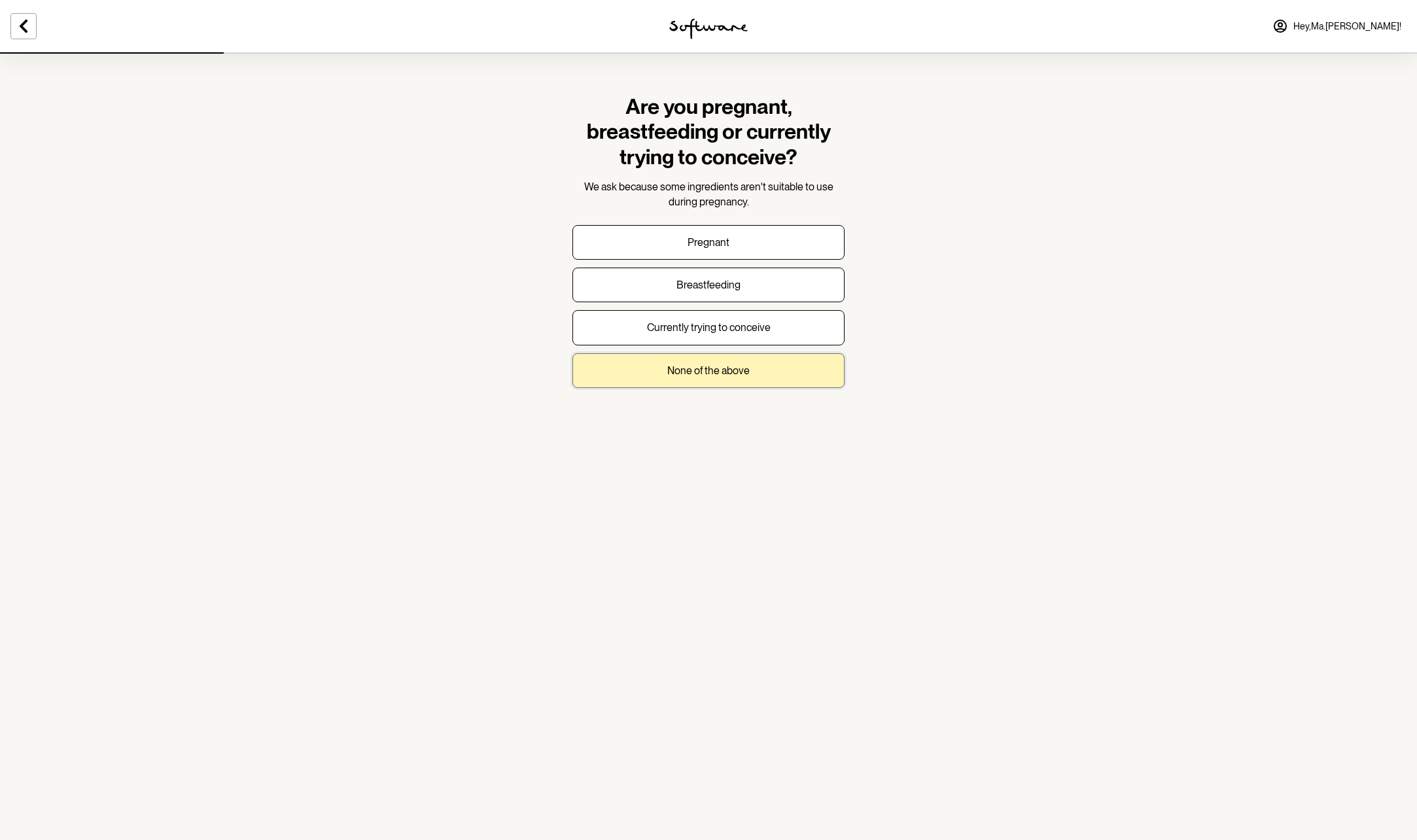
click at [705, 370] on p "None of the above" at bounding box center [709, 371] width 83 height 12
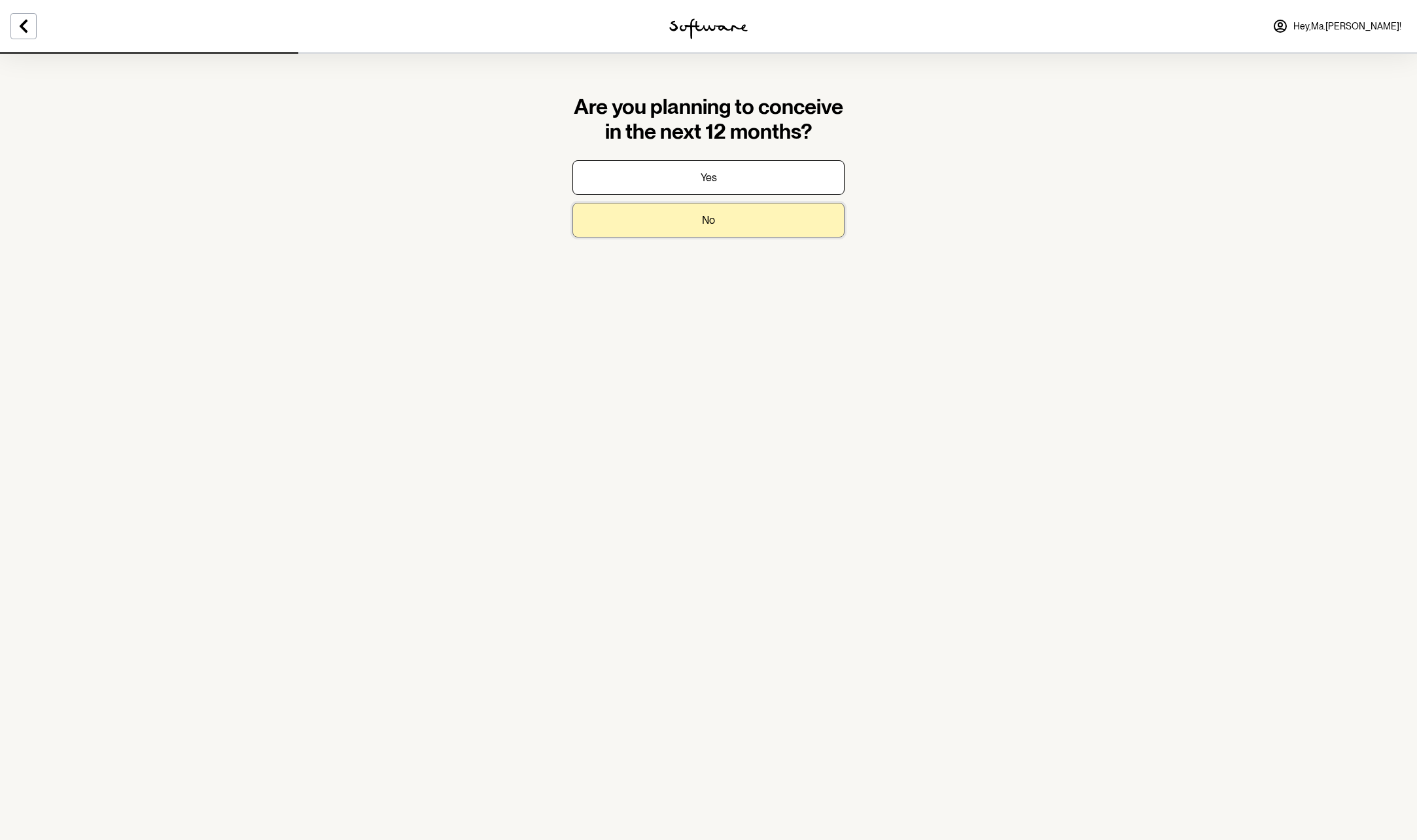
click at [705, 223] on p "No" at bounding box center [708, 220] width 13 height 12
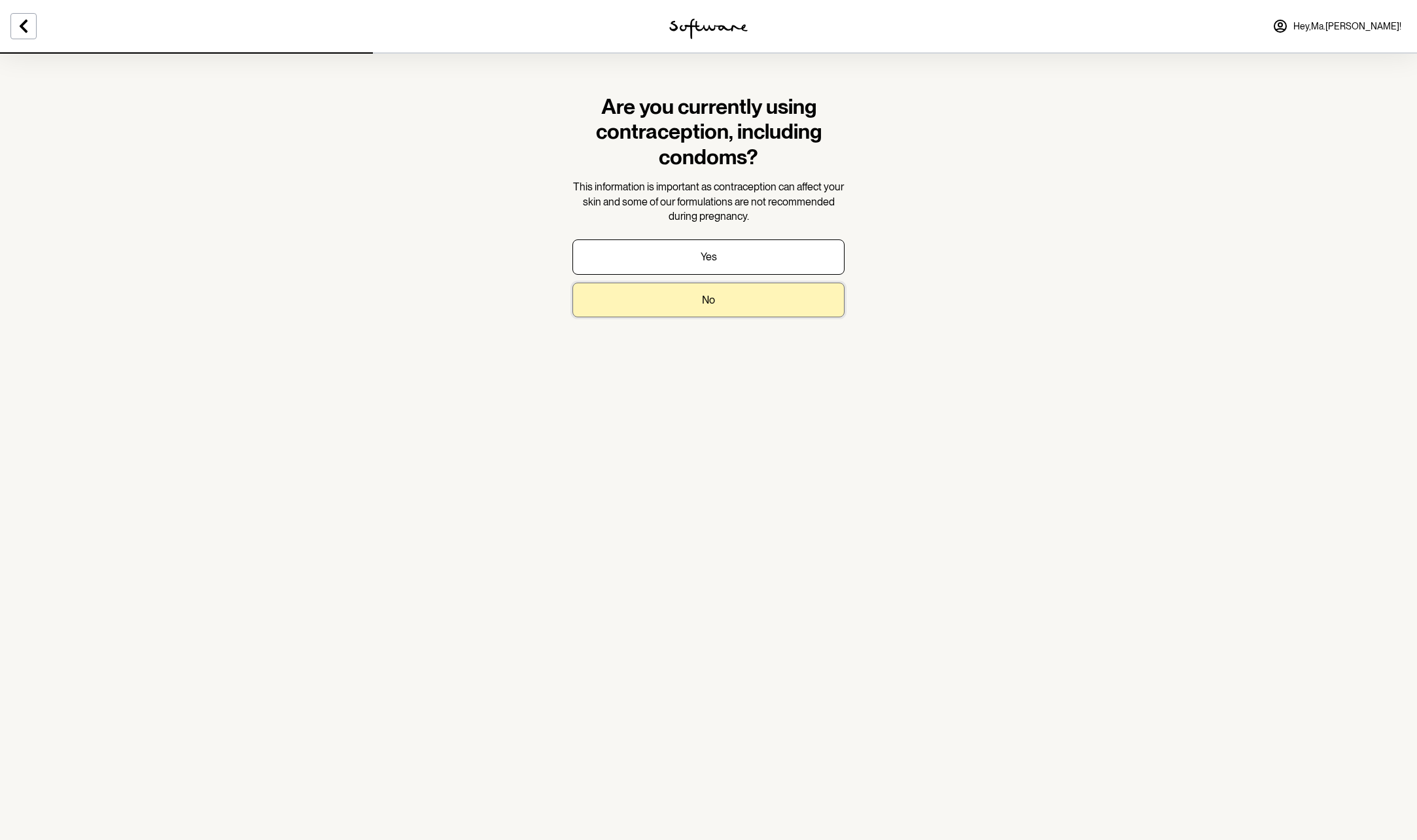
click at [712, 306] on p "No" at bounding box center [708, 299] width 13 height 12
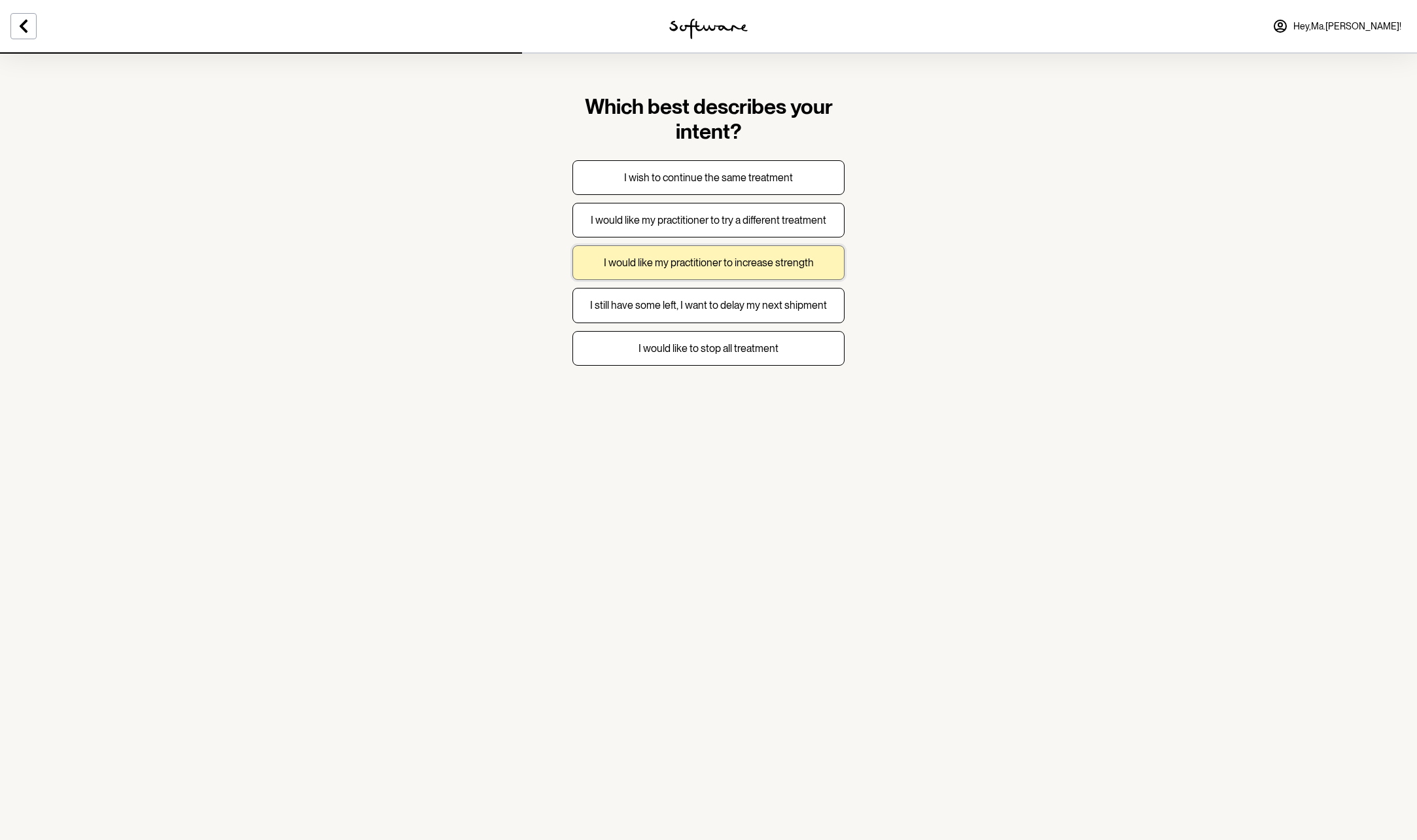
click at [696, 259] on p "I would like my practitioner to increase strength" at bounding box center [709, 262] width 210 height 12
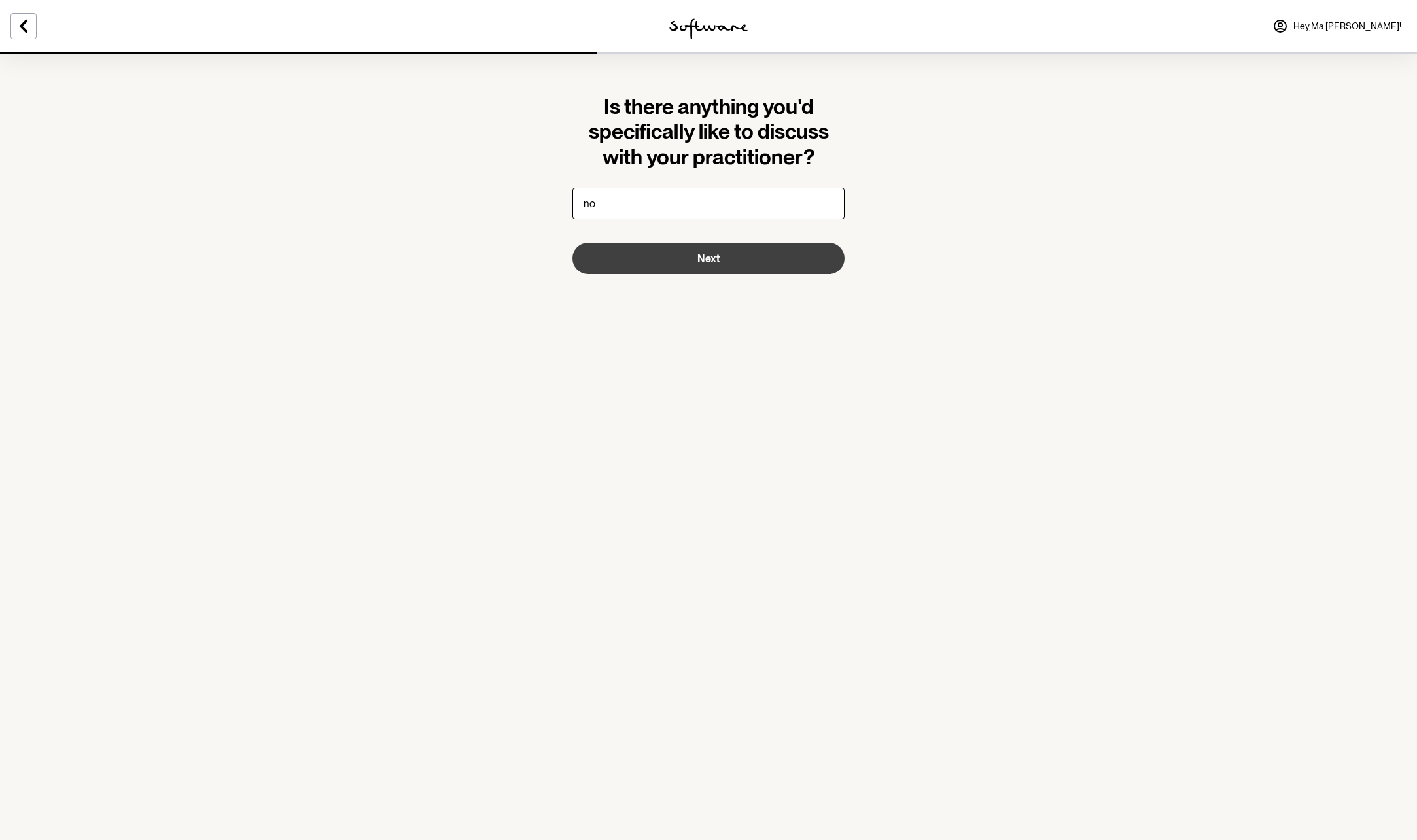
type input "no, just need my face to clear up"
click at [680, 256] on button "Next" at bounding box center [708, 259] width 272 height 32
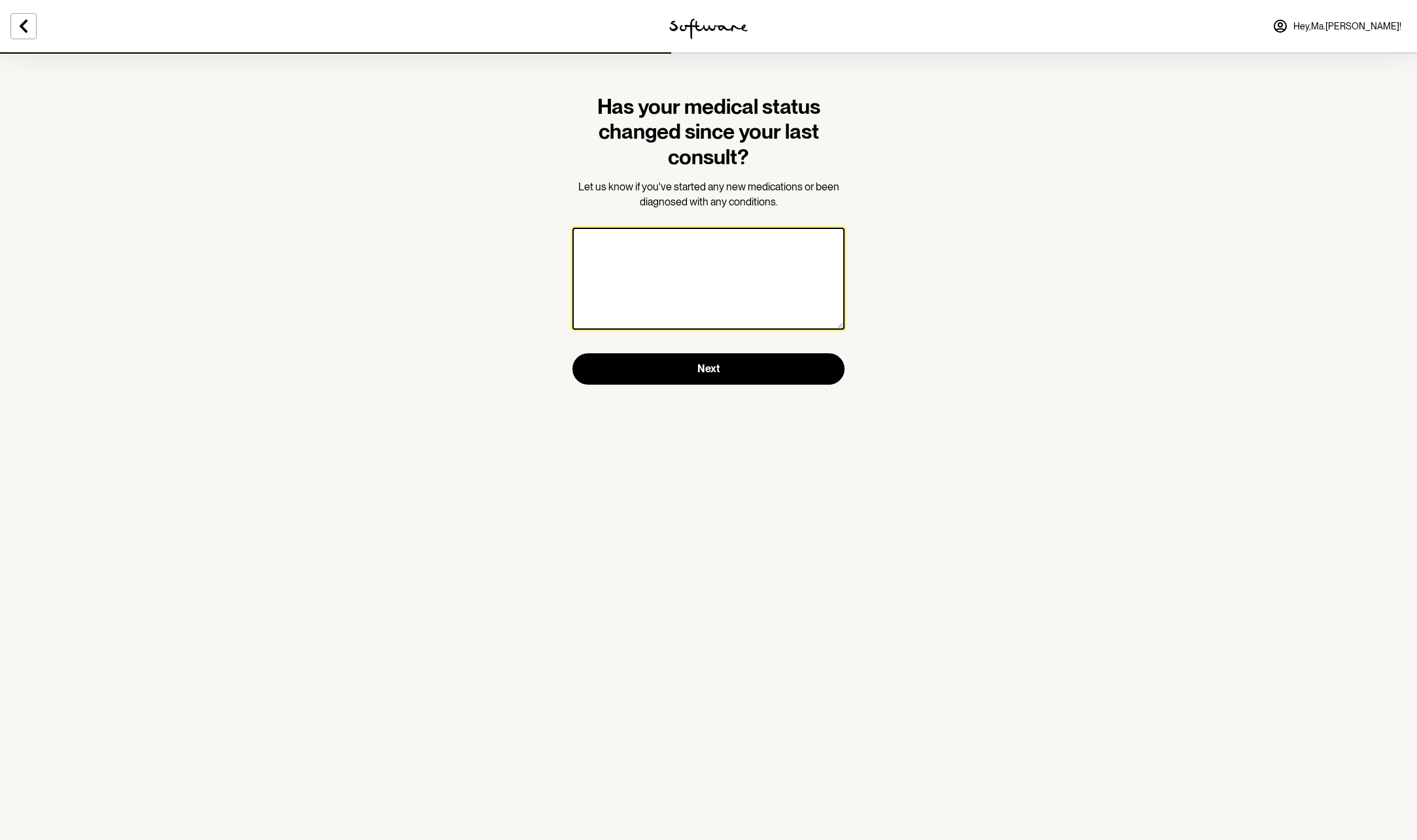
click at [645, 256] on textarea at bounding box center [708, 278] width 272 height 102
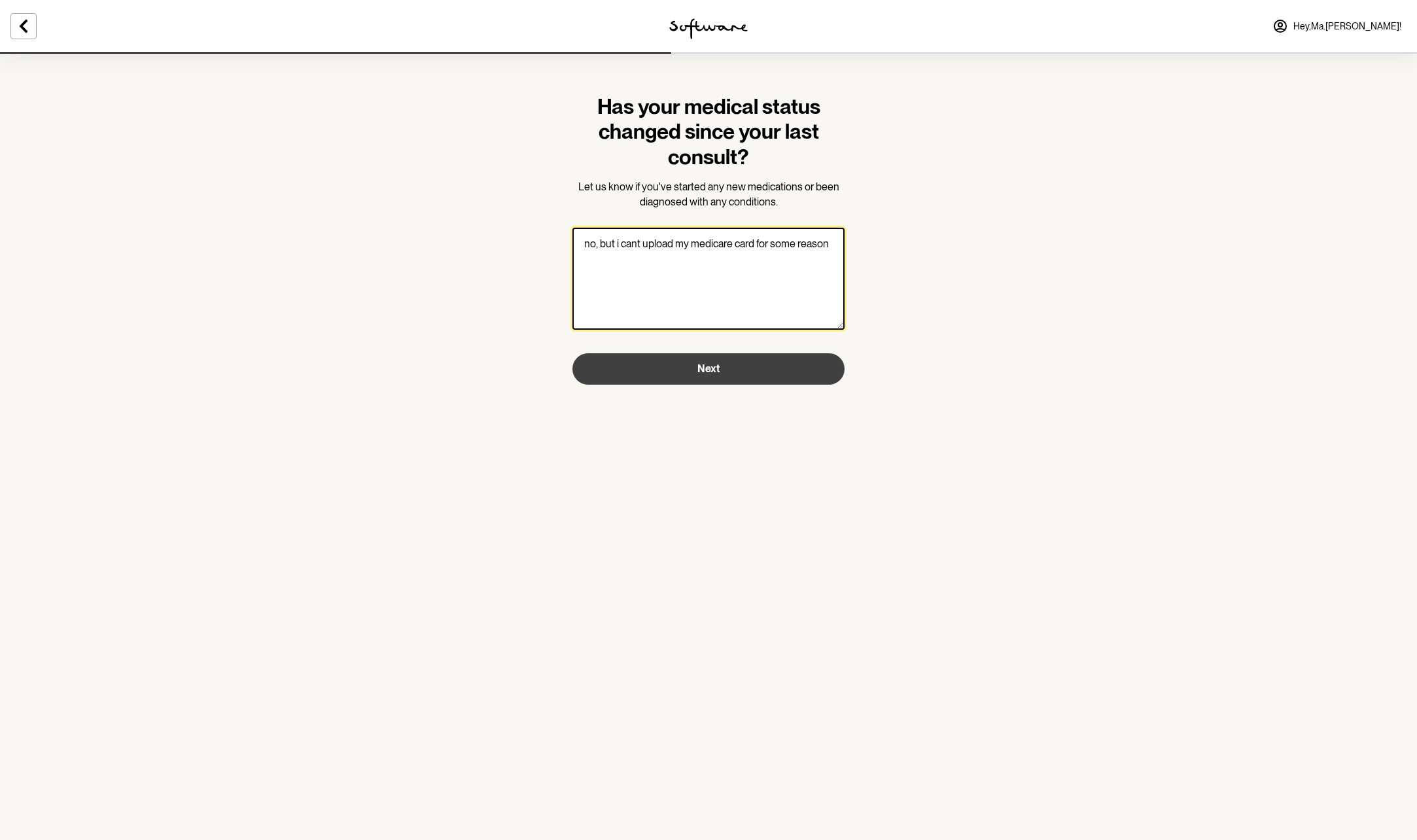
type textarea "no, but i cant upload my medicare card for some reason"
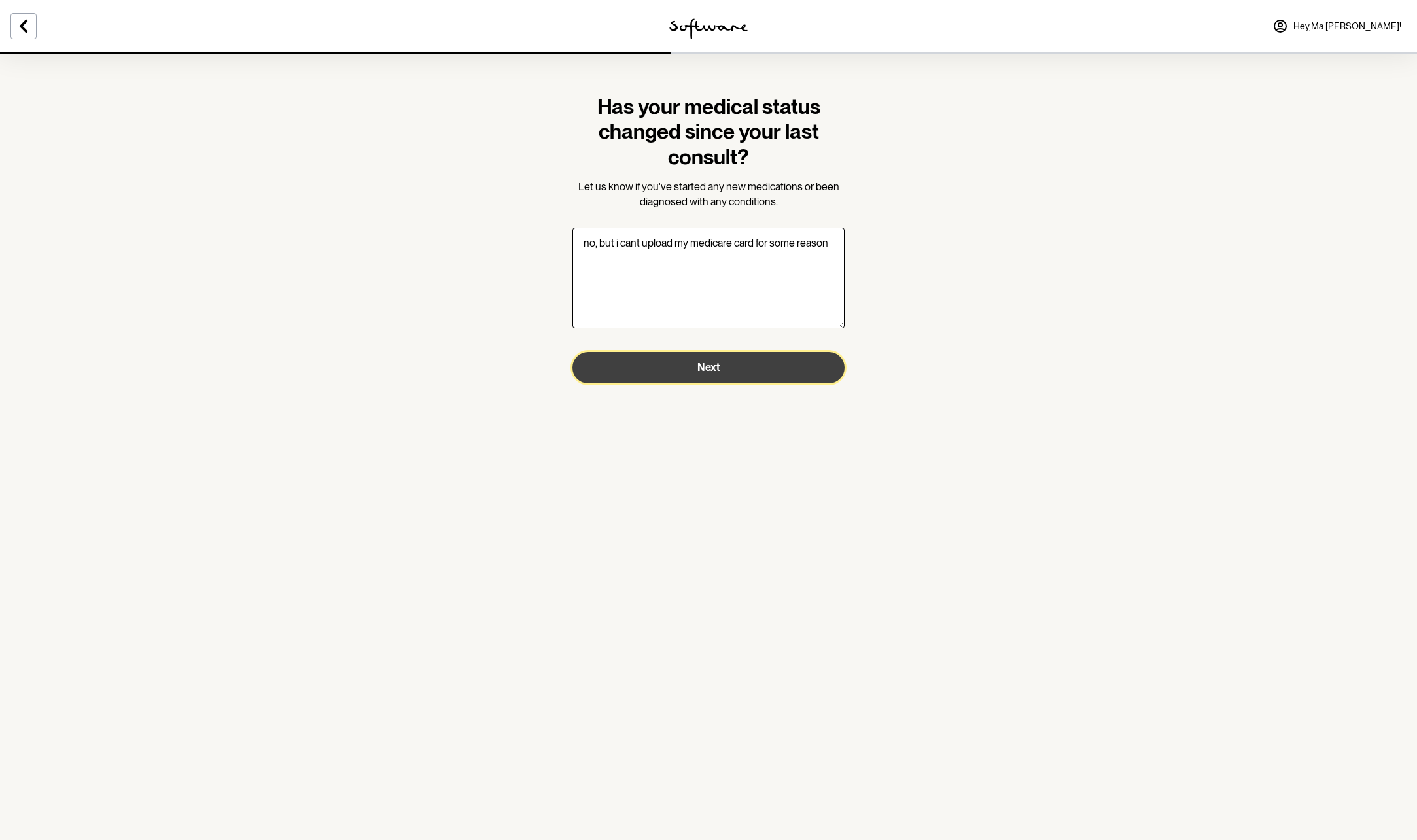
click at [711, 370] on span "Next" at bounding box center [708, 367] width 22 height 12
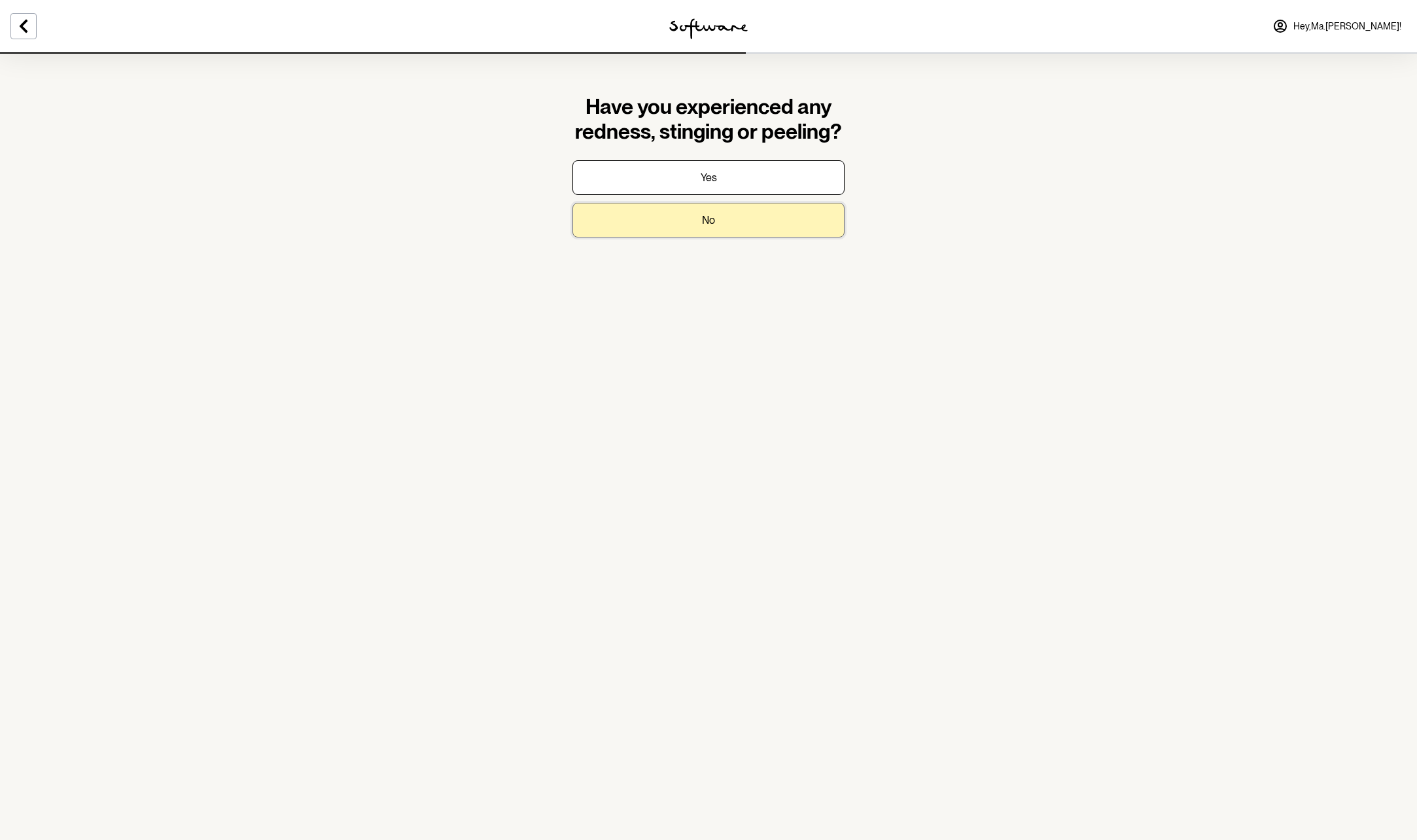
click at [702, 222] on p "No" at bounding box center [708, 220] width 13 height 12
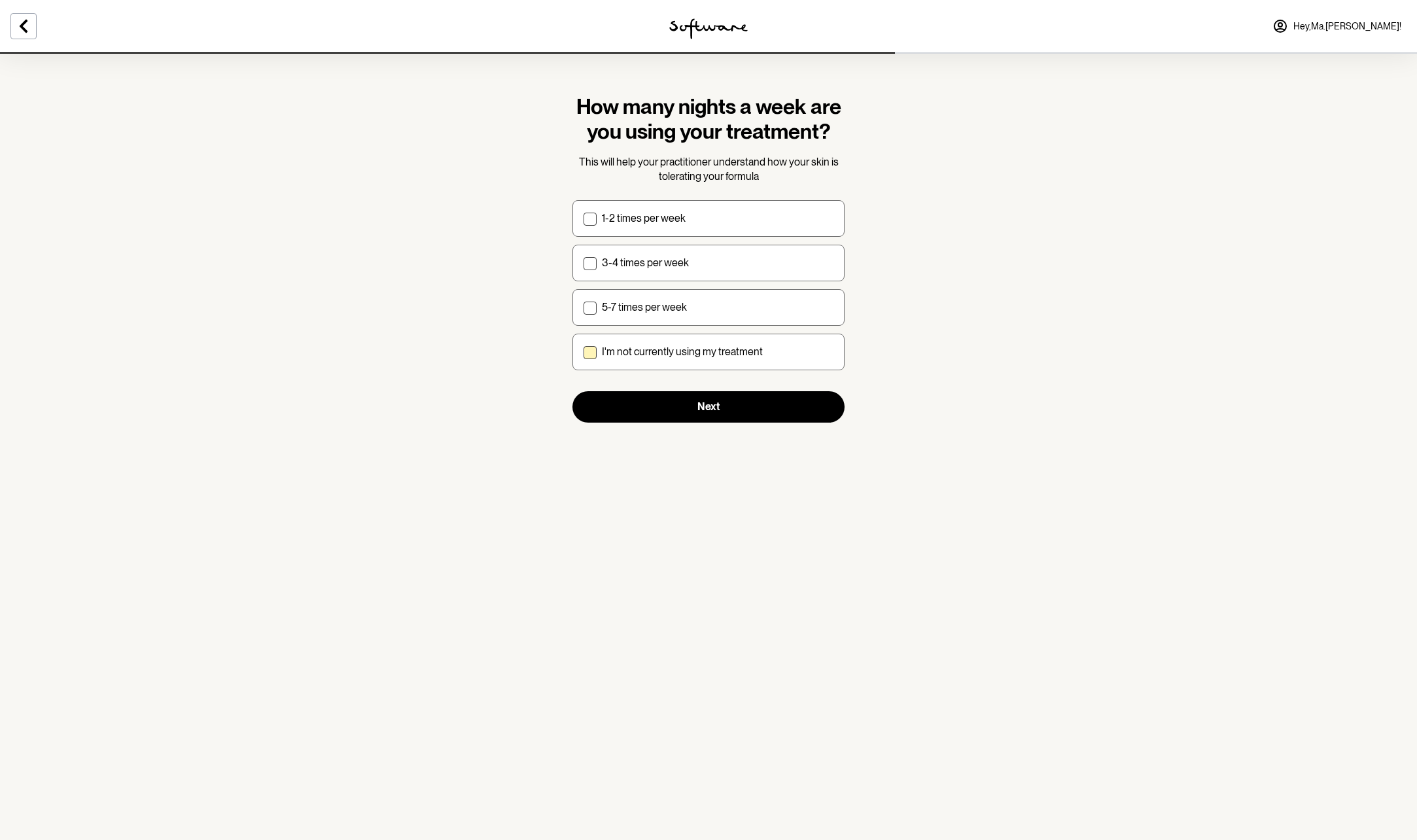
click at [657, 349] on p "I'm not currently using my treatment" at bounding box center [682, 351] width 161 height 12
click at [584, 351] on input "I'm not currently using my treatment" at bounding box center [583, 351] width 1 height 1
checkbox input "true"
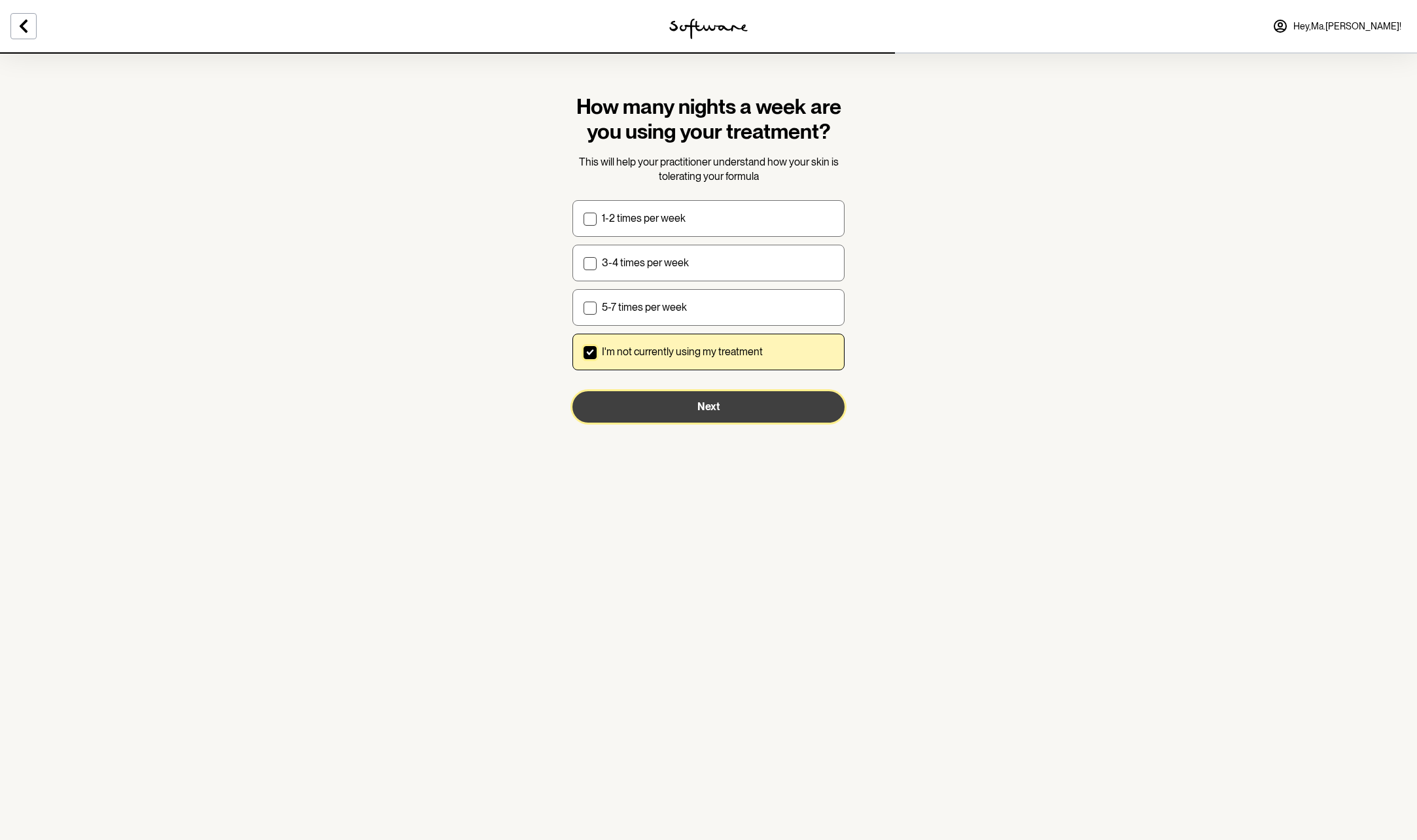
click at [674, 404] on button "Next" at bounding box center [708, 407] width 272 height 32
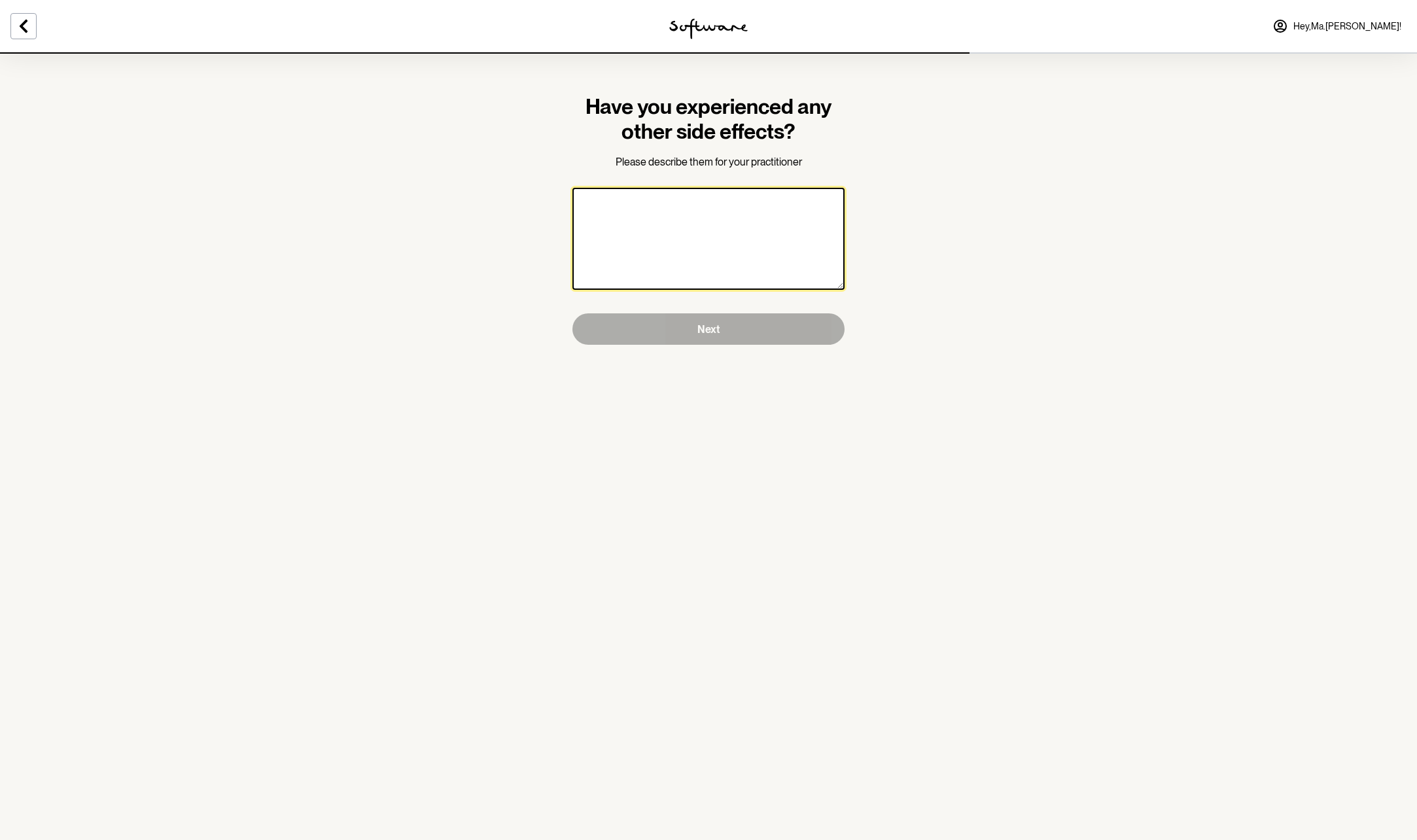
click at [604, 207] on textarea at bounding box center [708, 239] width 272 height 102
type textarea "no , none at all"
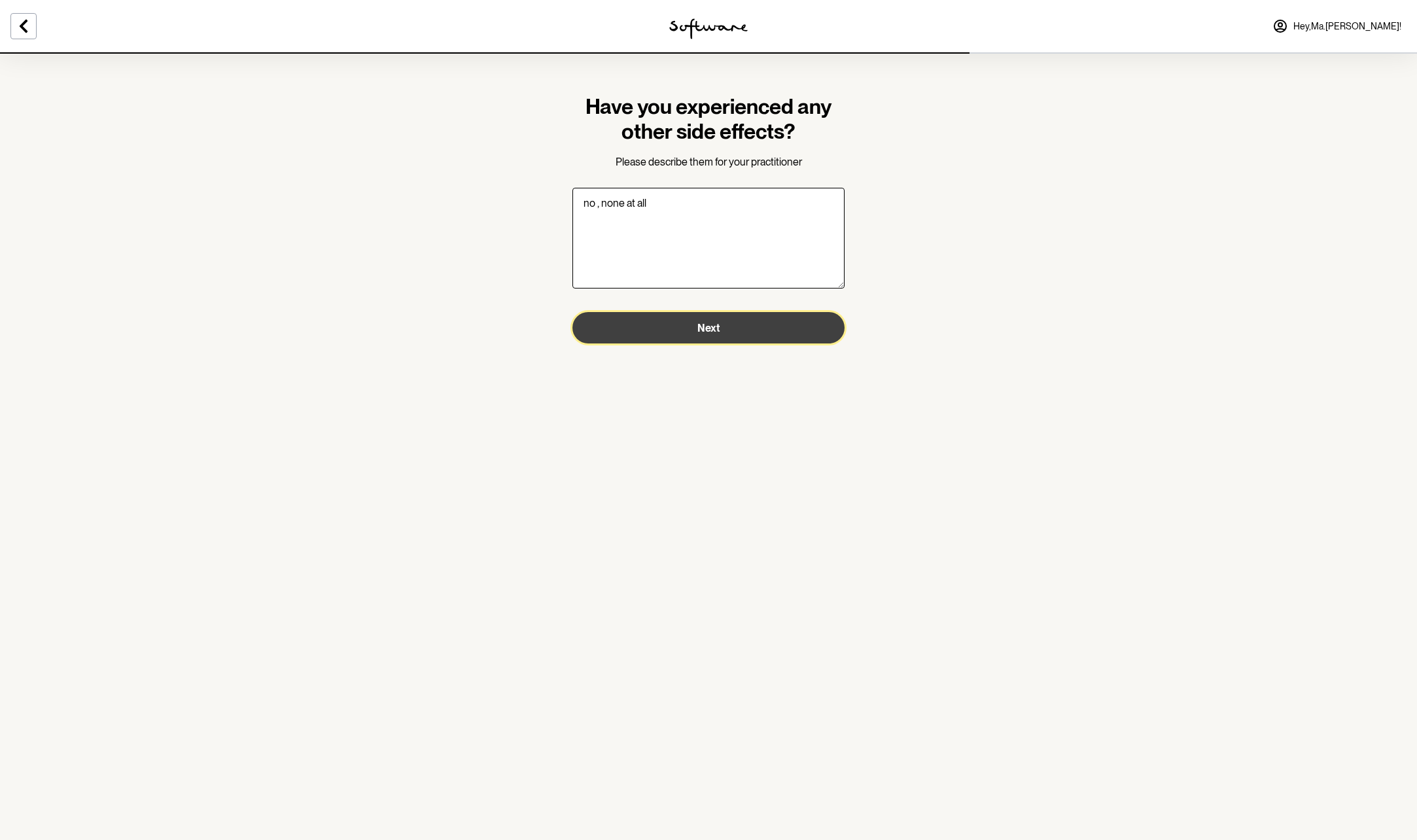
click at [697, 329] on span "Next" at bounding box center [708, 328] width 22 height 12
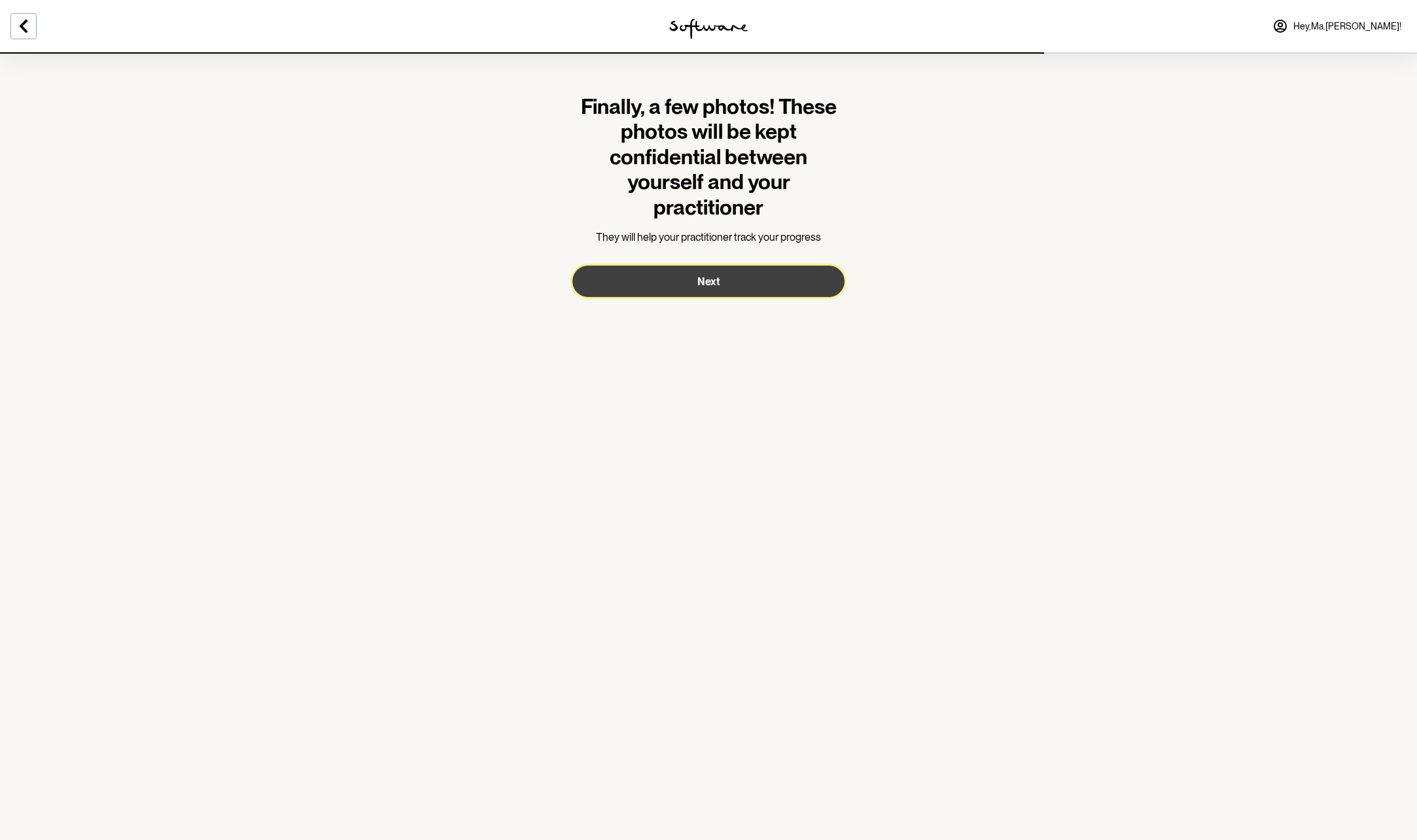
click at [680, 281] on button "Next" at bounding box center [708, 282] width 272 height 32
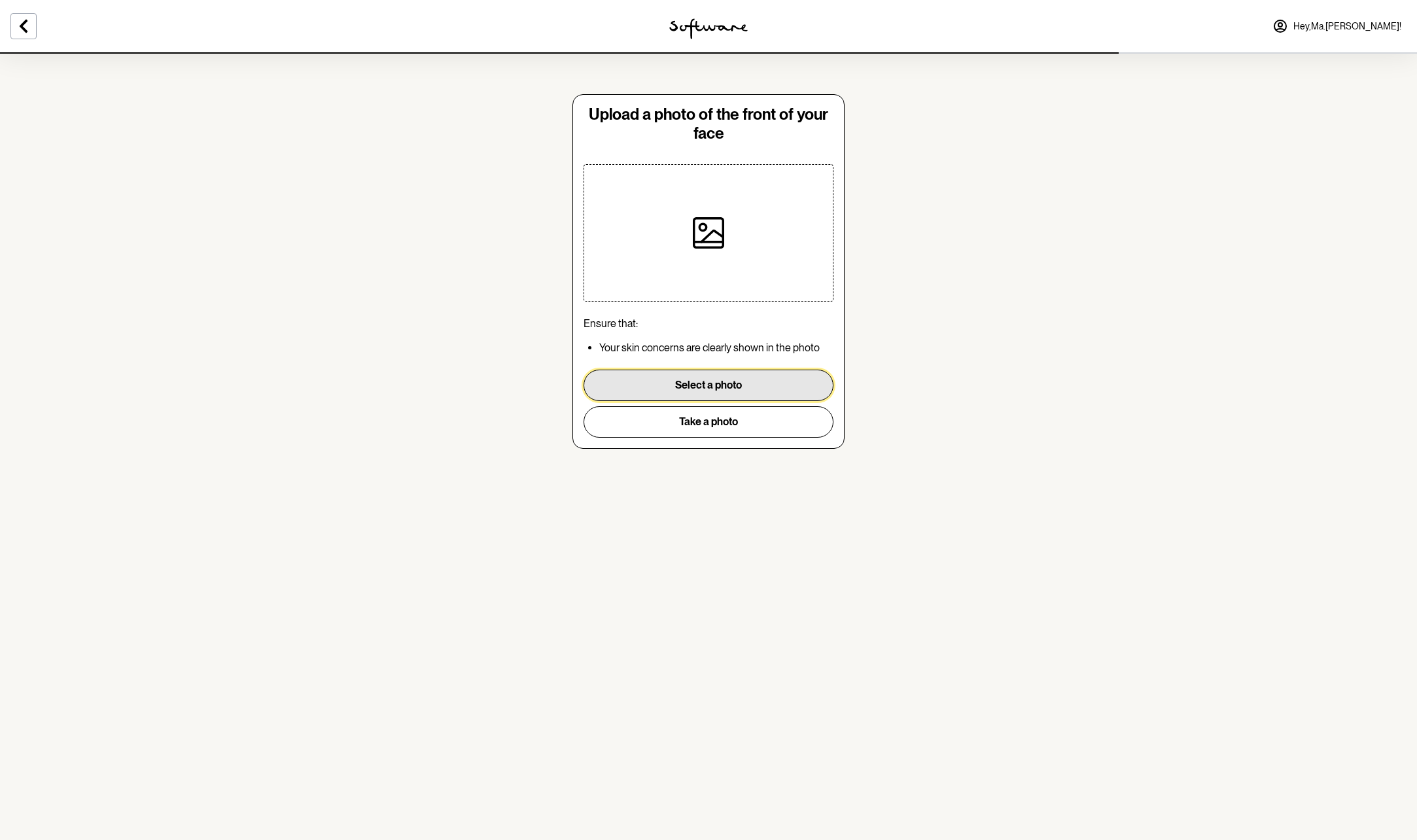
click at [683, 380] on button "Select a photo" at bounding box center [709, 386] width 250 height 32
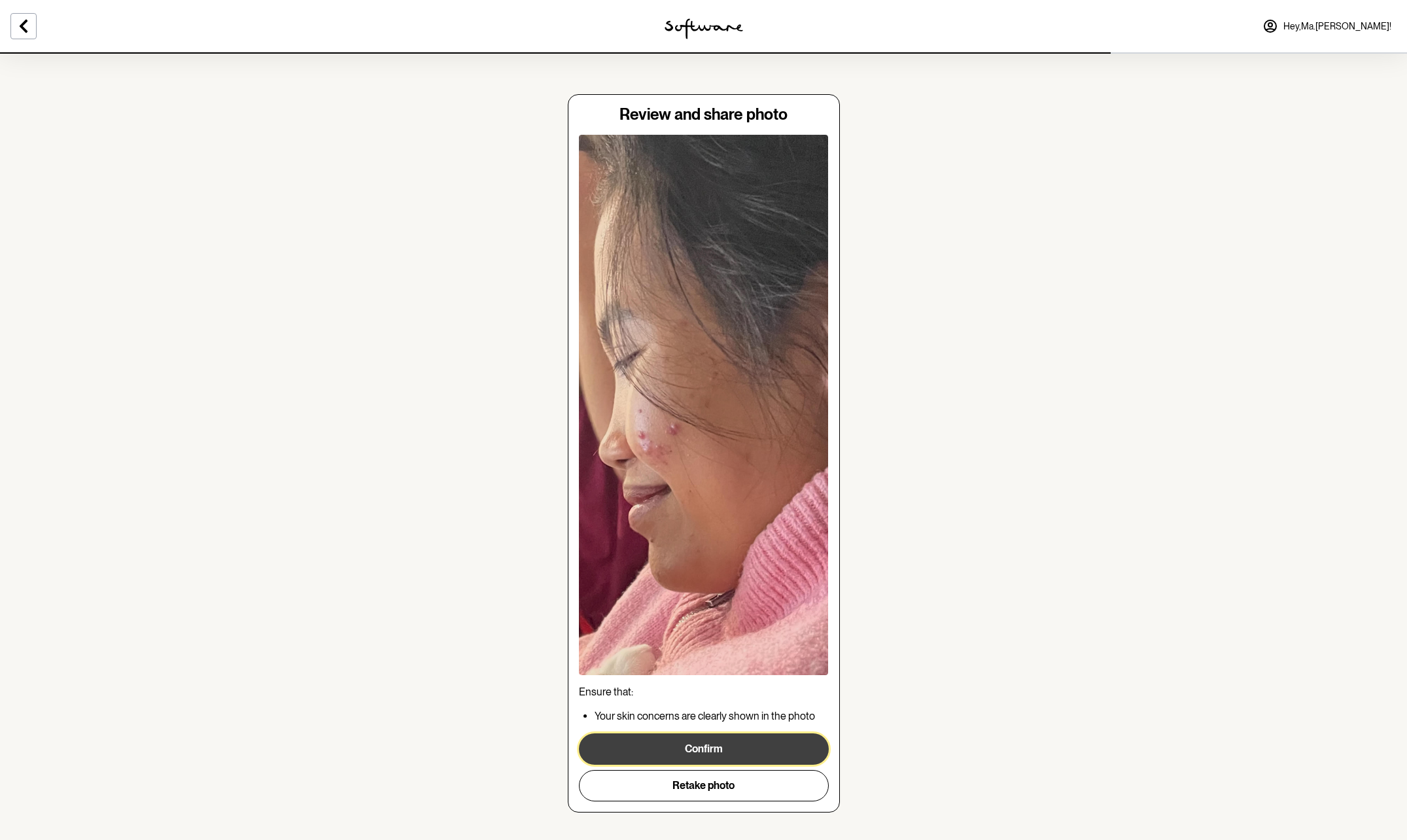
click at [694, 748] on button "Confirm" at bounding box center [704, 749] width 250 height 32
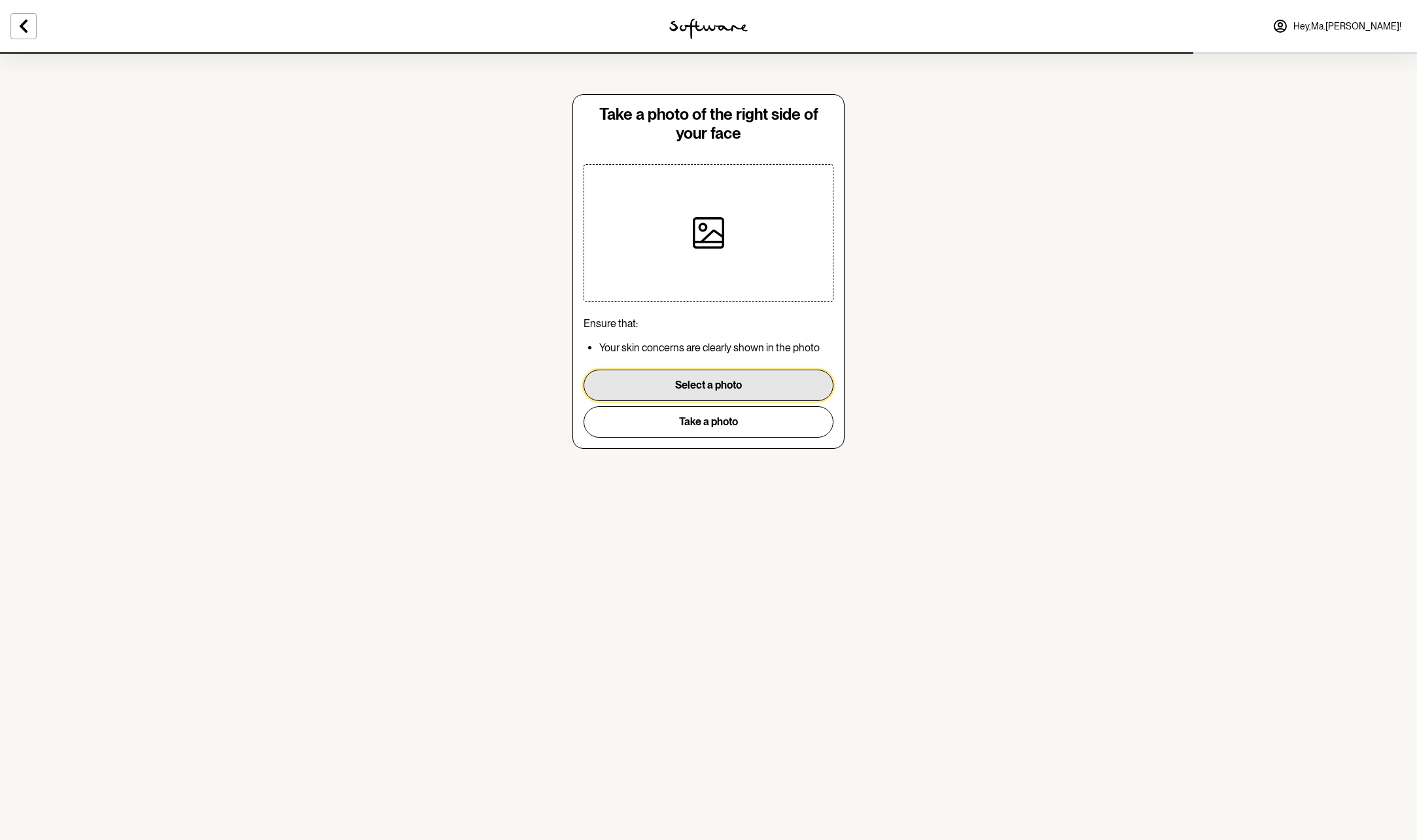
click at [669, 384] on button "Select a photo" at bounding box center [709, 386] width 250 height 32
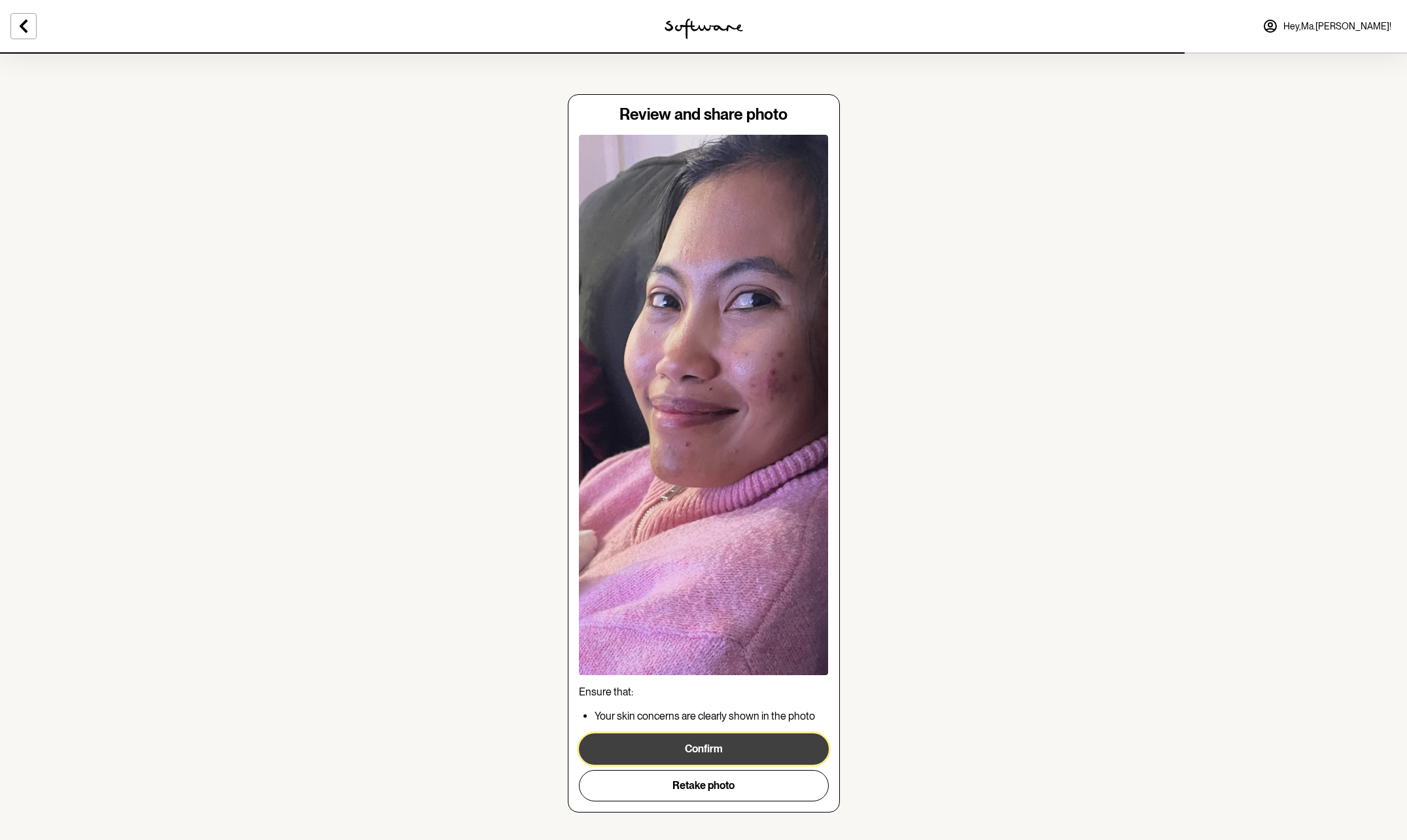
click at [726, 750] on button "Confirm" at bounding box center [704, 749] width 250 height 32
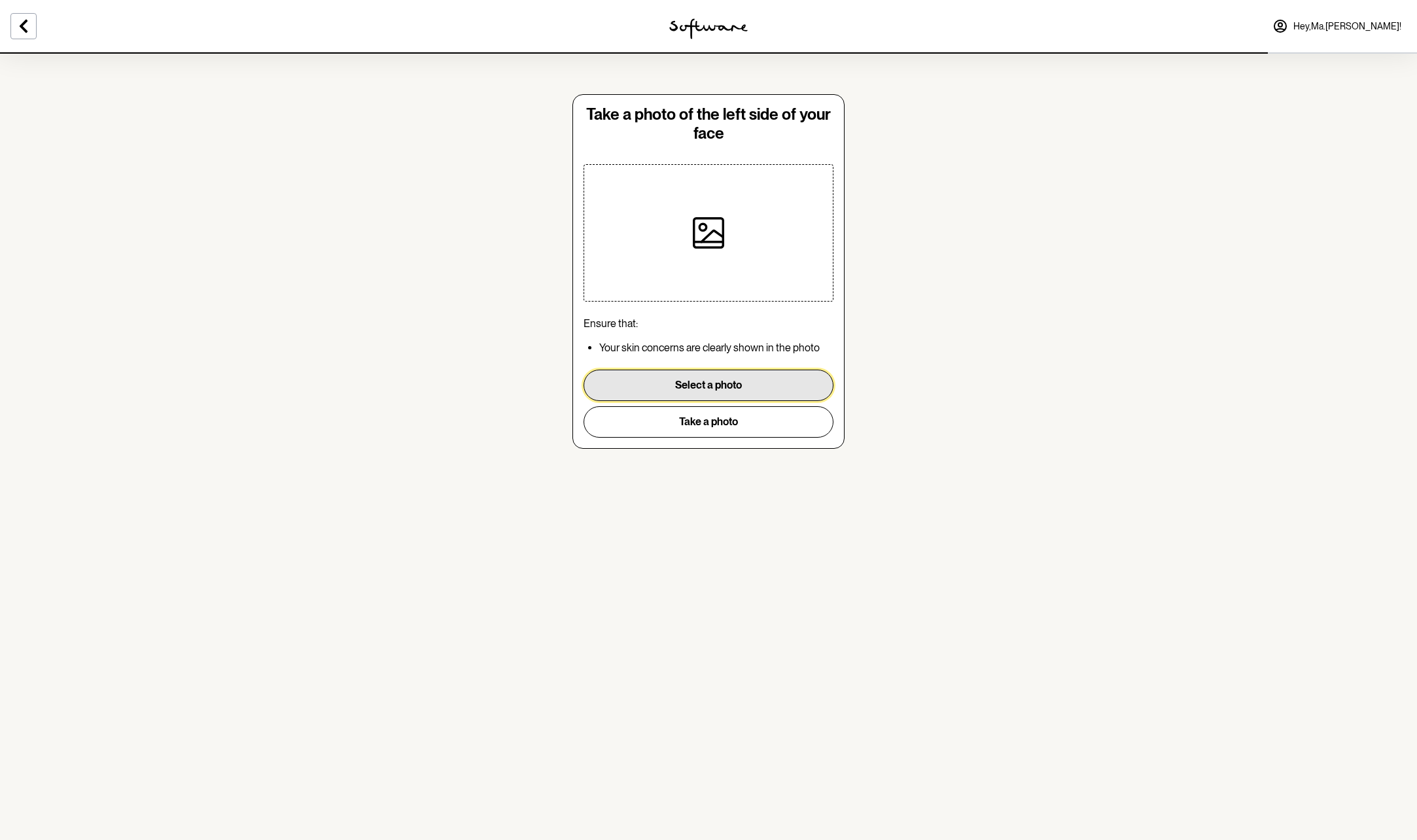
click at [700, 389] on button "Select a photo" at bounding box center [709, 386] width 250 height 32
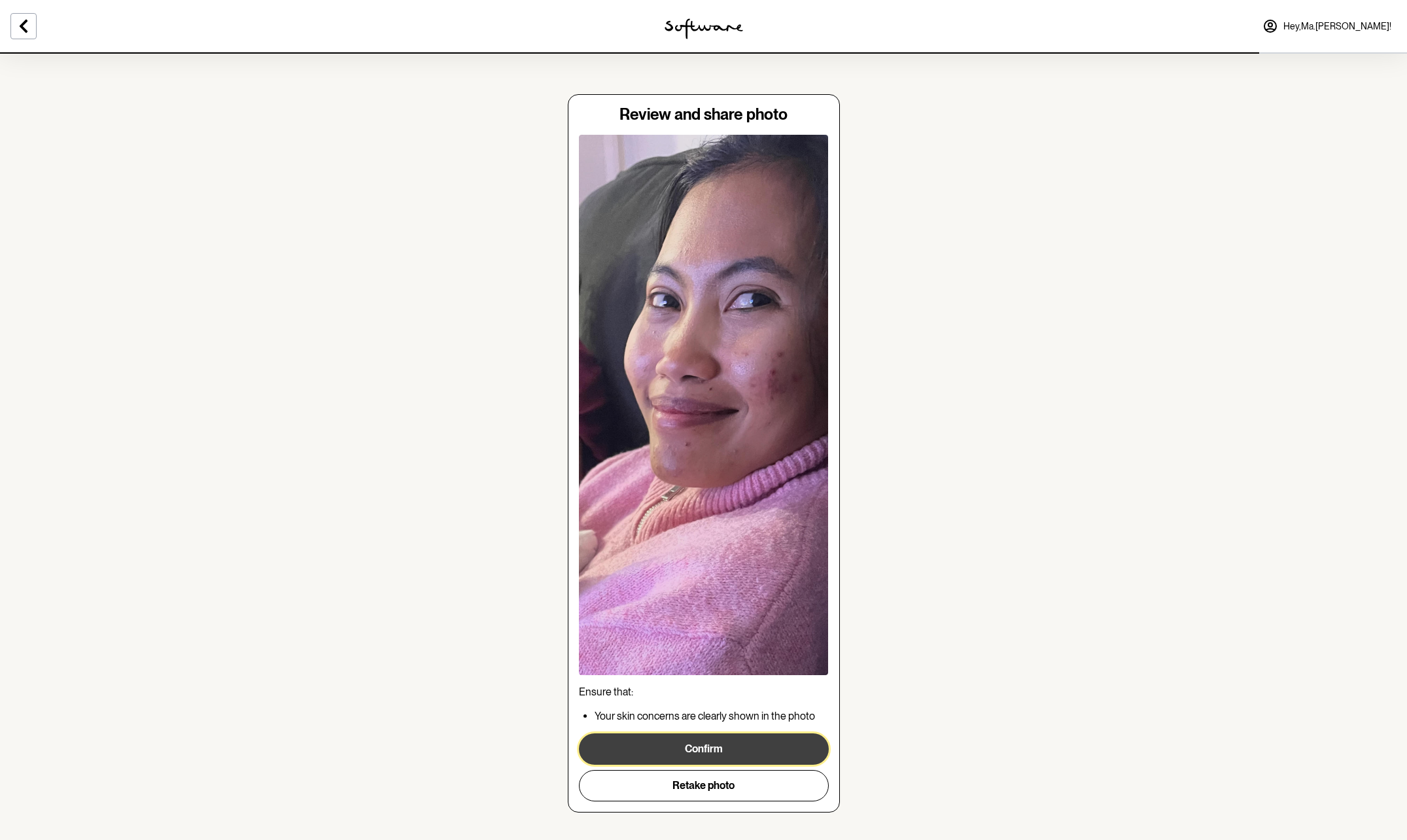
click at [713, 748] on button "Confirm" at bounding box center [704, 749] width 250 height 32
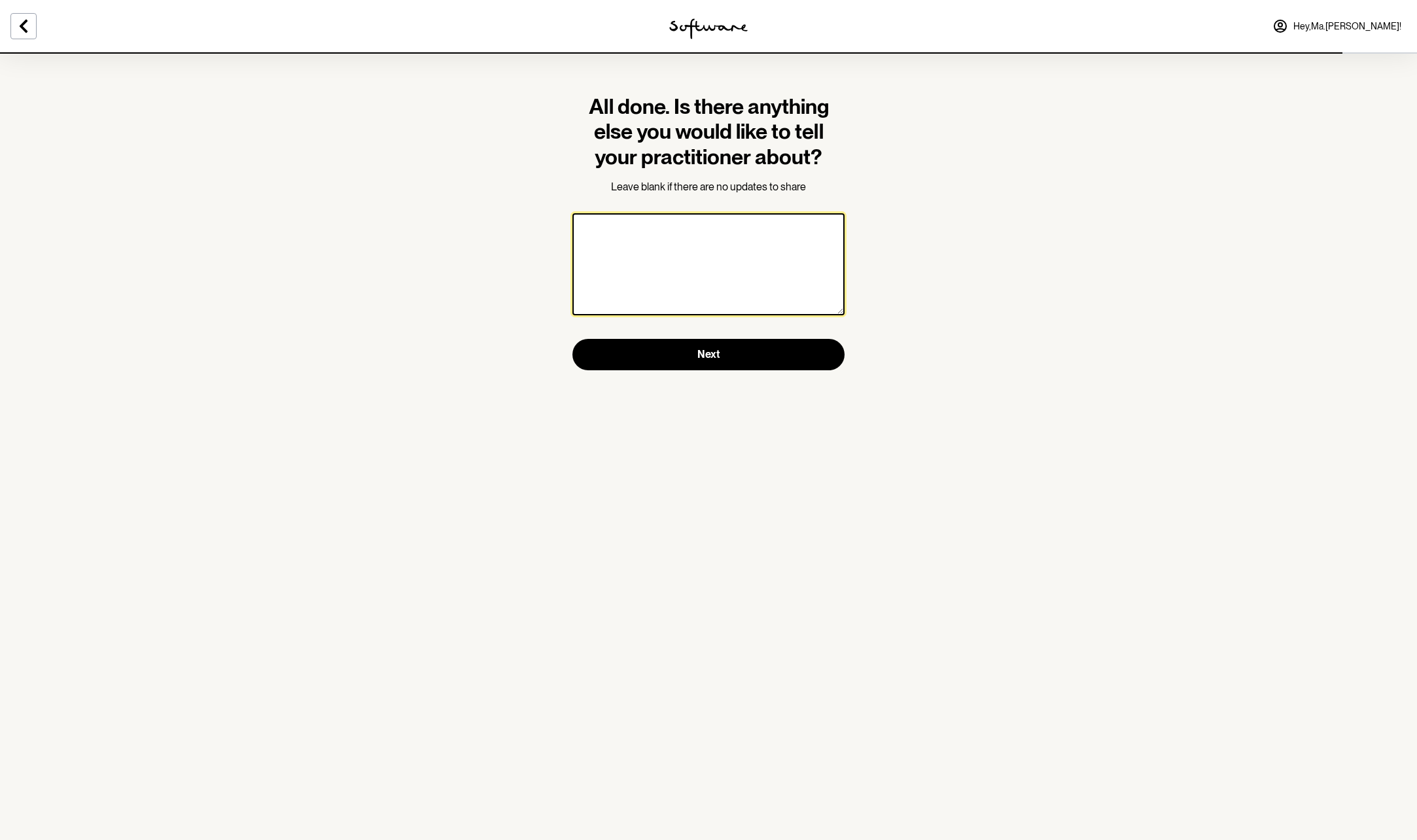
click at [624, 266] on textarea at bounding box center [708, 264] width 272 height 102
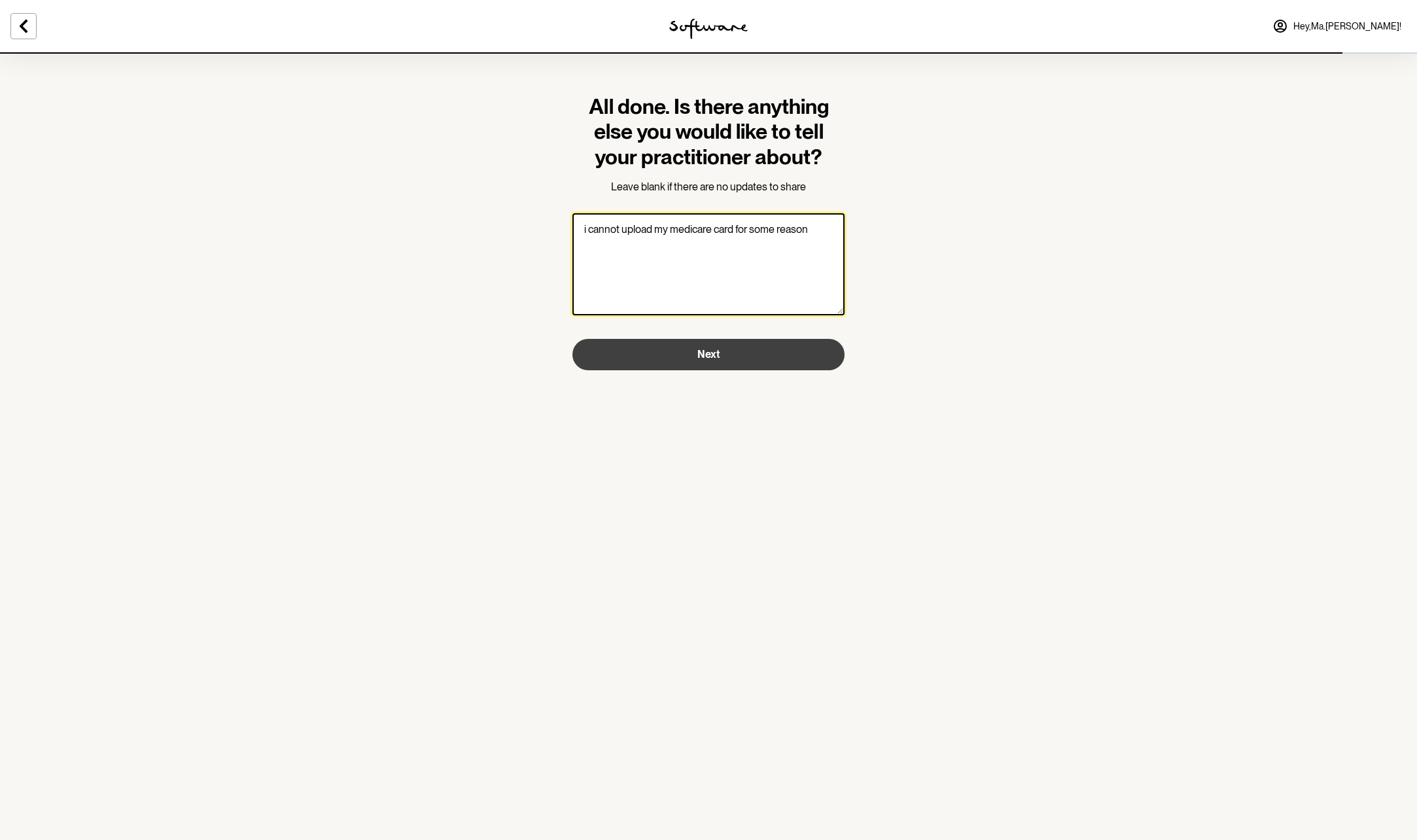
type textarea "i cannot upload my medicare card for some reason"
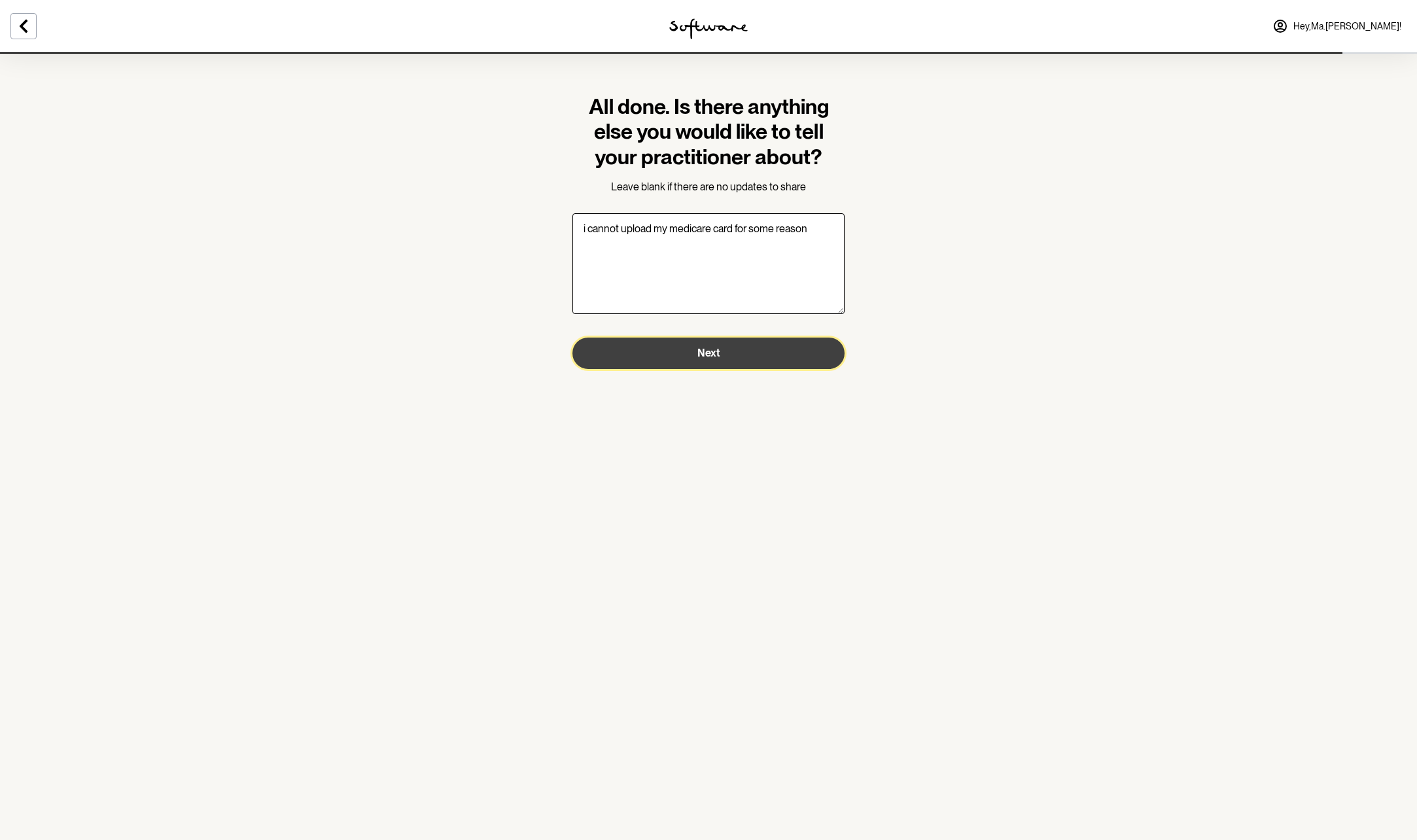
click at [700, 357] on span "Next" at bounding box center [708, 353] width 22 height 12
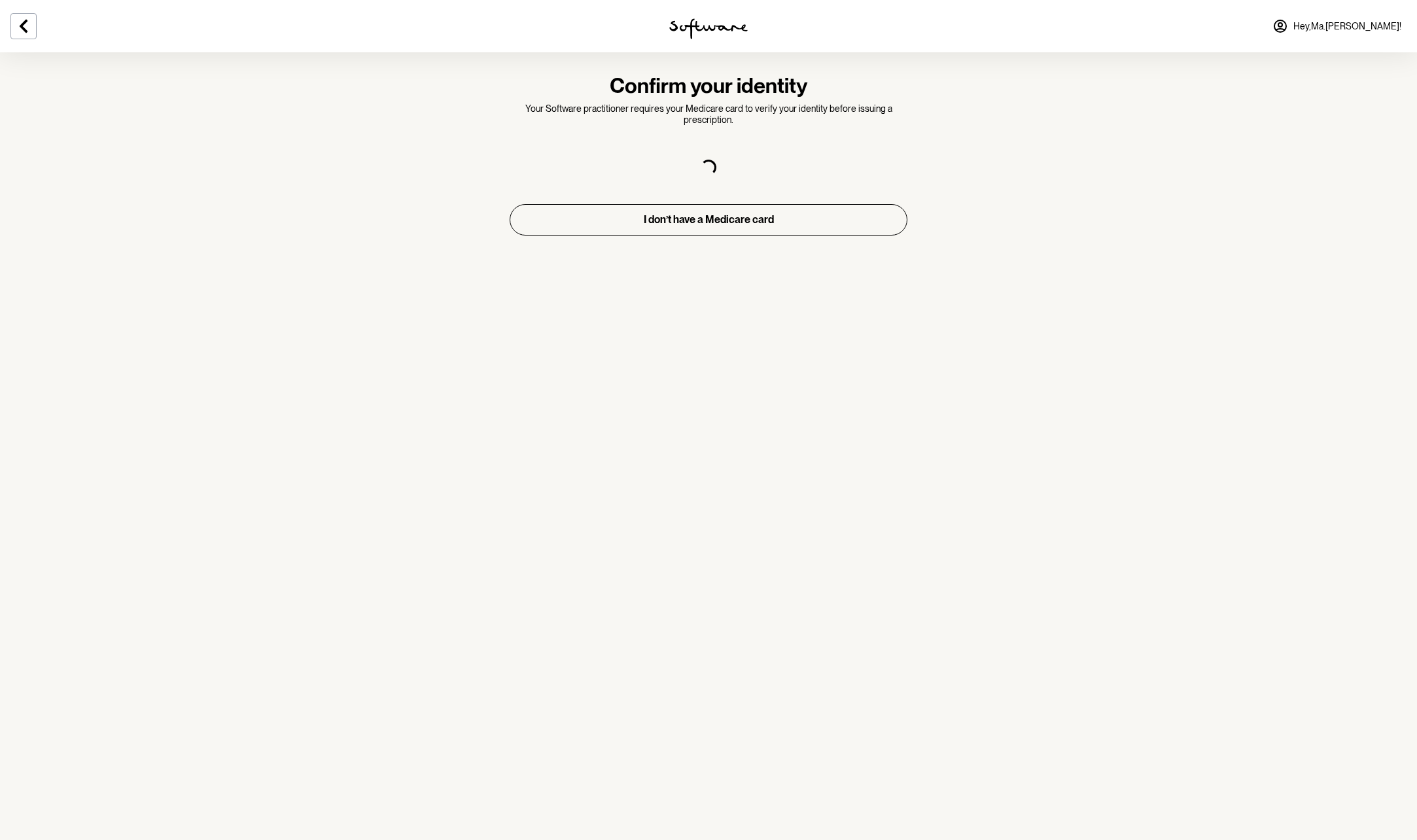
select select "F"
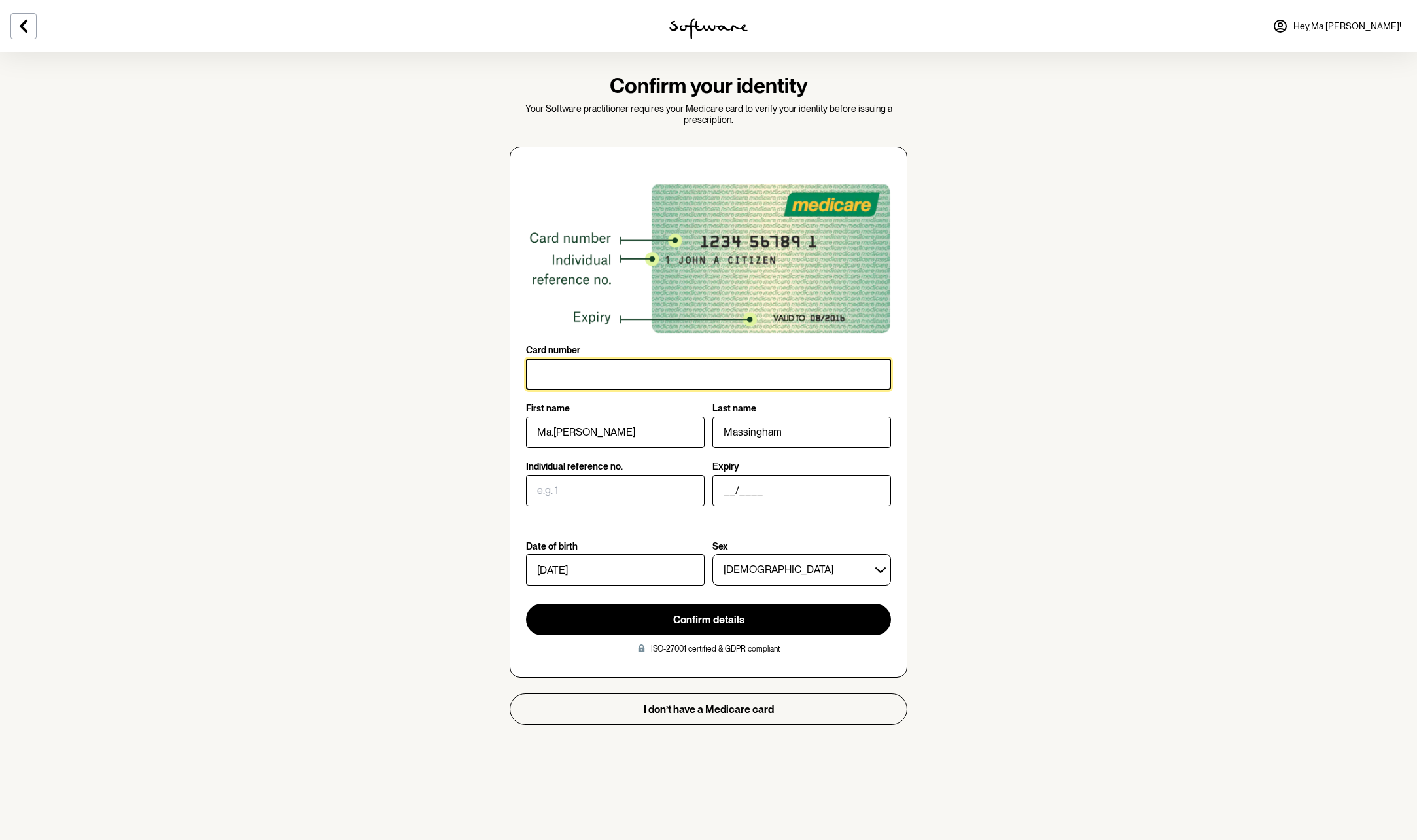
click at [539, 380] on input "Card number" at bounding box center [708, 374] width 365 height 32
type input "4470 36158 5"
click at [316, 570] on section "Confirm your identity Your Software practitioner requires your Medicare card to…" at bounding box center [708, 420] width 1417 height 840
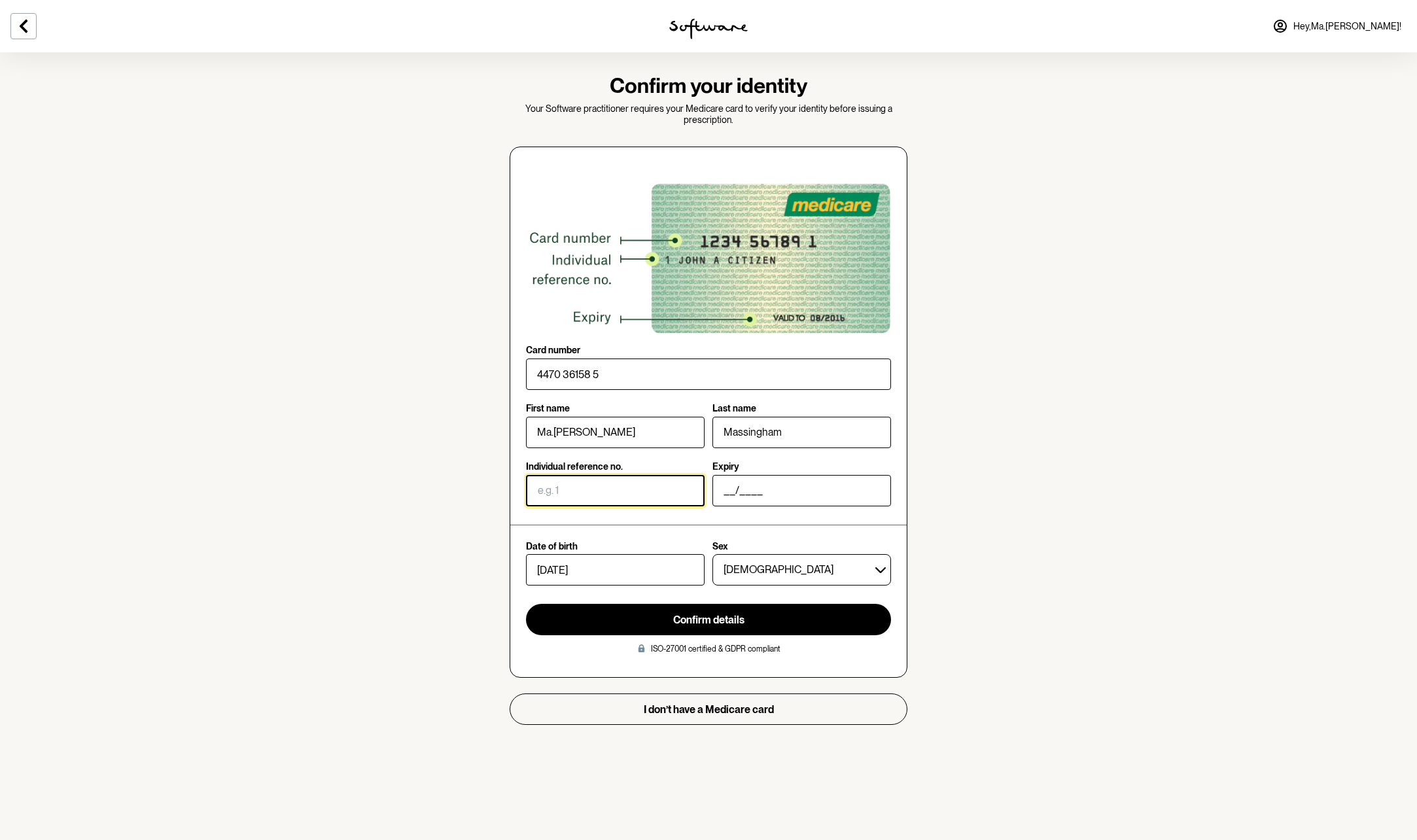
click at [540, 497] on input "Individual reference no." at bounding box center [615, 490] width 179 height 32
type input "1"
click at [787, 490] on input "__/____" at bounding box center [801, 490] width 179 height 32
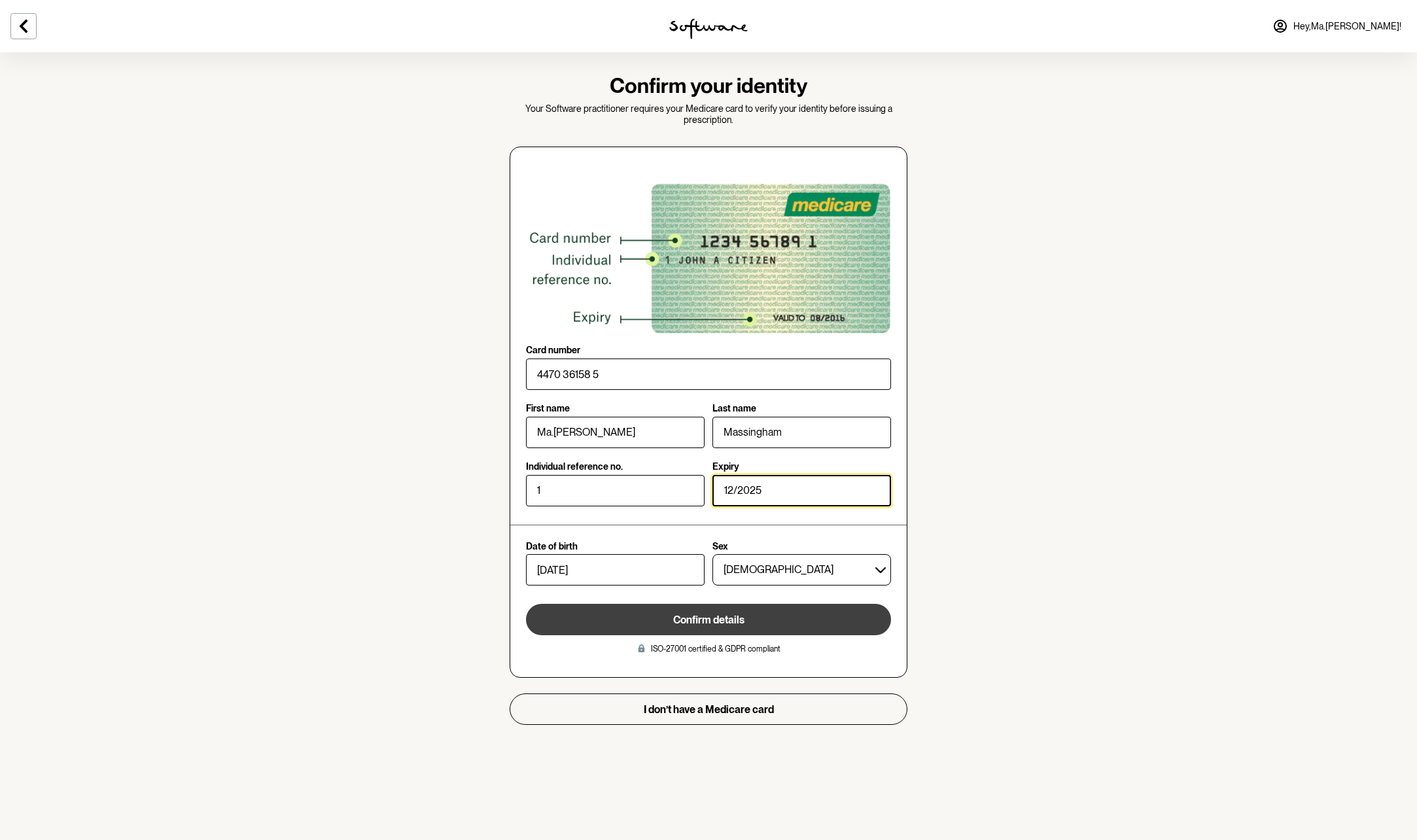
type input "12/2025"
click at [708, 616] on span "Confirm details" at bounding box center [708, 620] width 71 height 12
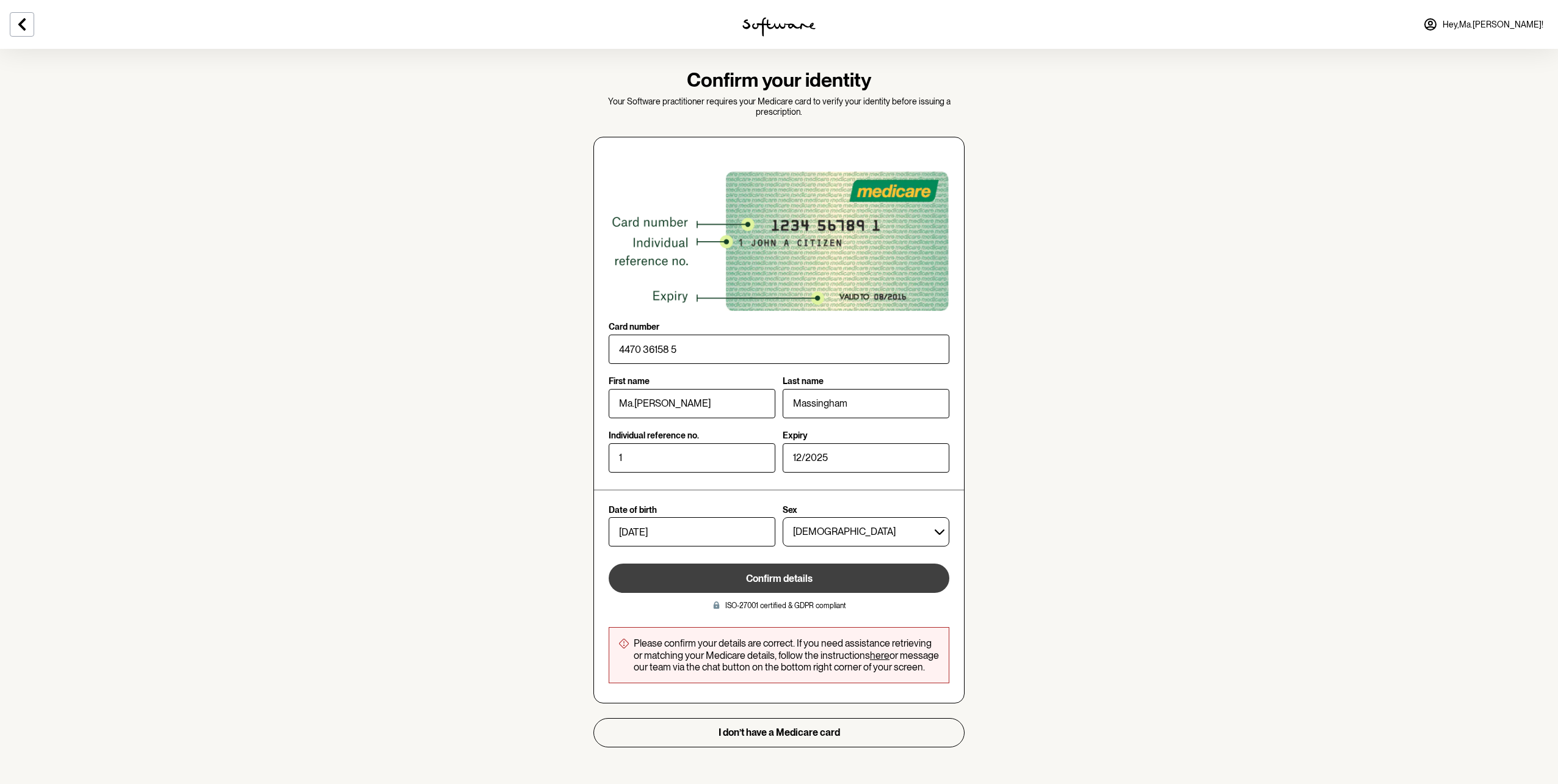
click at [1542, 757] on section "Confirm your identity Your Software practitioner requires your Medicare card to…" at bounding box center [779, 392] width 1558 height 784
click at [1551, 777] on section "Confirm your identity Your Software practitioner requires your Medicare card to…" at bounding box center [779, 392] width 1558 height 784
click at [1556, 781] on section "Confirm your identity Your Software practitioner requires your Medicare card to…" at bounding box center [779, 392] width 1558 height 784
click at [1556, 782] on section "Confirm your identity Your Software practitioner requires your Medicare card to…" at bounding box center [779, 392] width 1558 height 784
click at [1533, 25] on span "Hey, Ma.[PERSON_NAME] !" at bounding box center [1493, 25] width 101 height 11
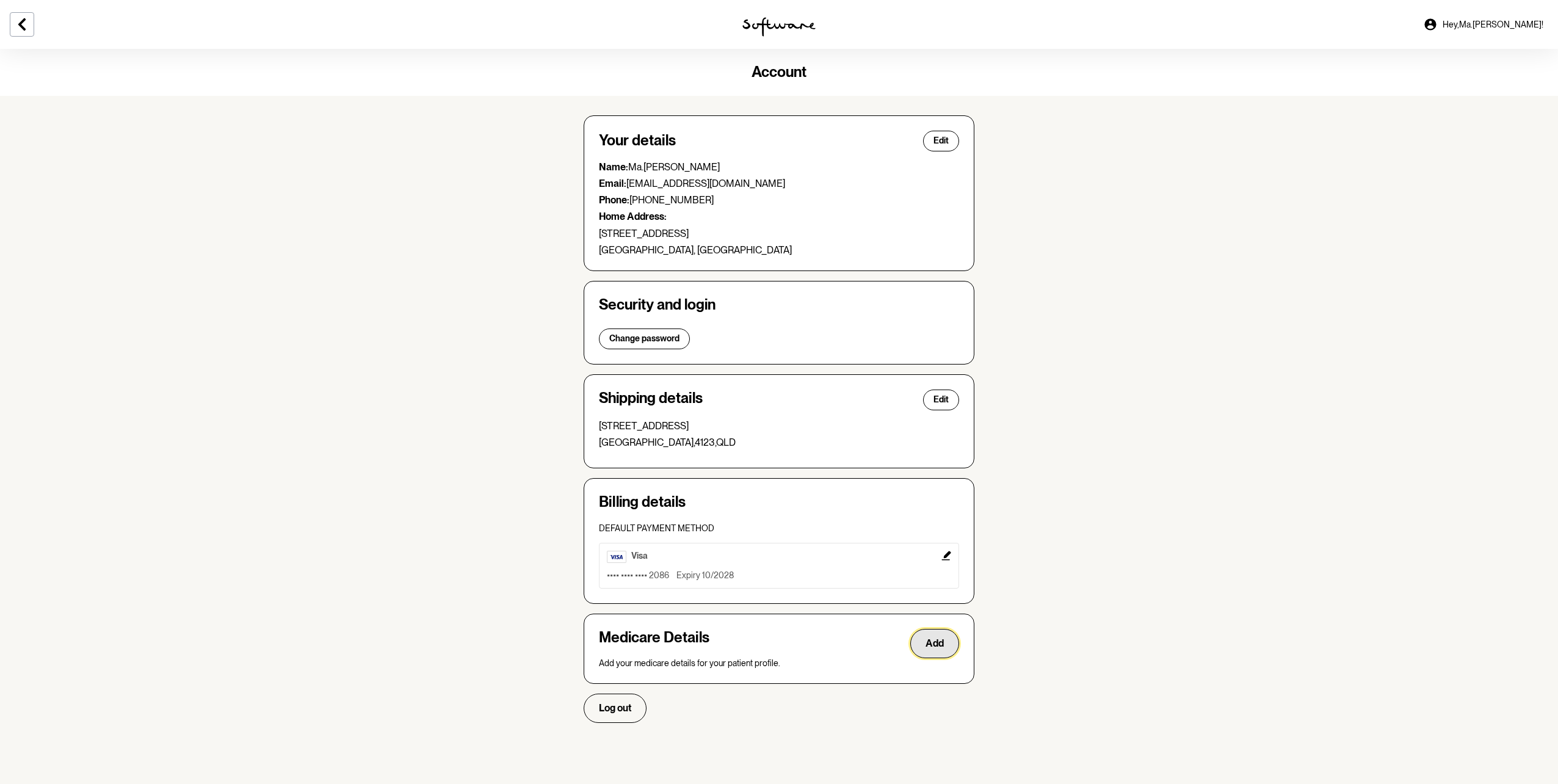
click at [944, 644] on button "Add" at bounding box center [934, 643] width 49 height 30
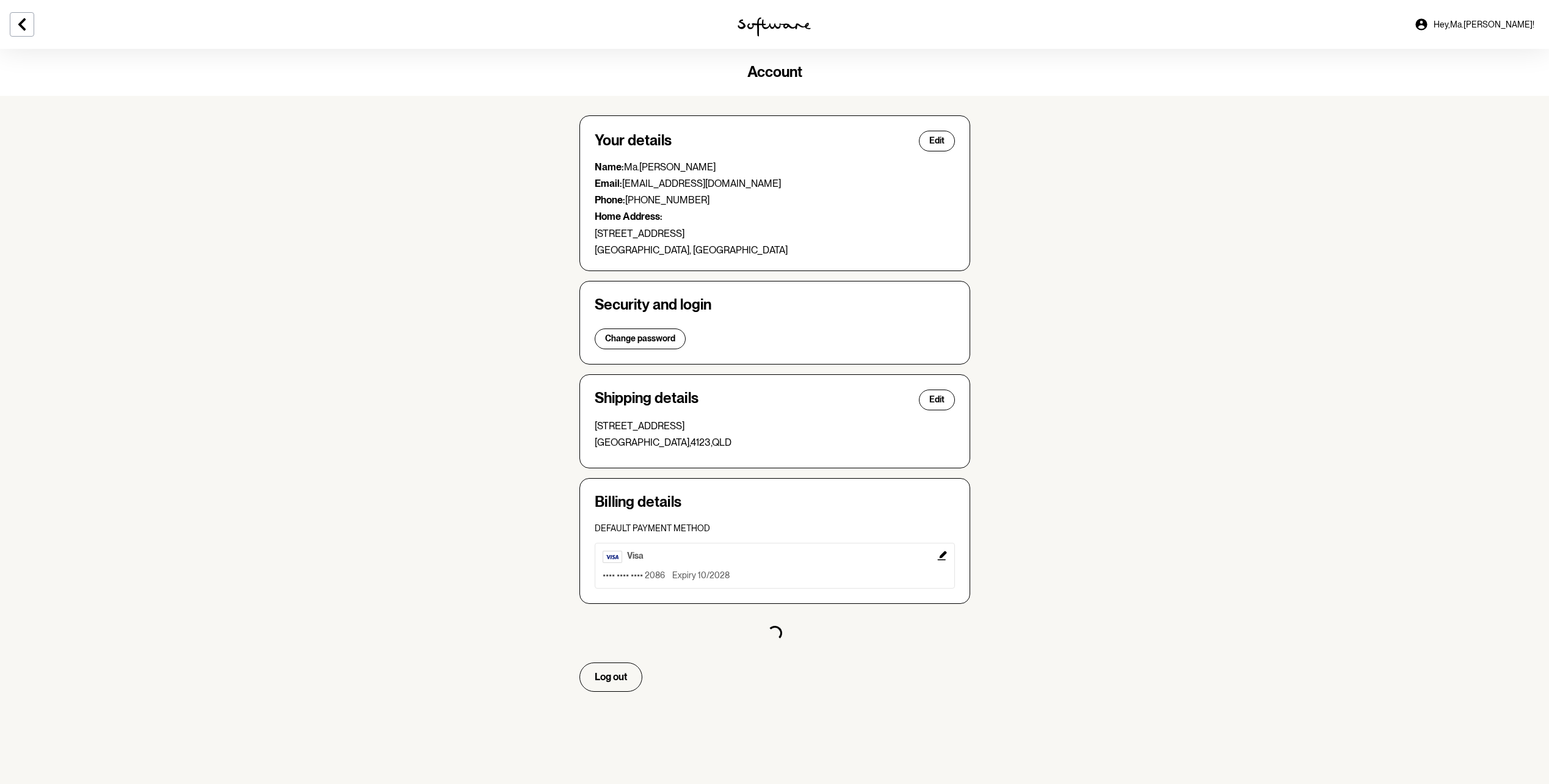
select select "F"
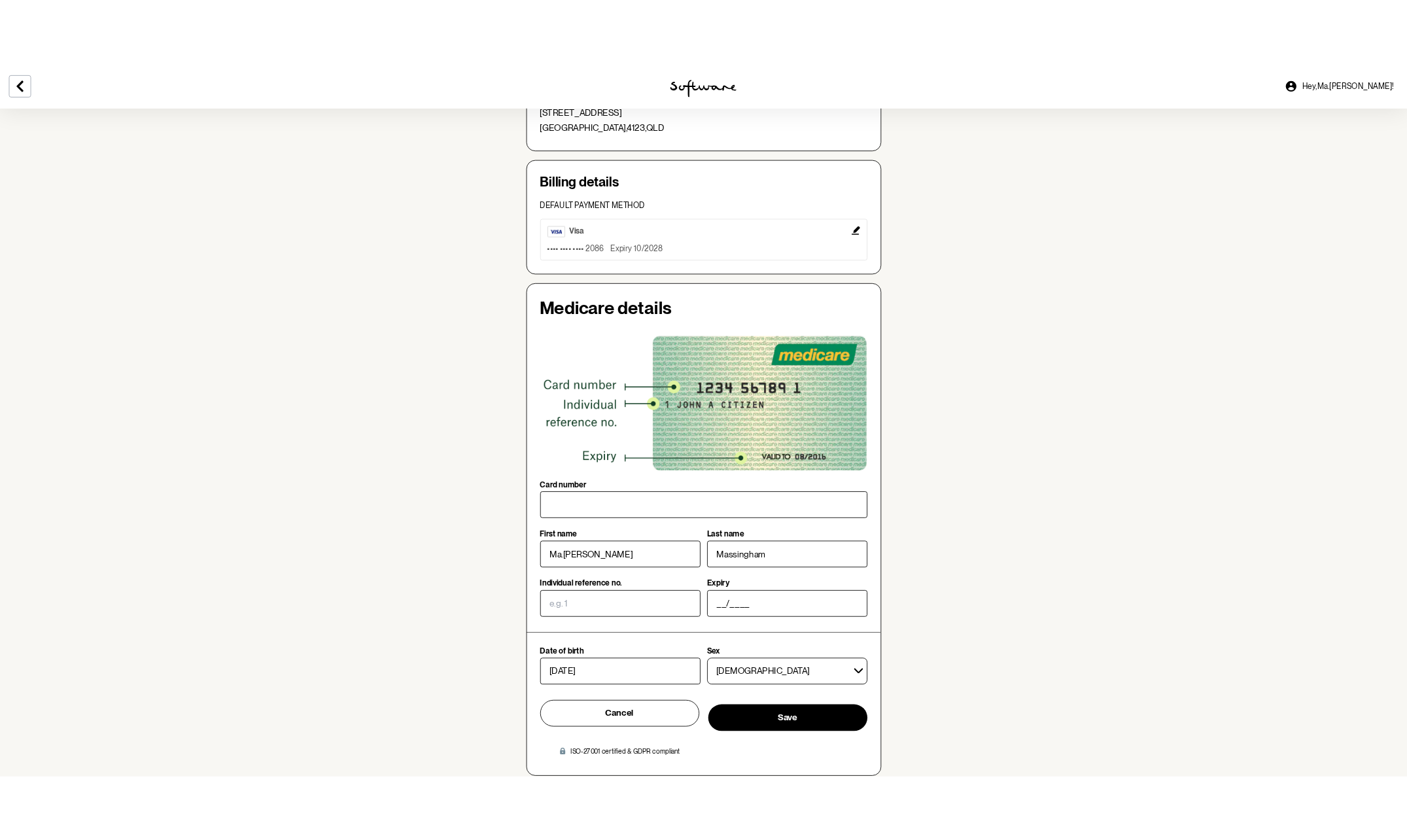
scroll to position [482, 0]
